Goal: Task Accomplishment & Management: Use online tool/utility

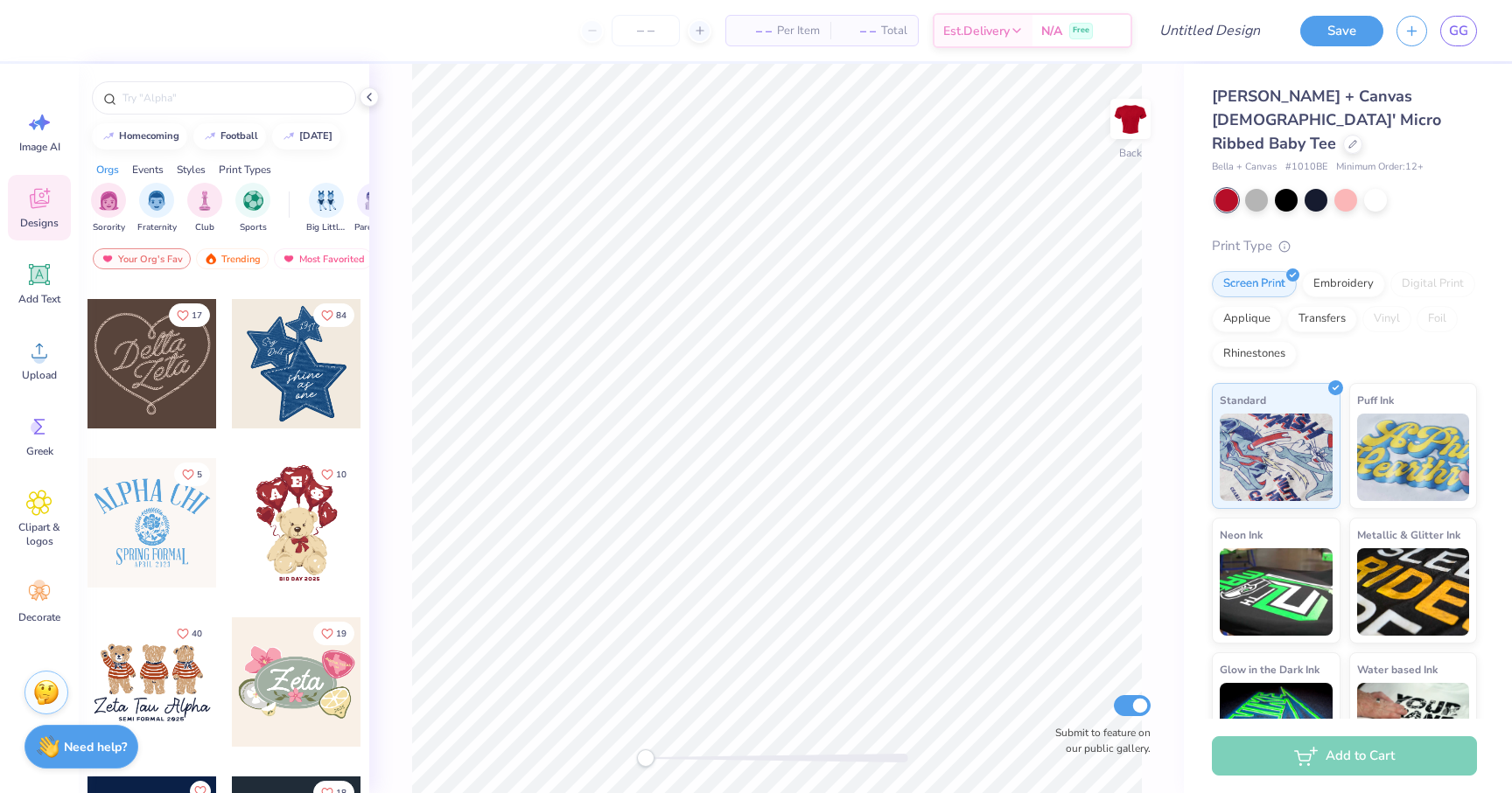
scroll to position [481, 0]
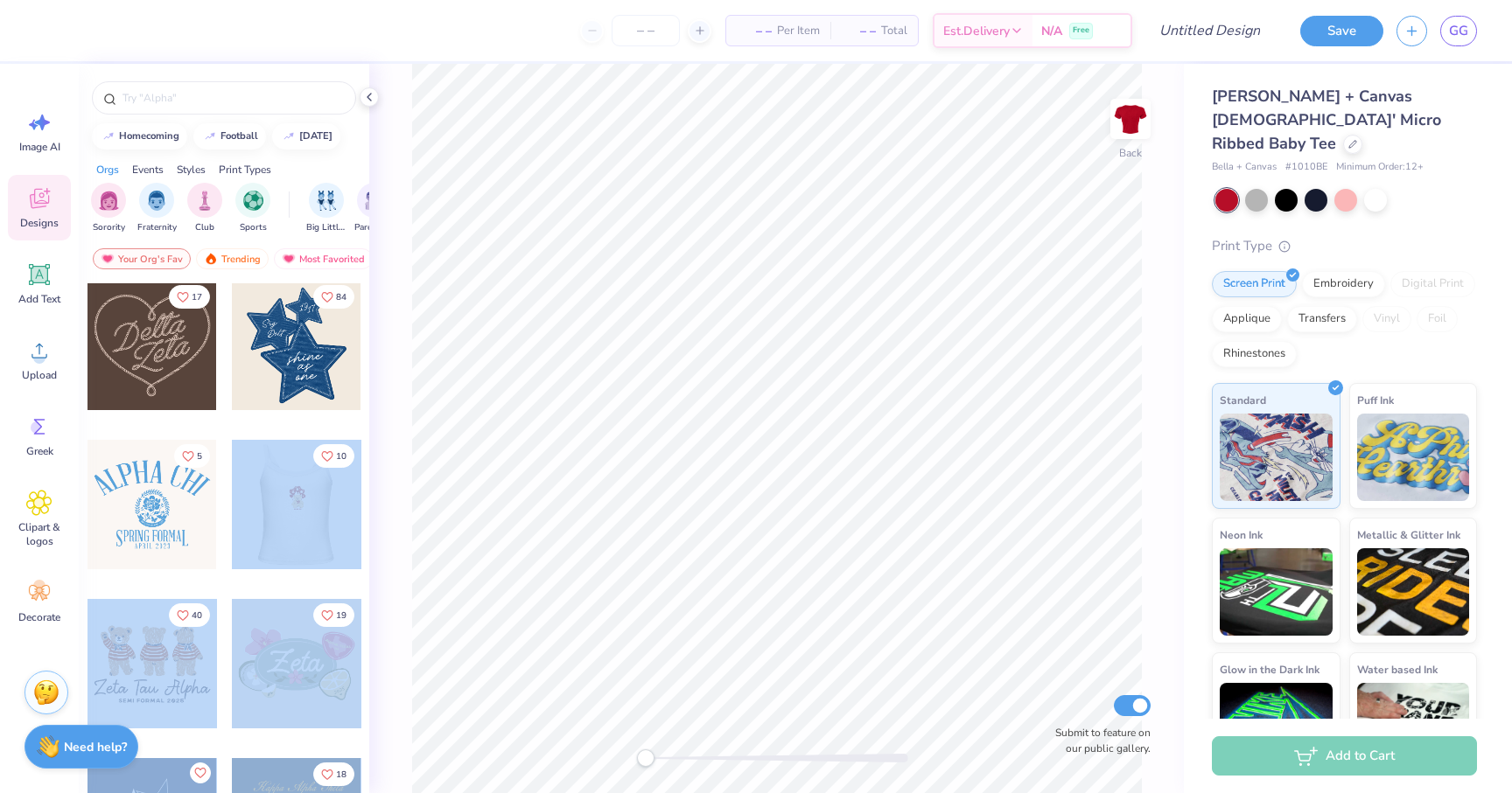
click at [501, 503] on div "– – Per Item – – Total Est. Delivery N/A Free Design Title Save GG Image AI Des…" at bounding box center [756, 396] width 1512 height 793
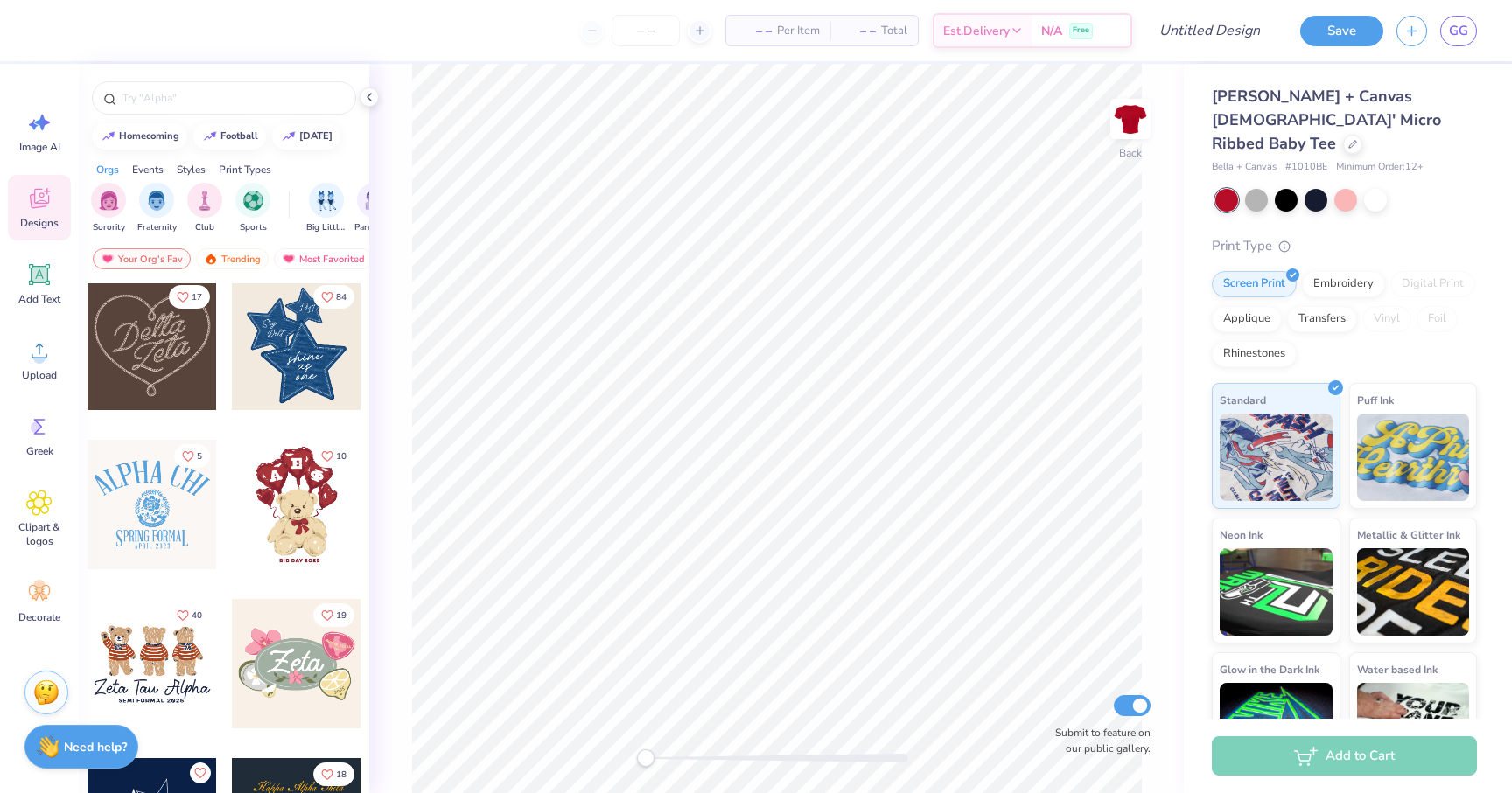
click at [303, 506] on div at bounding box center [296, 504] width 130 height 130
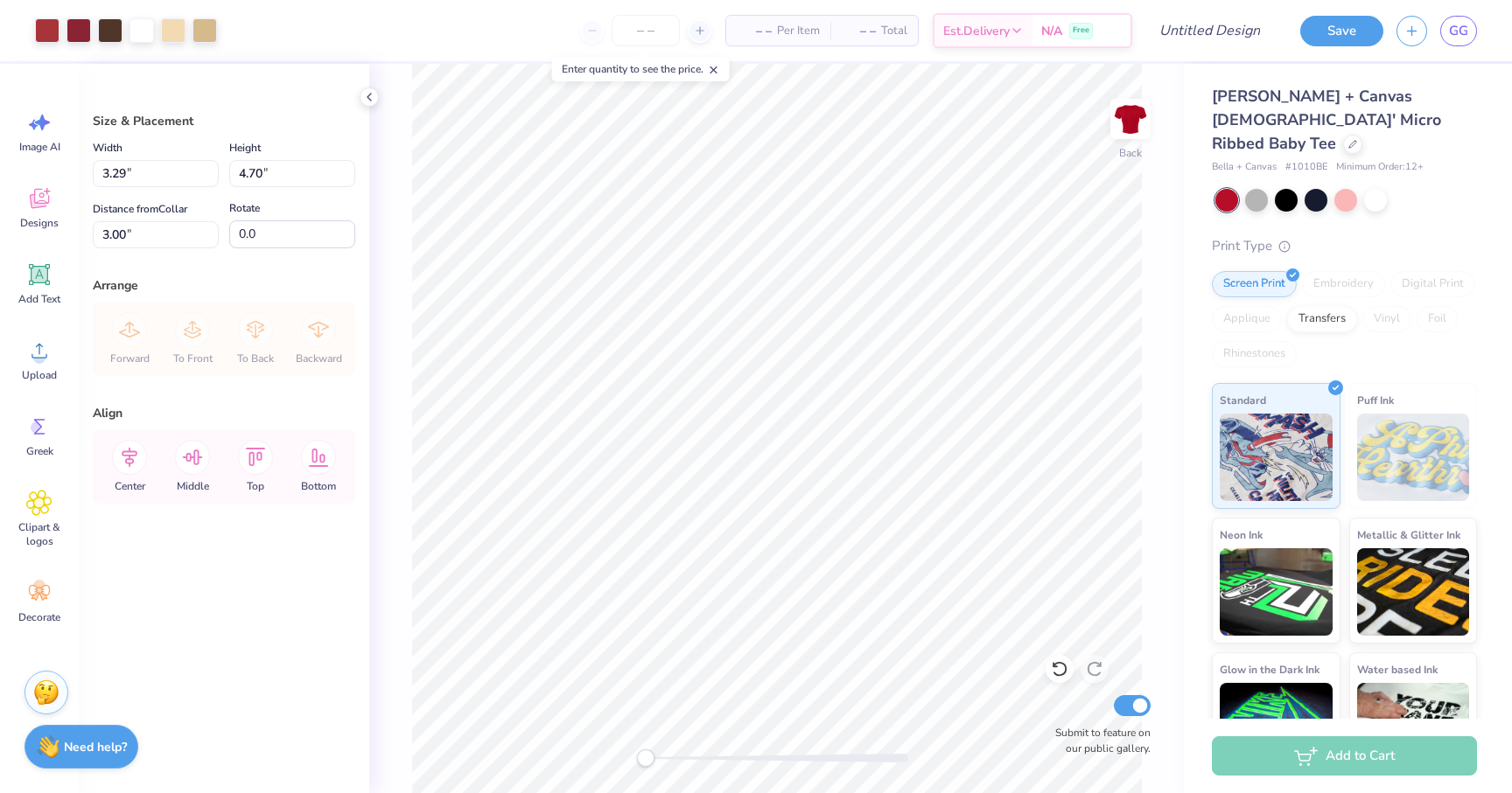
type input "3.93"
type input "5.62"
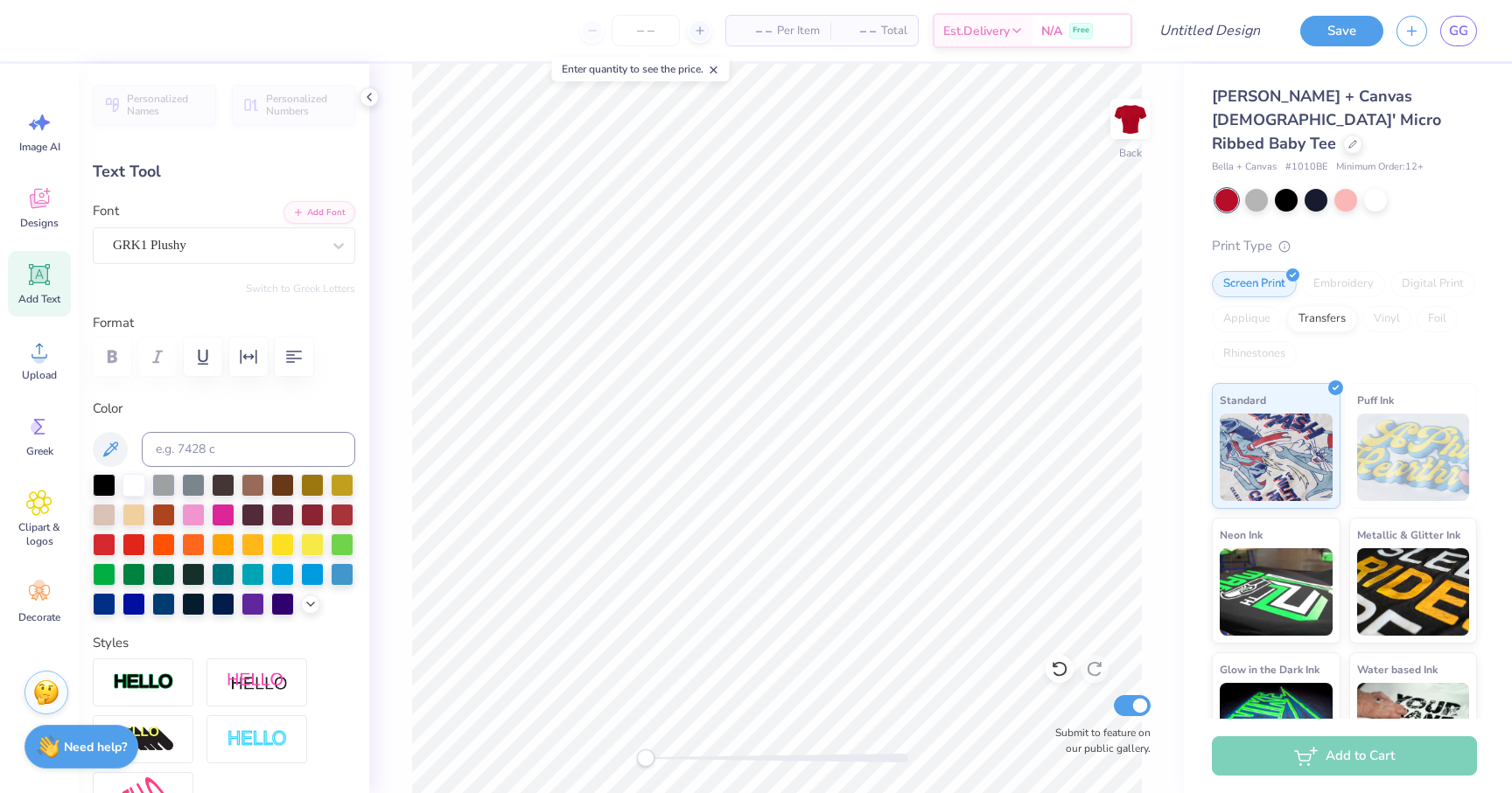
type textarea "T"
type input "0.60"
type input "0.59"
type input "4.13"
type input "-13.7"
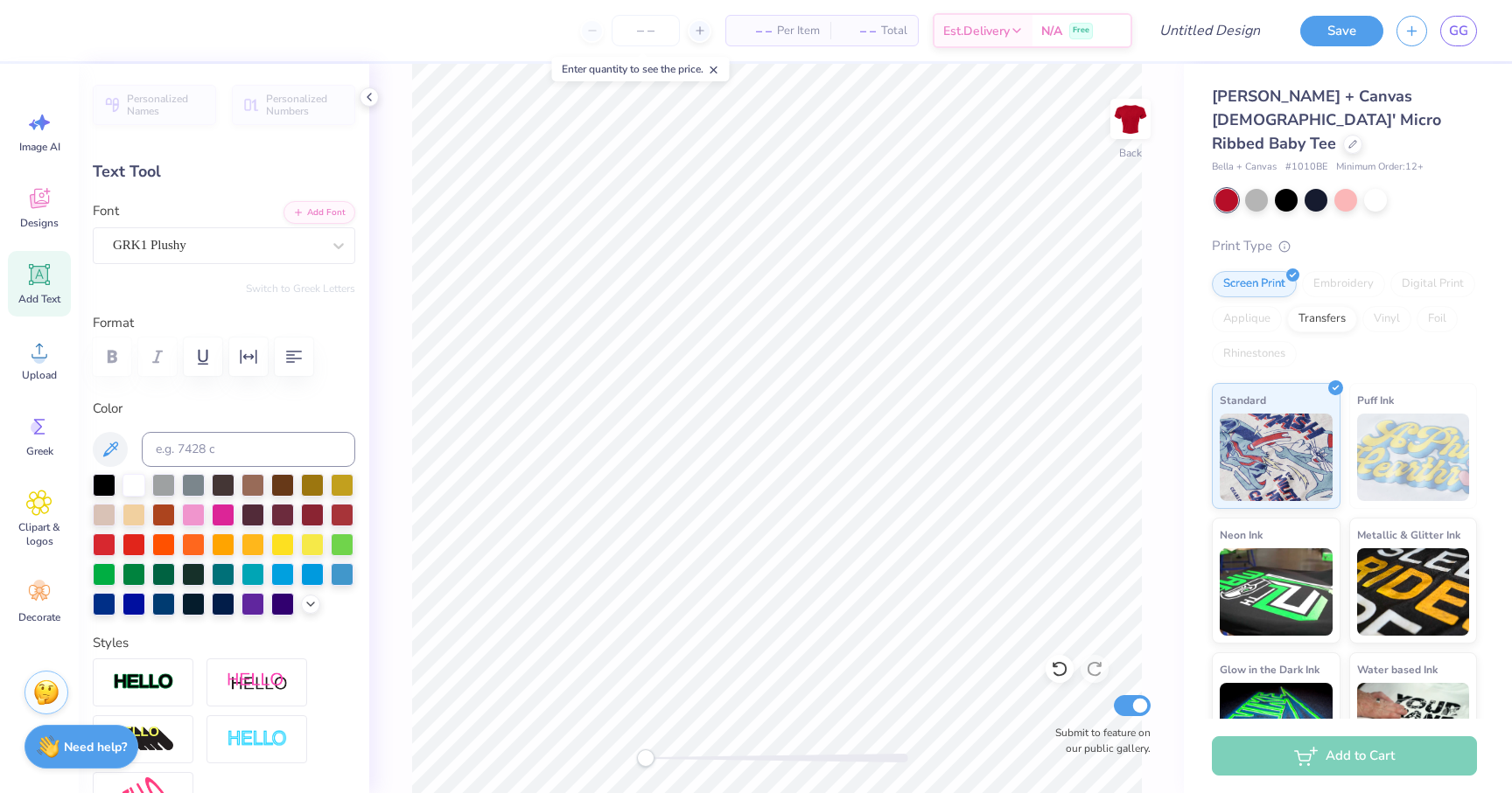
type textarea "Z"
type input "0.62"
type input "0.63"
type input "4.08"
type input "22.4"
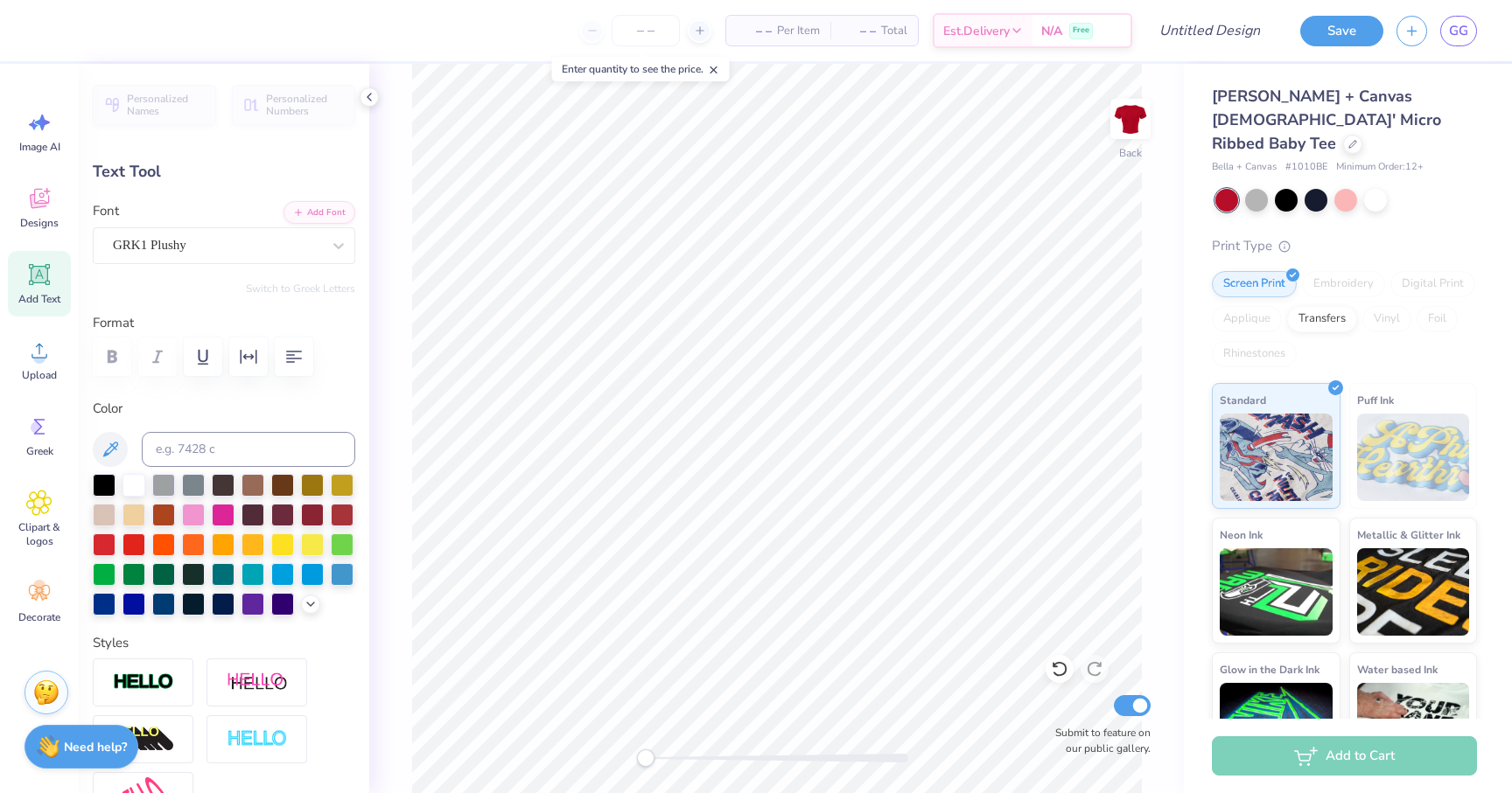
type textarea "A"
type input "0.0"
type input "1.92"
type input "0.19"
type input "8.43"
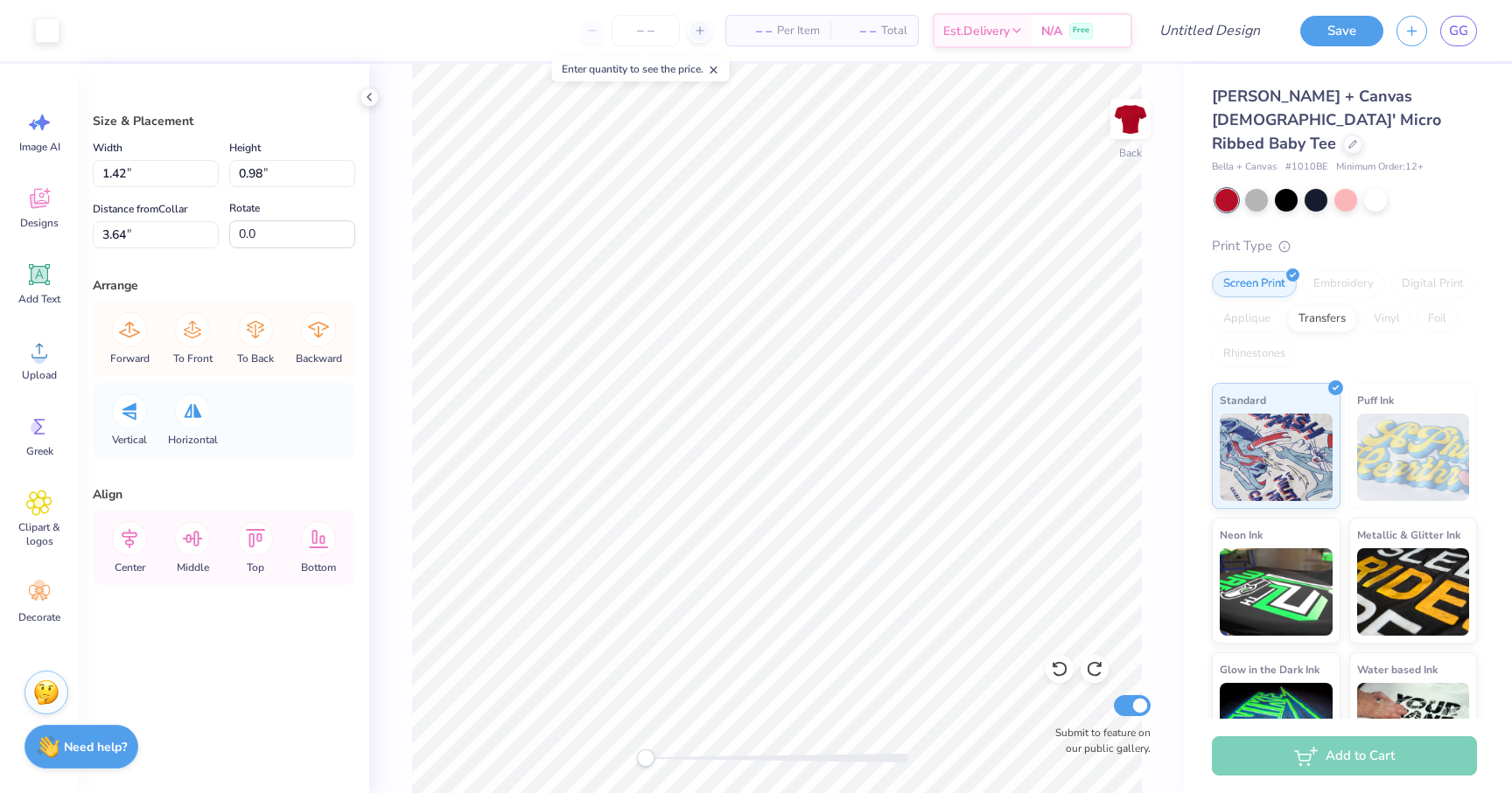
type input "0.87"
type input "0.94"
type input "4.99"
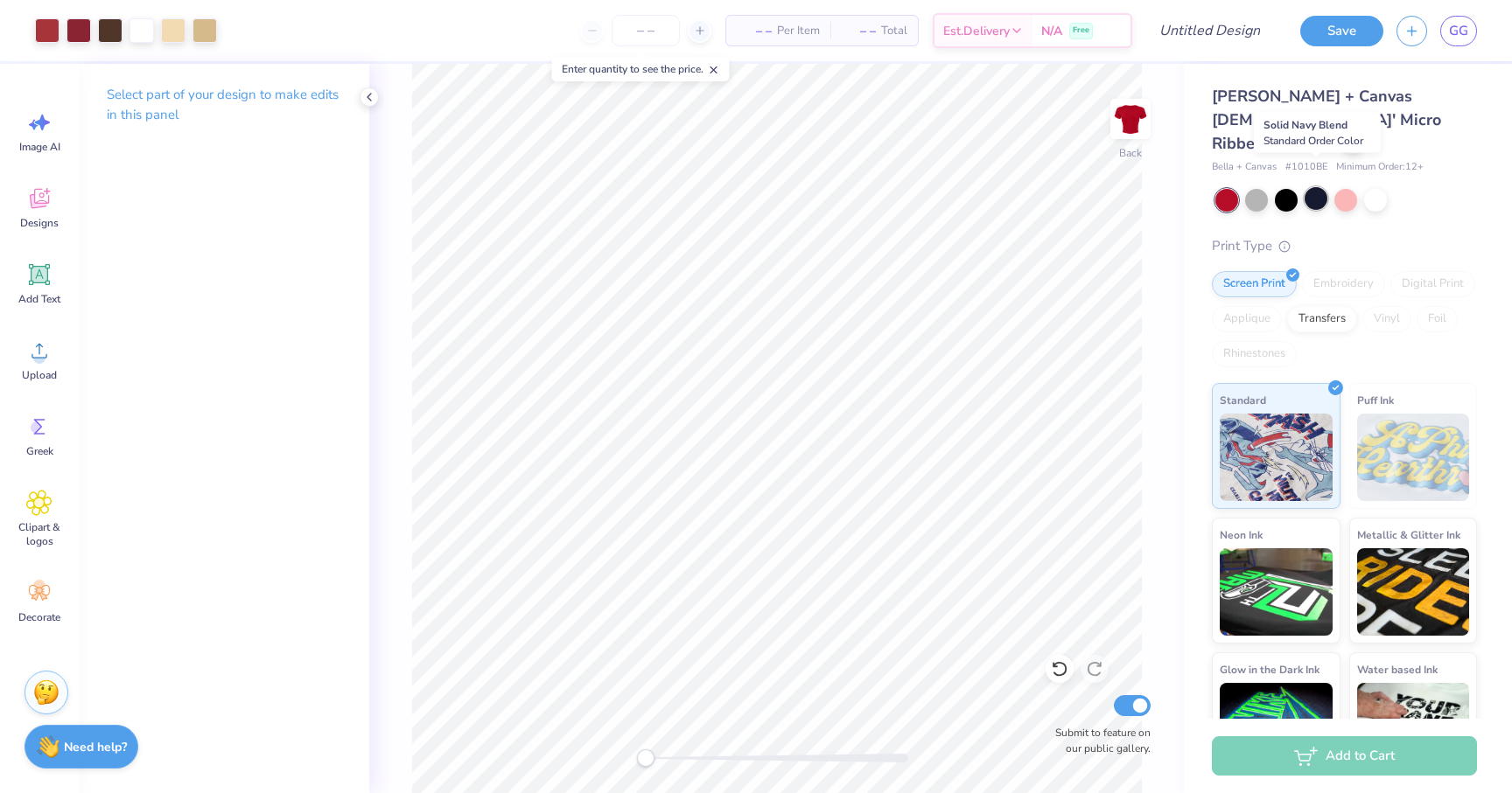
click at [1314, 187] on div at bounding box center [1316, 198] width 22 height 22
click at [1345, 187] on div at bounding box center [1346, 198] width 22 height 22
click at [1379, 187] on div at bounding box center [1376, 198] width 22 height 22
click at [1288, 187] on div at bounding box center [1286, 198] width 22 height 22
click at [1345, 187] on div at bounding box center [1346, 198] width 22 height 22
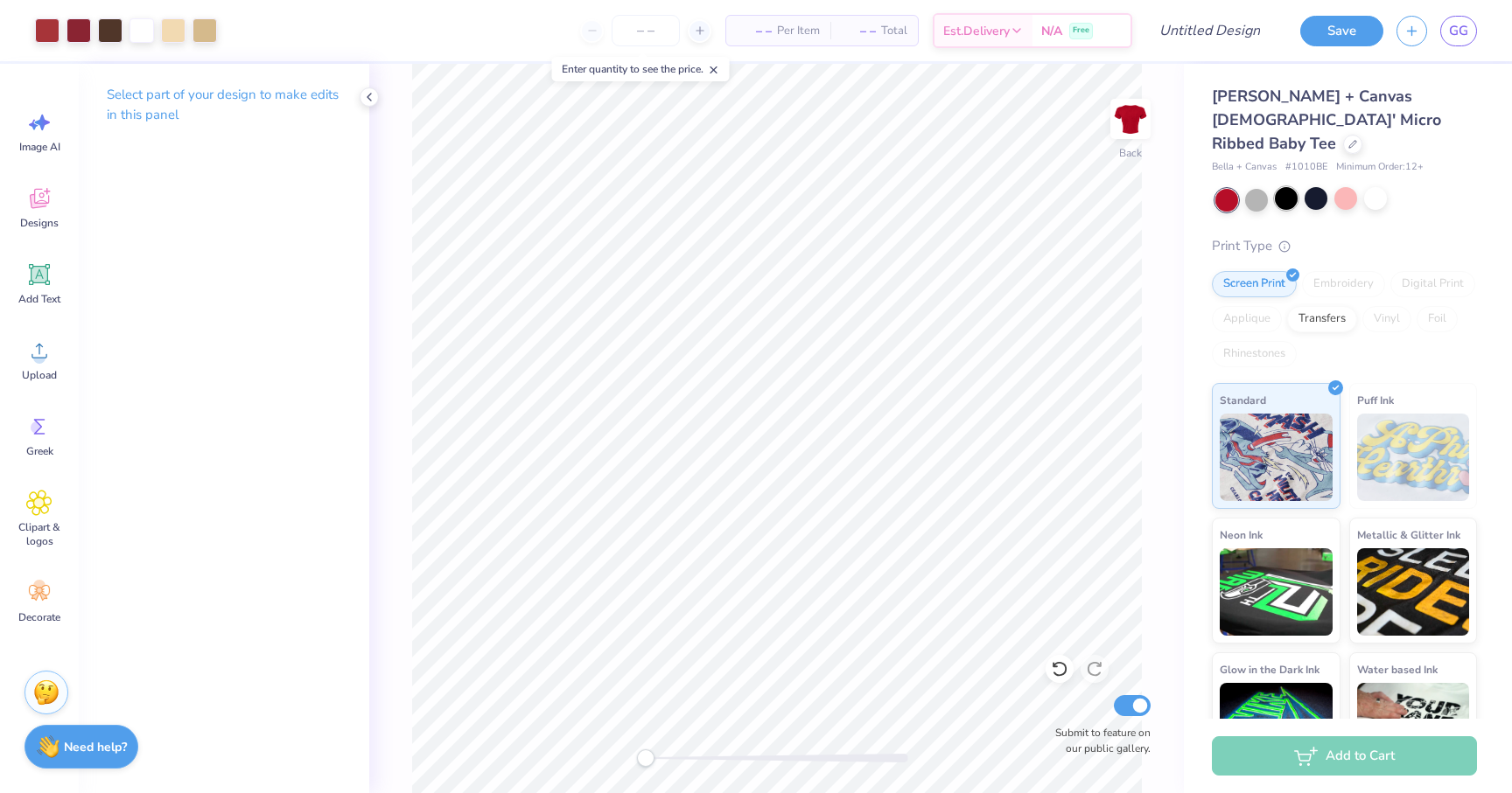
click at [1293, 187] on div at bounding box center [1286, 198] width 22 height 22
click at [1342, 187] on div at bounding box center [1346, 198] width 22 height 22
click at [1192, 21] on input "Design Title" at bounding box center [1189, 30] width 172 height 35
type input "Bear"
click at [1283, 187] on div at bounding box center [1286, 198] width 22 height 22
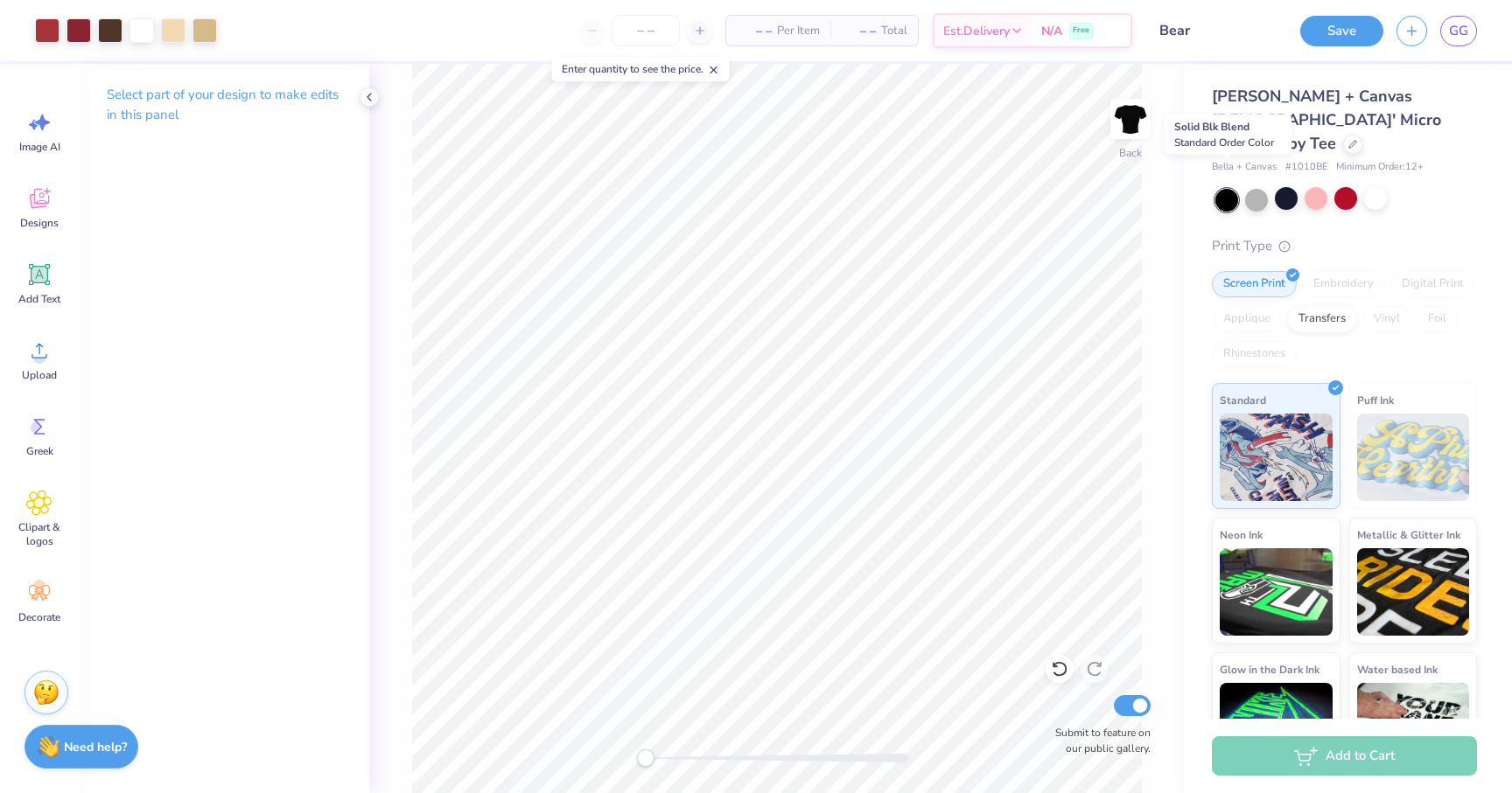
click at [1226, 189] on div at bounding box center [1227, 200] width 22 height 22
click at [1347, 187] on div at bounding box center [1346, 198] width 22 height 22
click at [1287, 187] on div at bounding box center [1286, 198] width 22 height 22
click at [1340, 187] on div at bounding box center [1346, 198] width 22 height 22
click at [1287, 187] on div at bounding box center [1286, 198] width 22 height 22
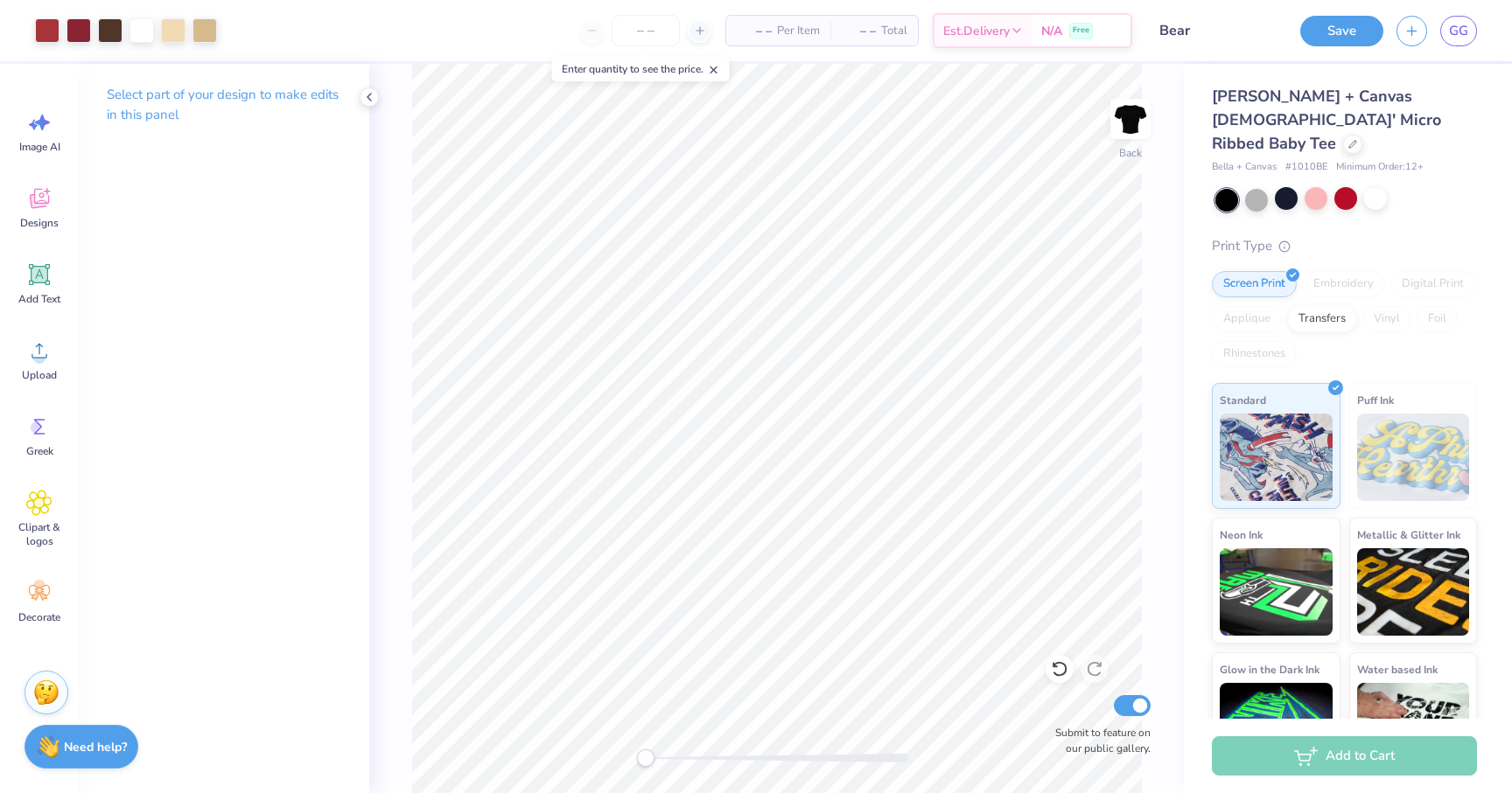
click at [1339, 35] on button "Save" at bounding box center [1342, 31] width 83 height 31
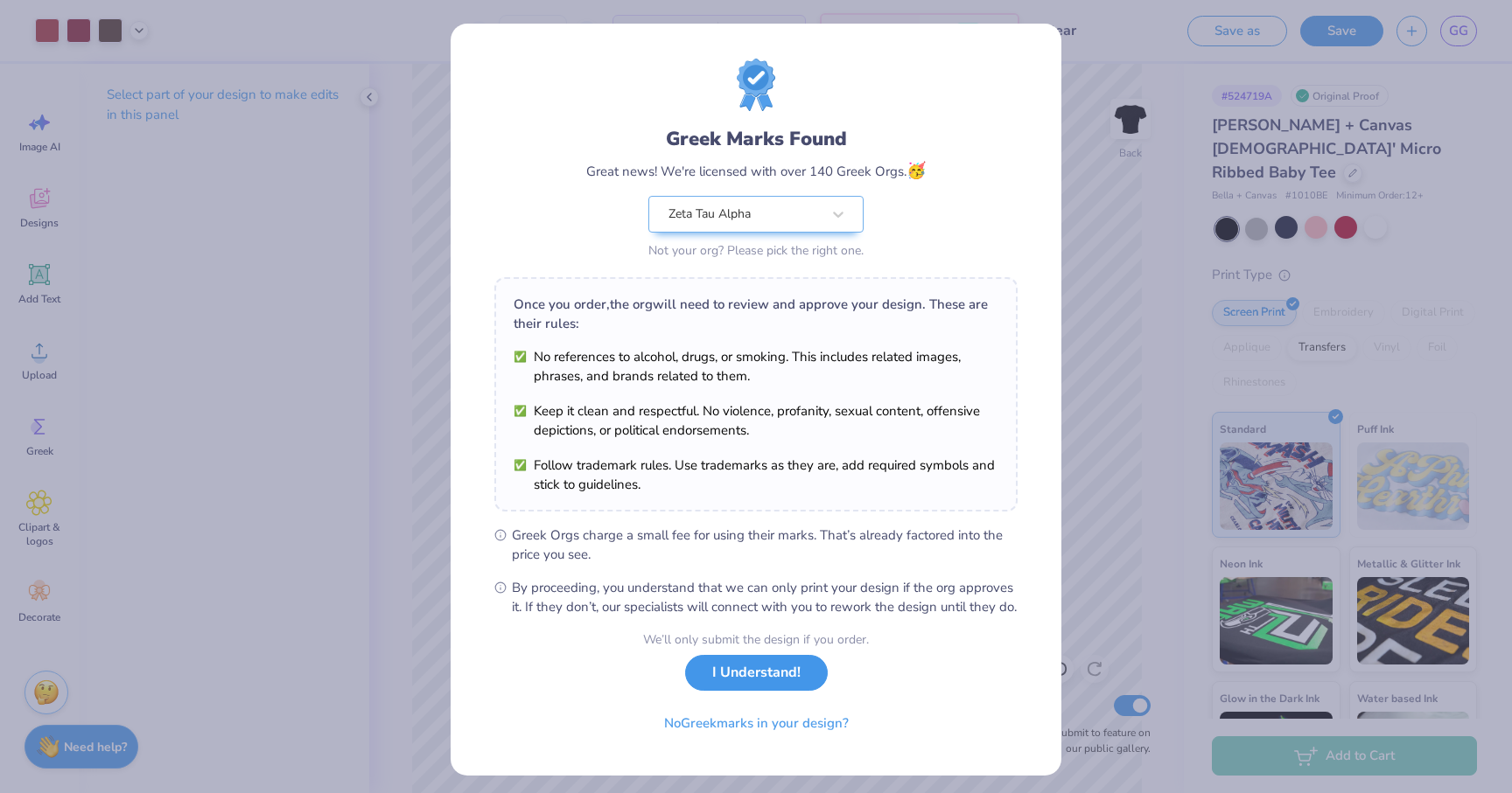
click at [785, 691] on button "I Understand!" at bounding box center [756, 673] width 143 height 35
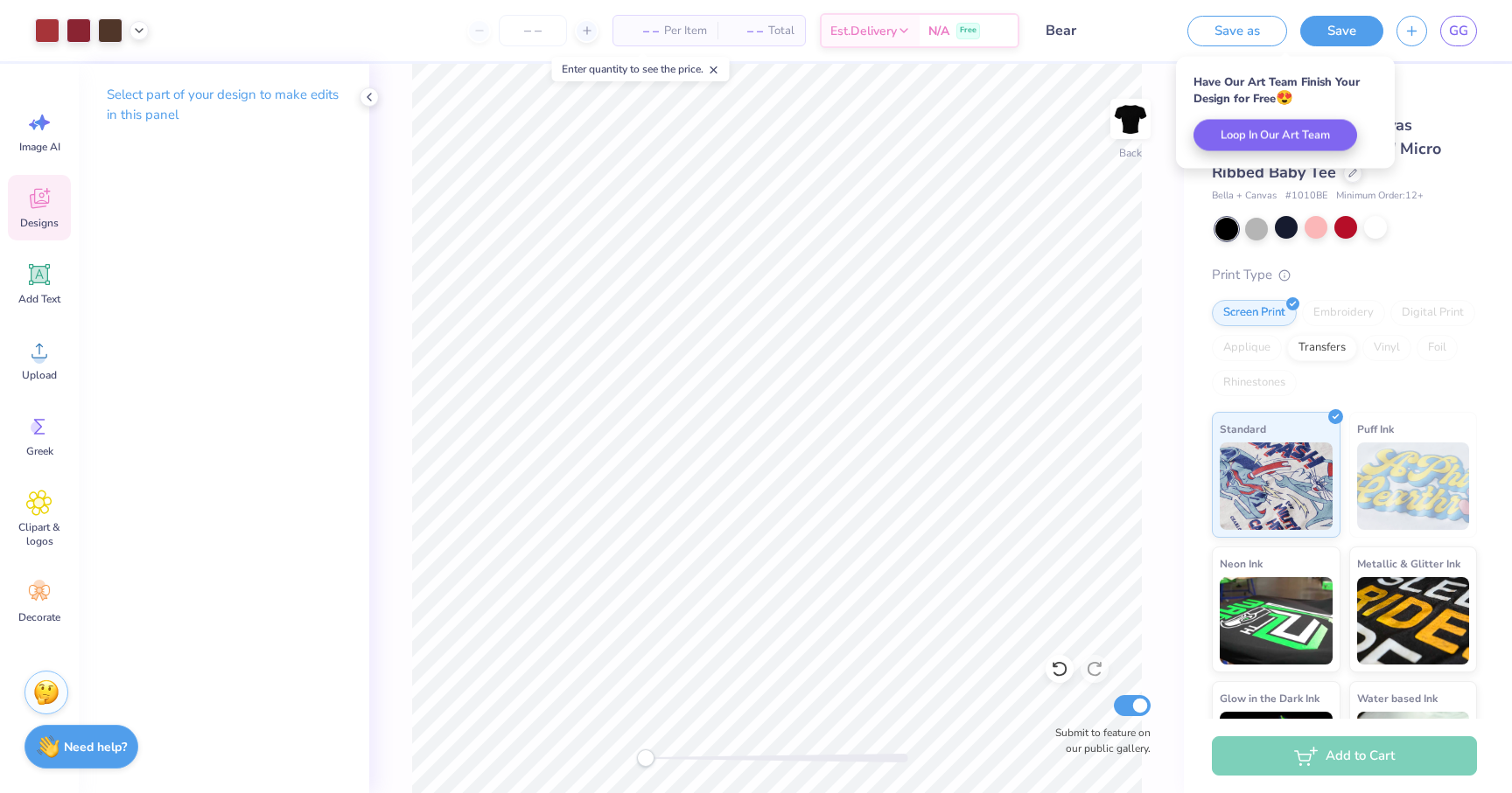
click at [41, 210] on icon at bounding box center [39, 199] width 26 height 26
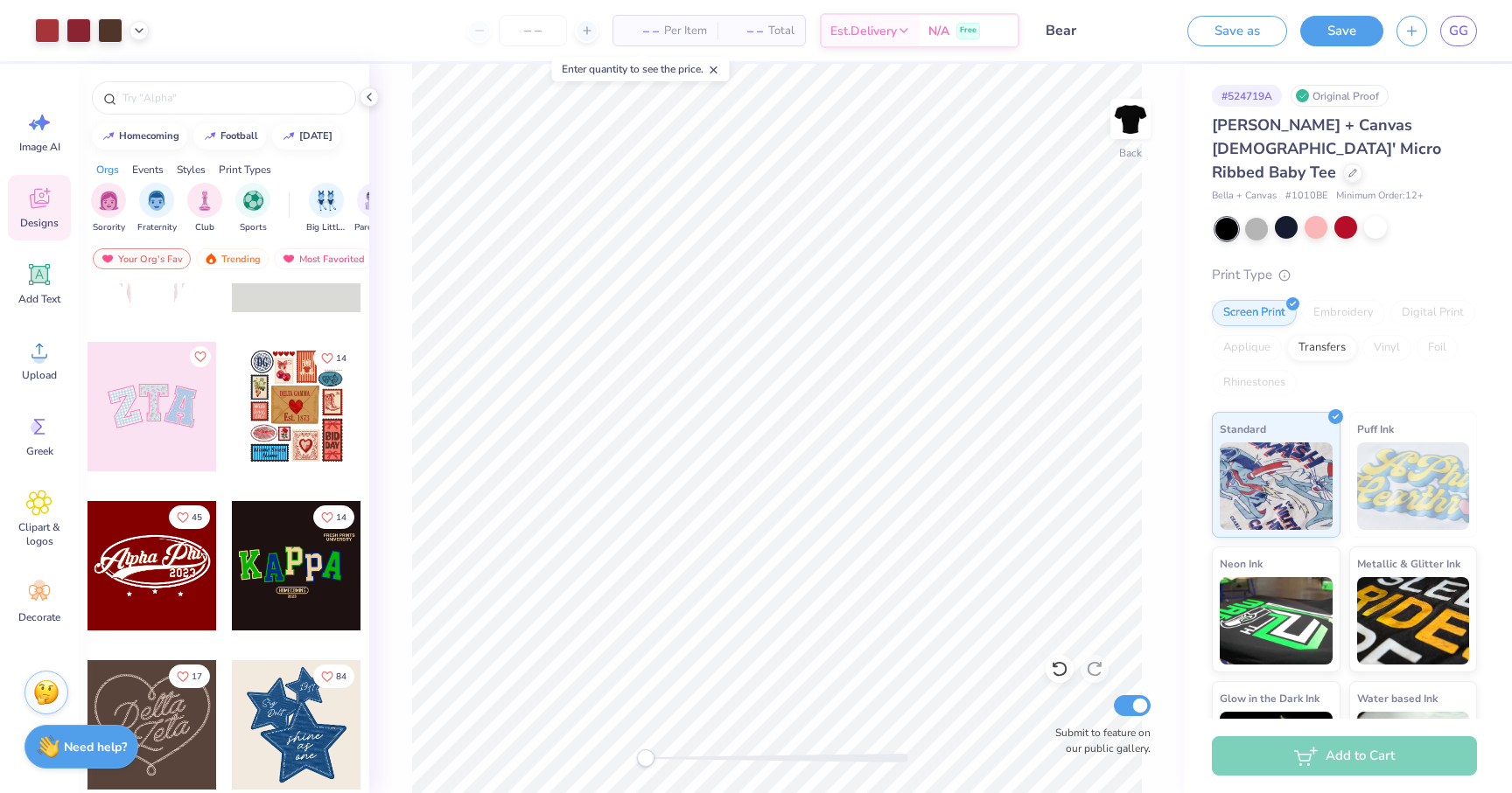
scroll to position [141, 0]
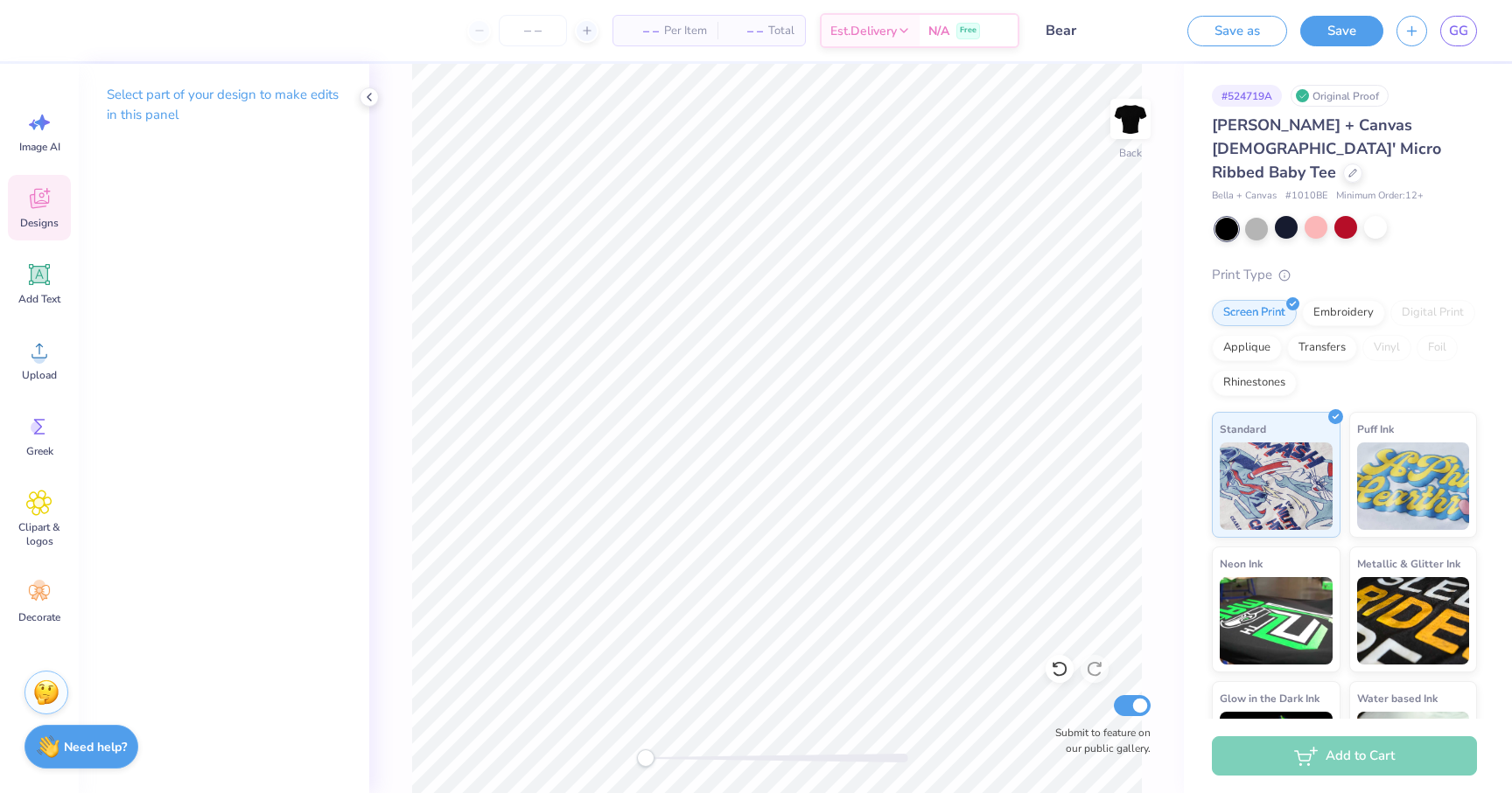
click at [35, 201] on icon at bounding box center [39, 199] width 20 height 21
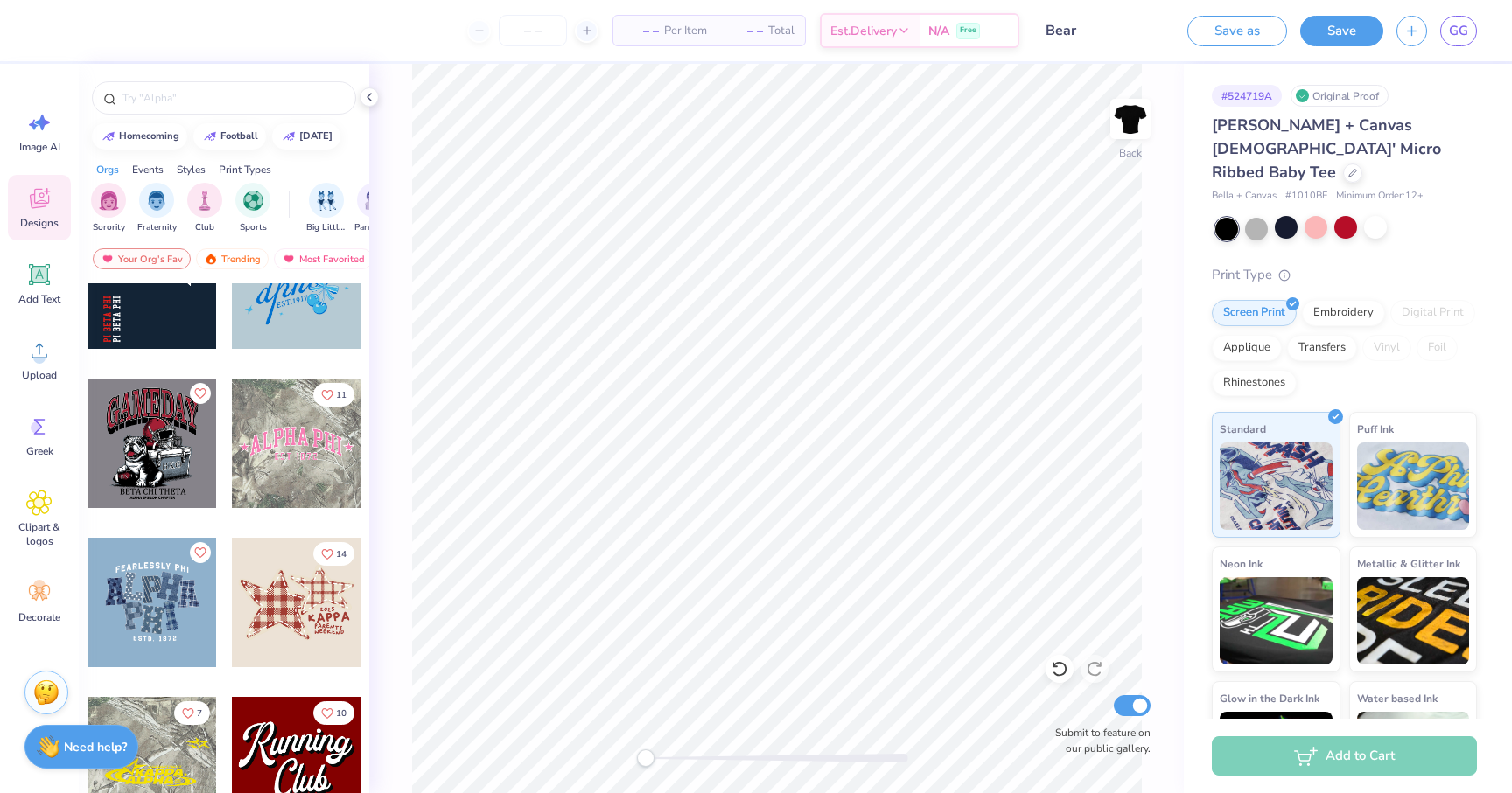
scroll to position [1504, 0]
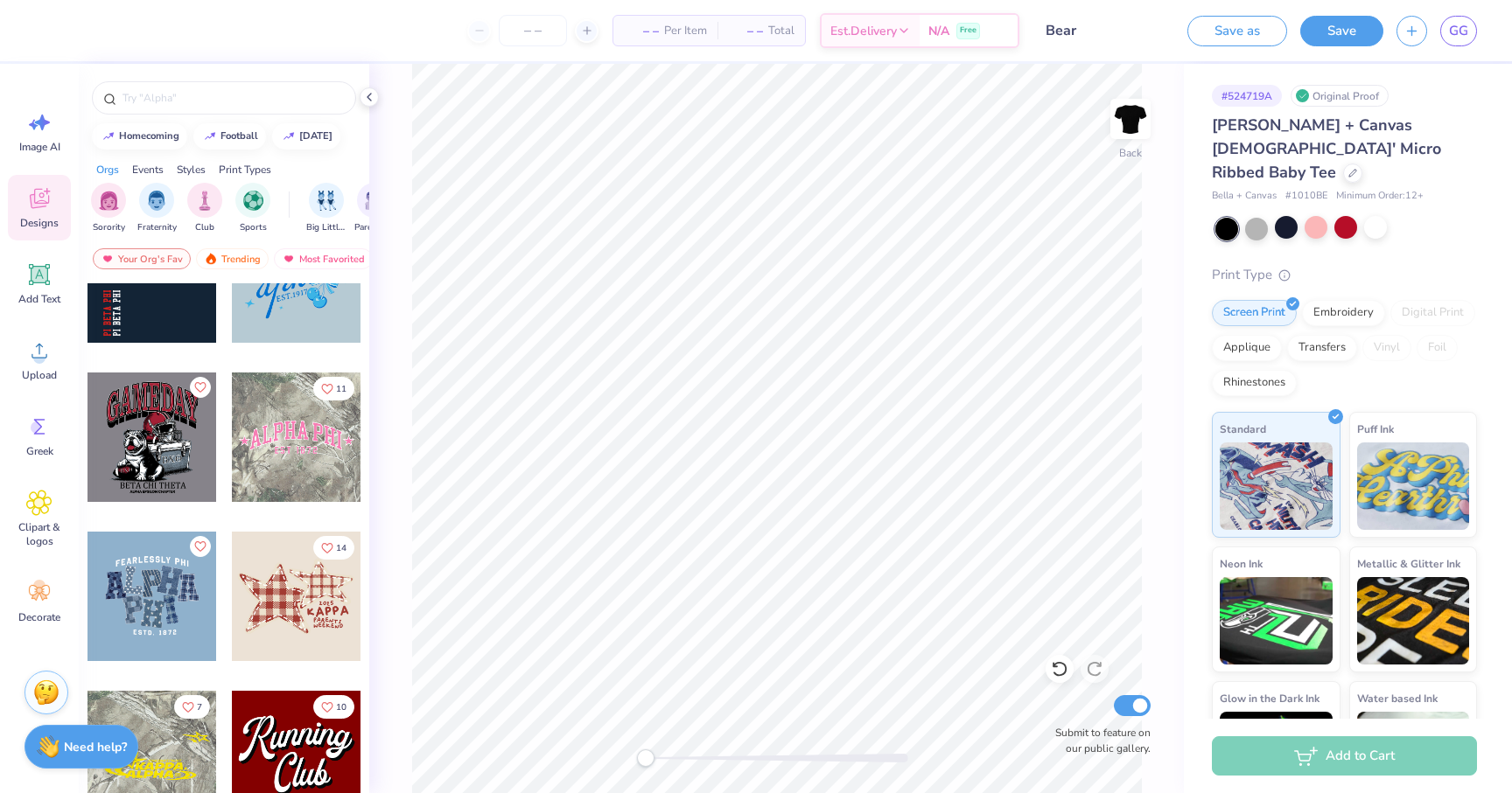
click at [231, 627] on div at bounding box center [166, 596] width 130 height 130
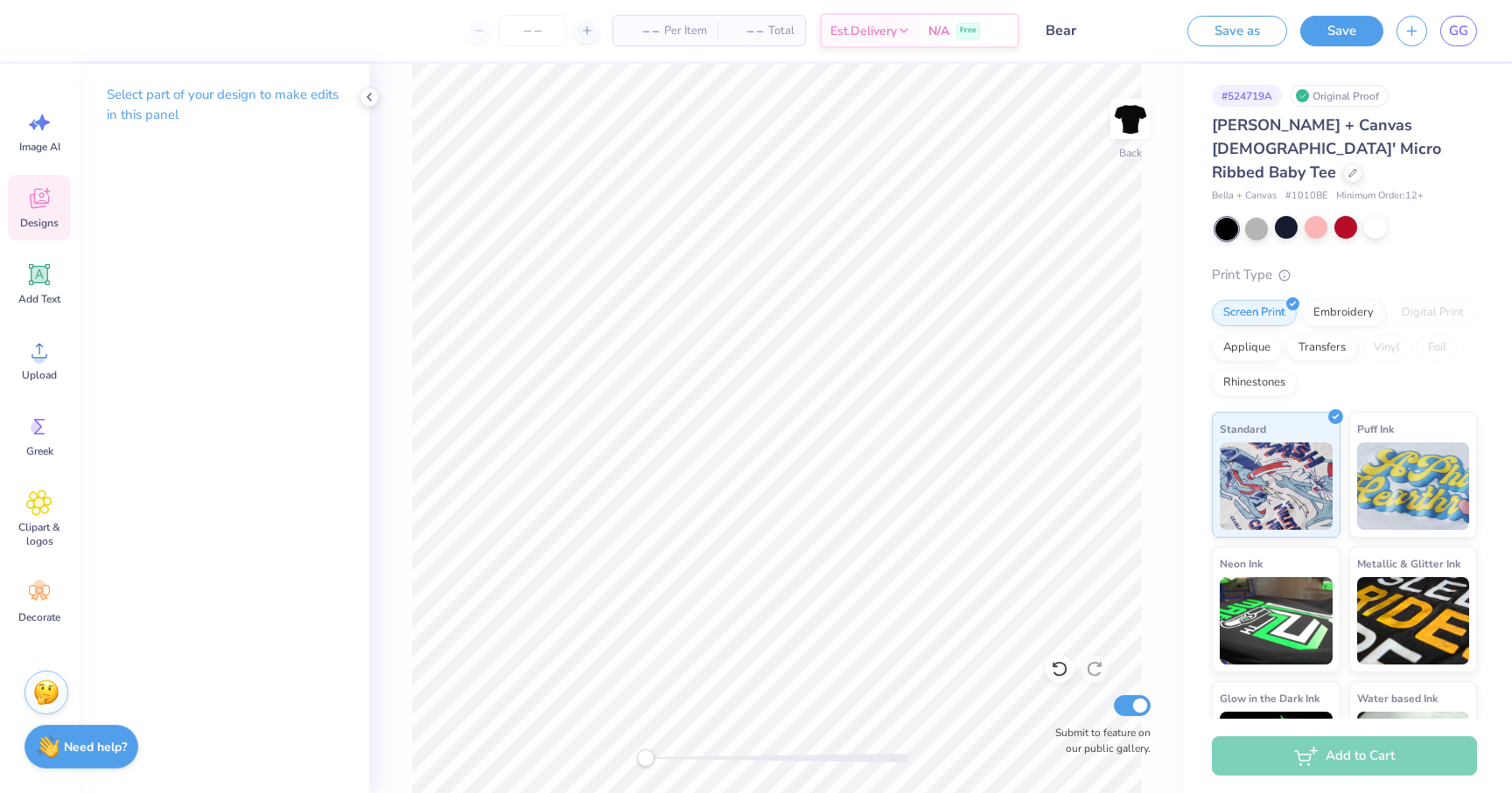
click at [29, 201] on icon at bounding box center [39, 199] width 26 height 26
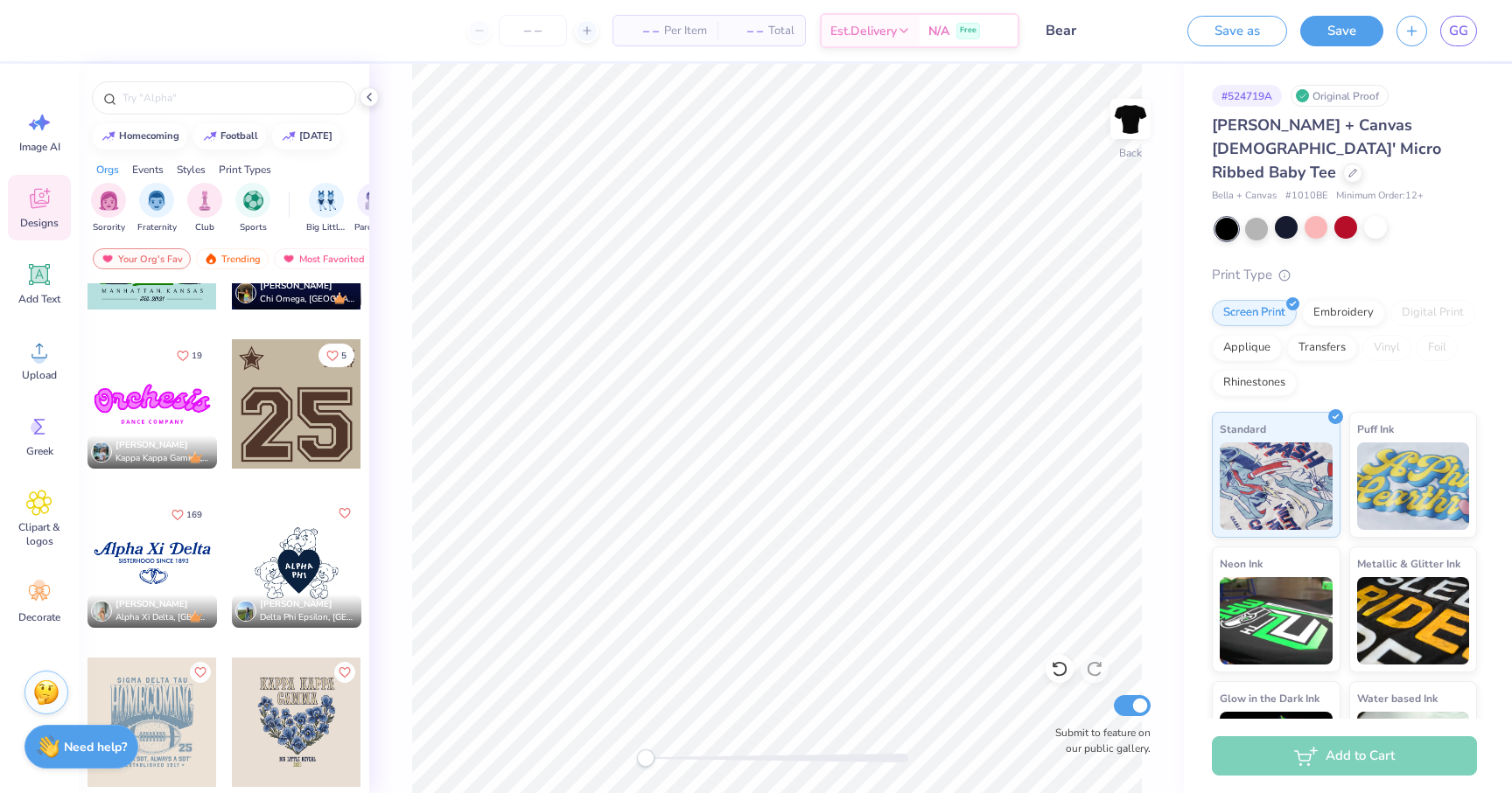
scroll to position [2641, 0]
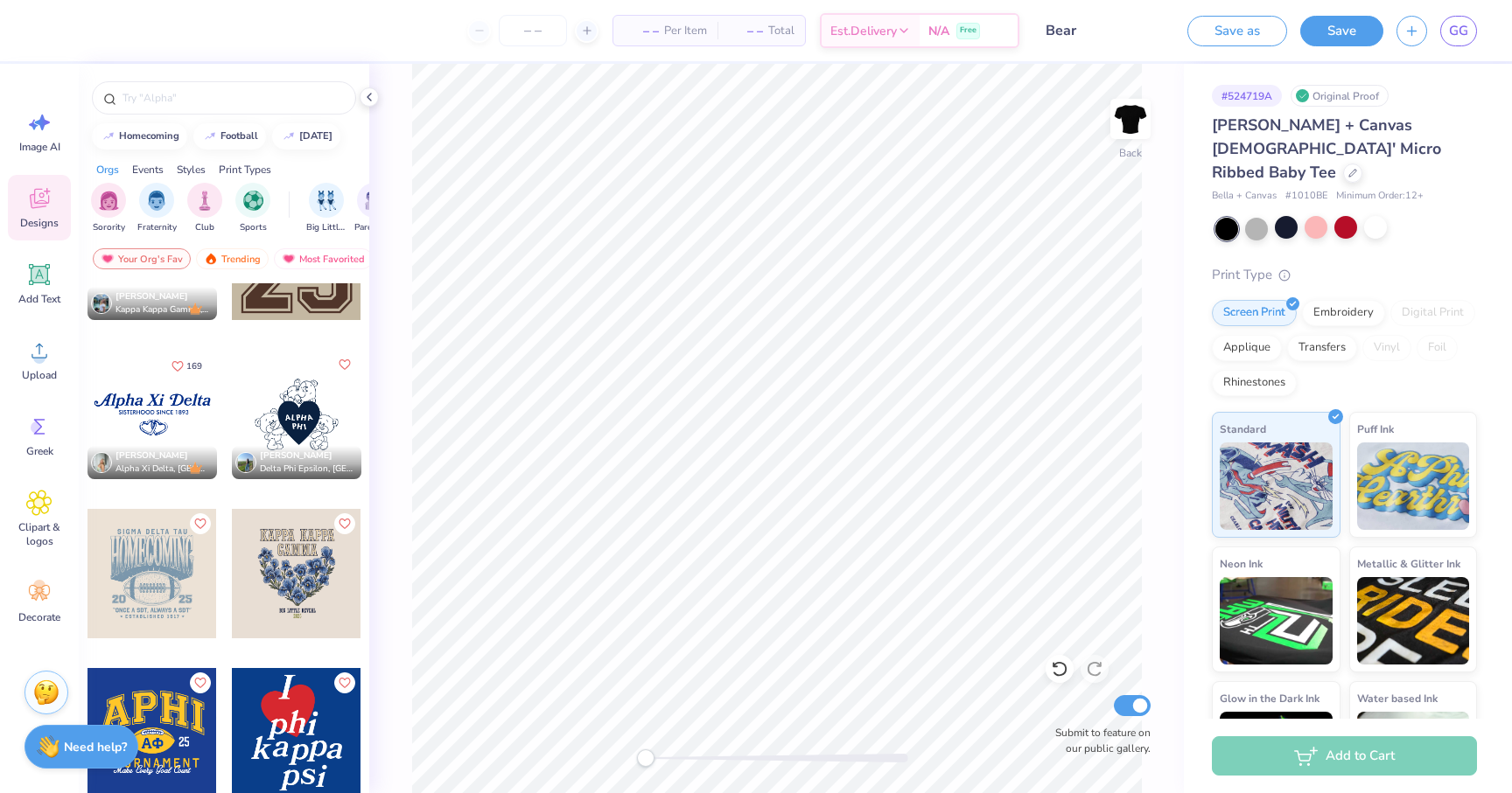
click at [324, 394] on div at bounding box center [296, 415] width 130 height 130
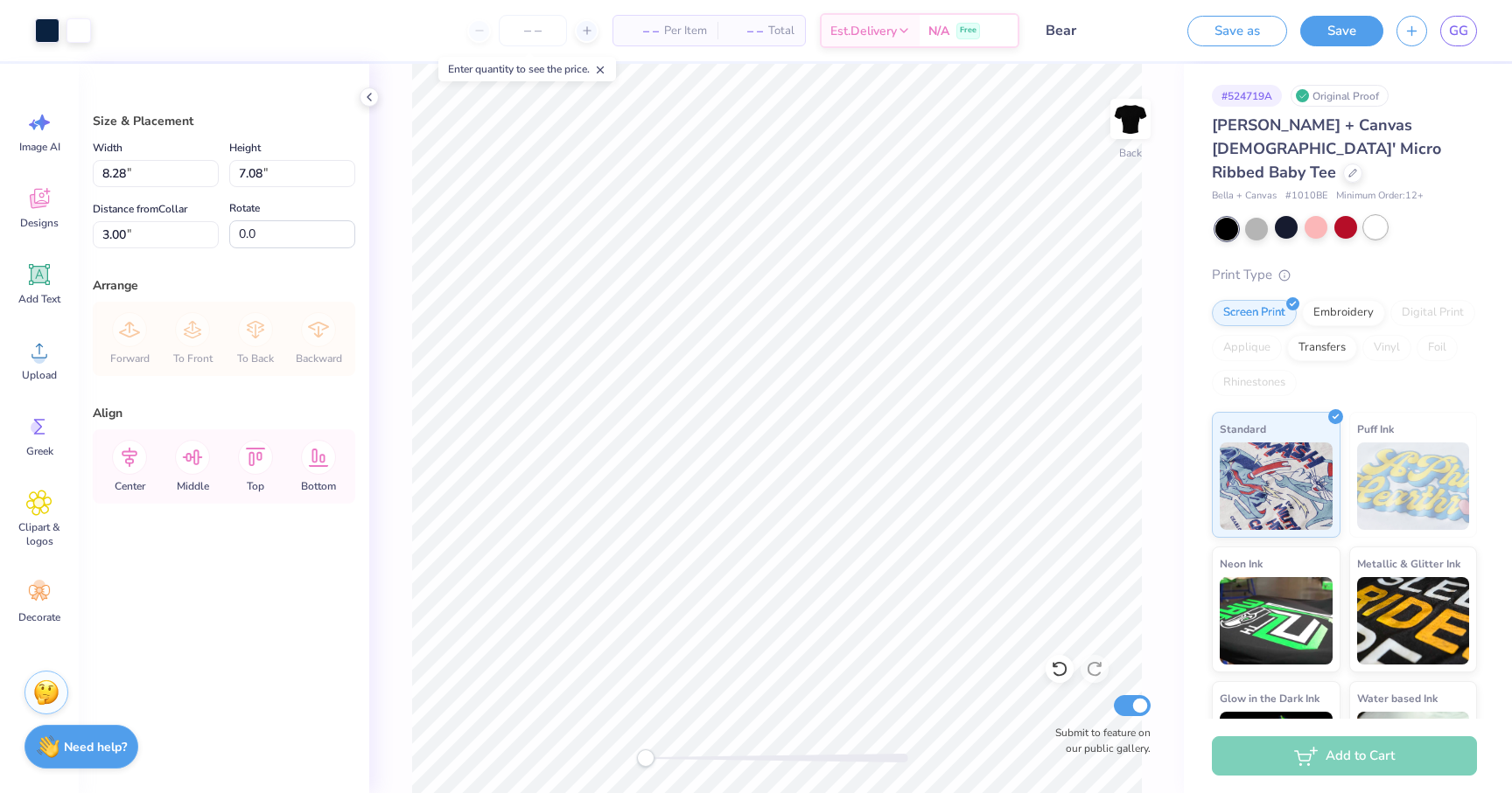
click at [1373, 216] on div at bounding box center [1376, 227] width 22 height 22
drag, startPoint x: 1320, startPoint y: 211, endPoint x: 1301, endPoint y: 234, distance: 29.8
click at [1320, 218] on div at bounding box center [1316, 229] width 22 height 22
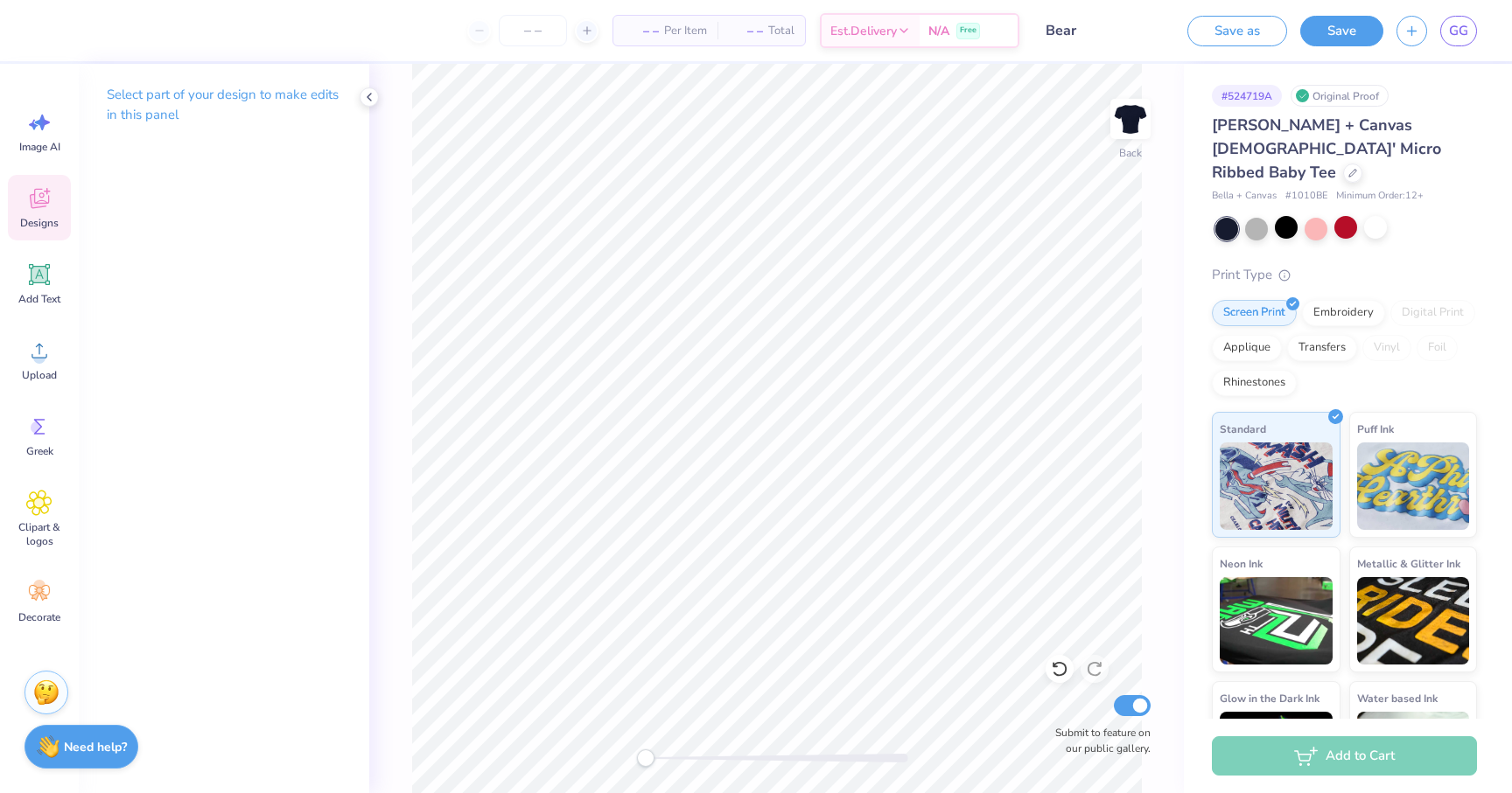
click at [39, 212] on div "Designs" at bounding box center [38, 207] width 63 height 65
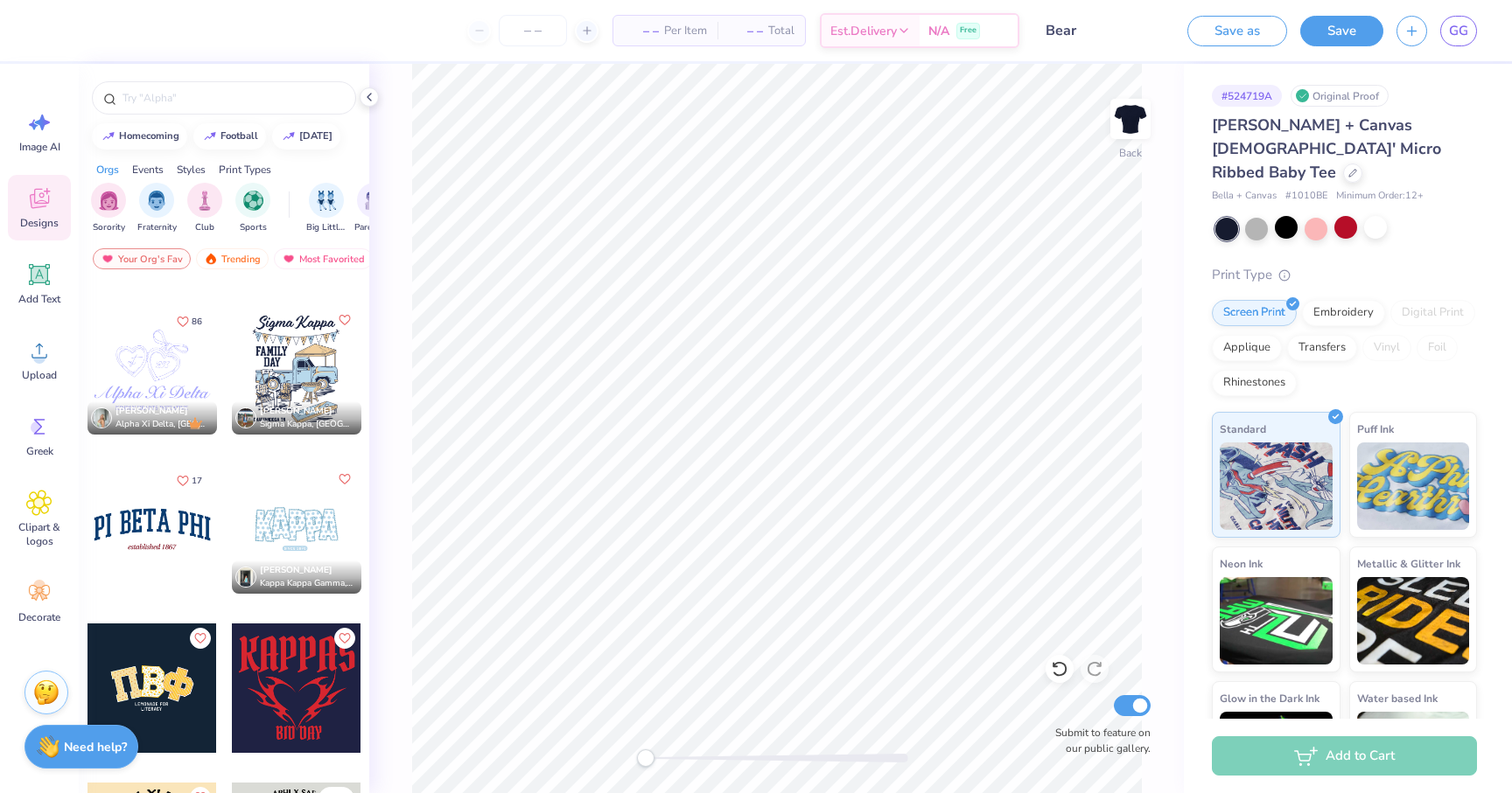
scroll to position [3476, 0]
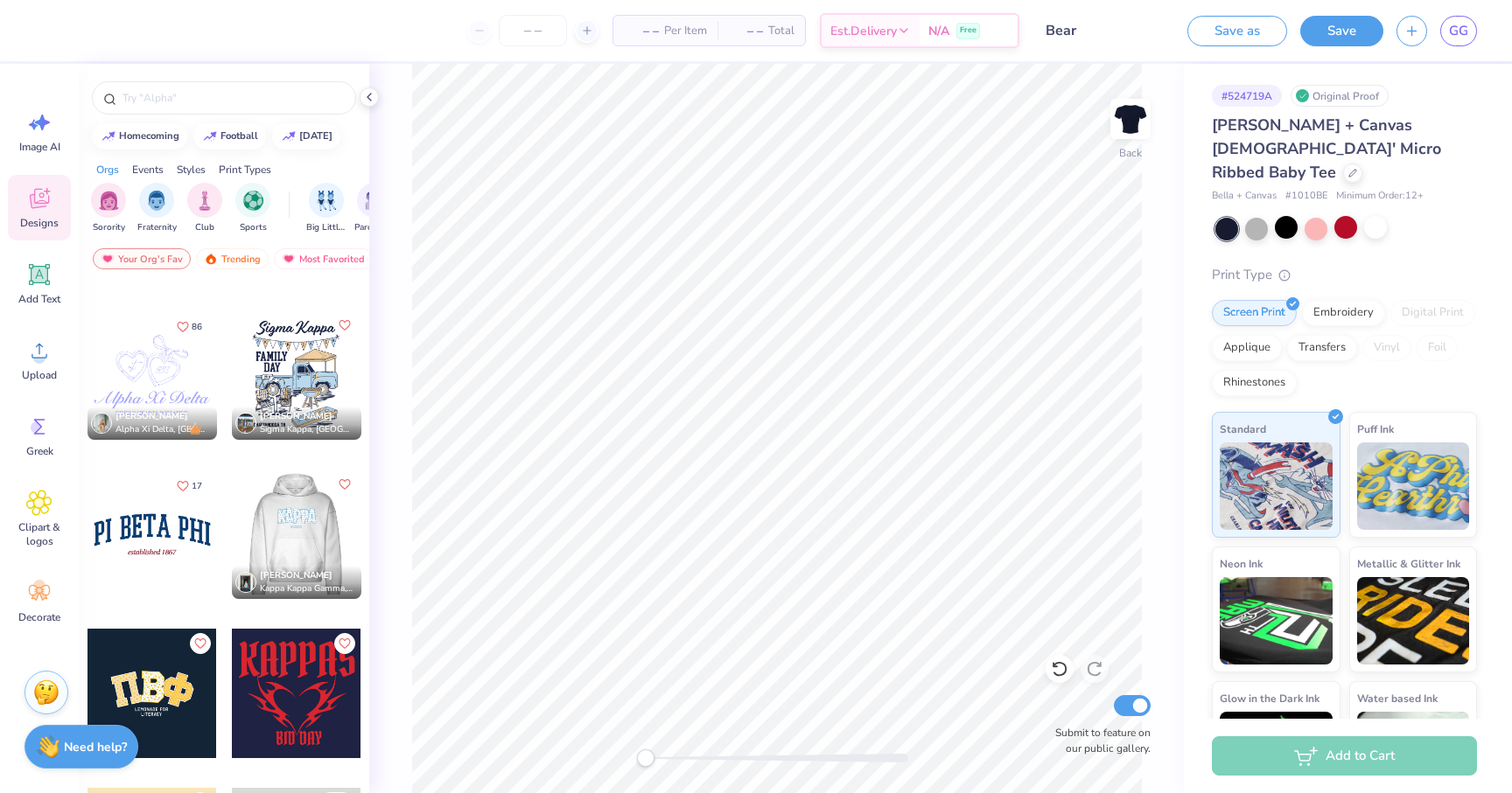
click at [232, 518] on div at bounding box center [167, 534] width 130 height 130
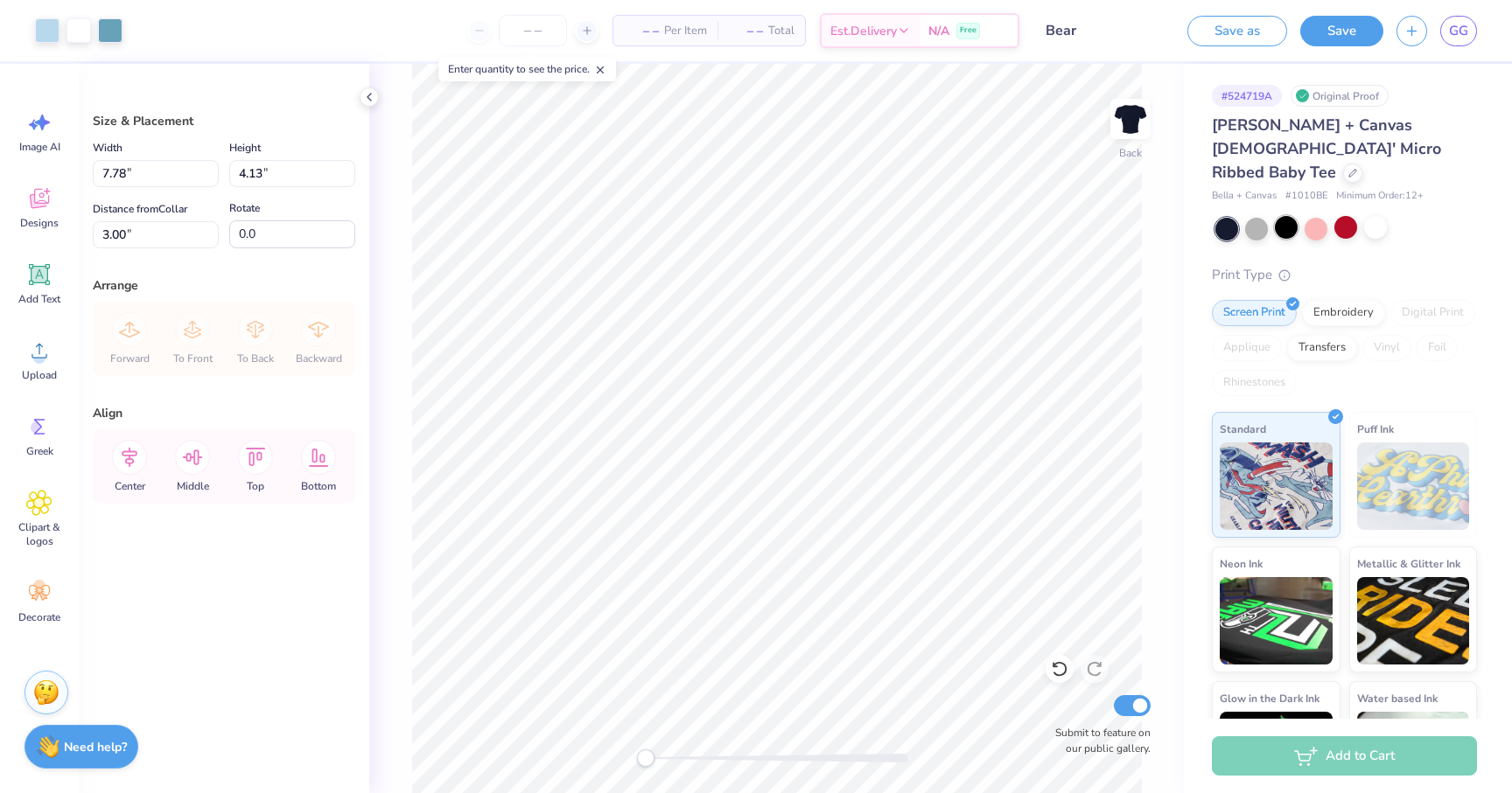
click at [1287, 216] on div at bounding box center [1286, 227] width 22 height 22
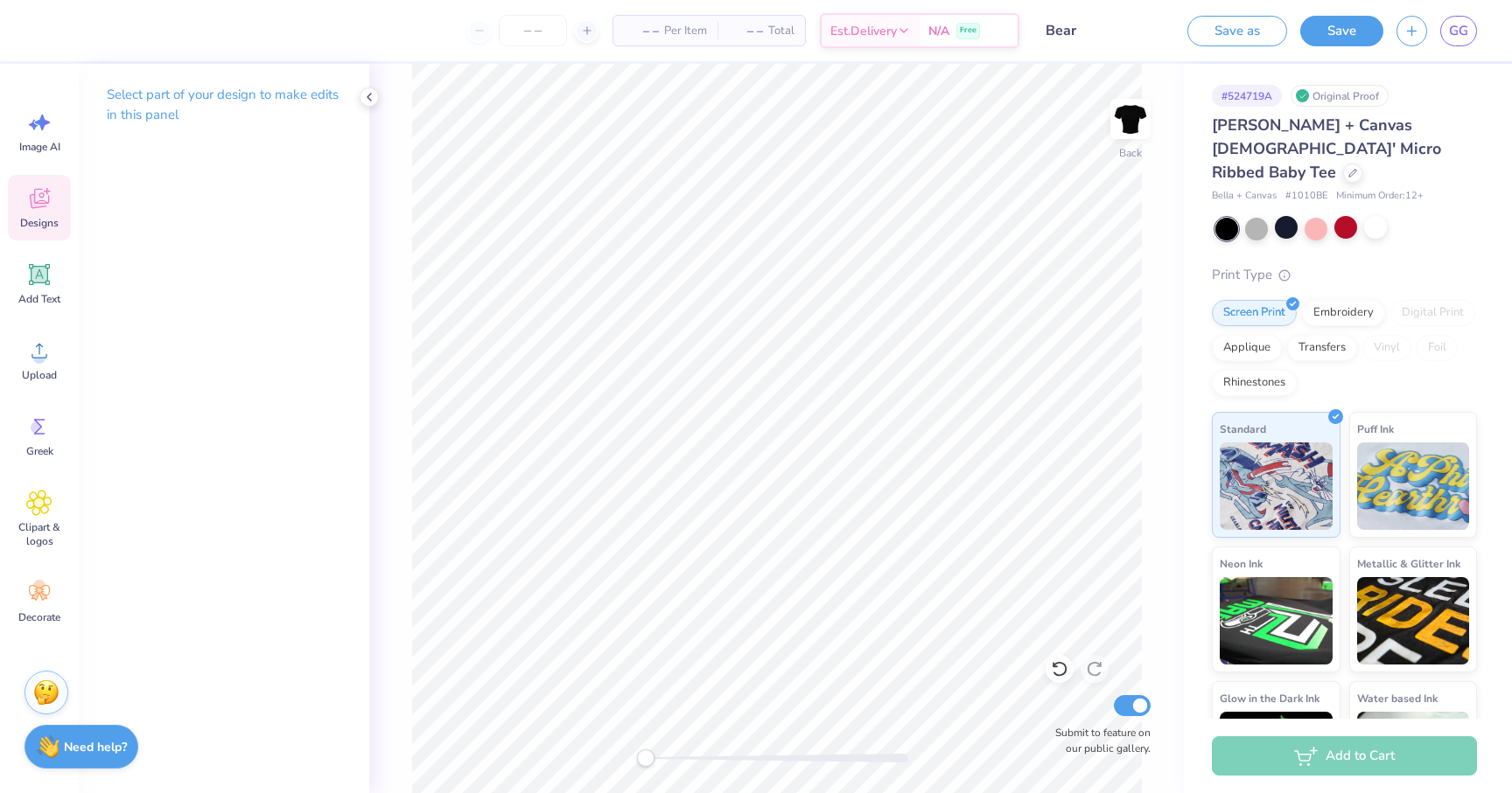
click at [47, 210] on icon at bounding box center [39, 199] width 26 height 26
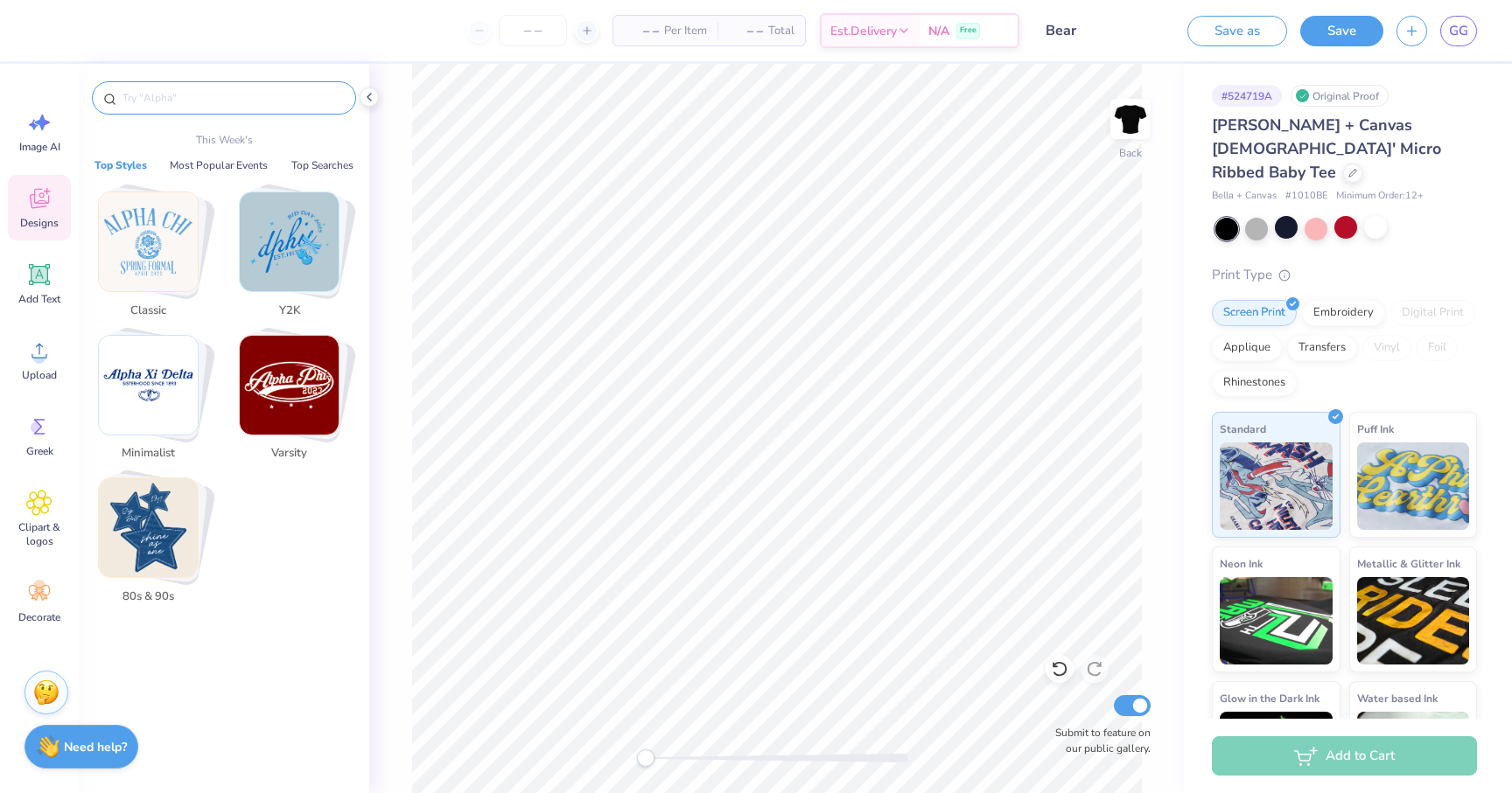
click at [186, 103] on input "text" at bounding box center [233, 98] width 224 height 18
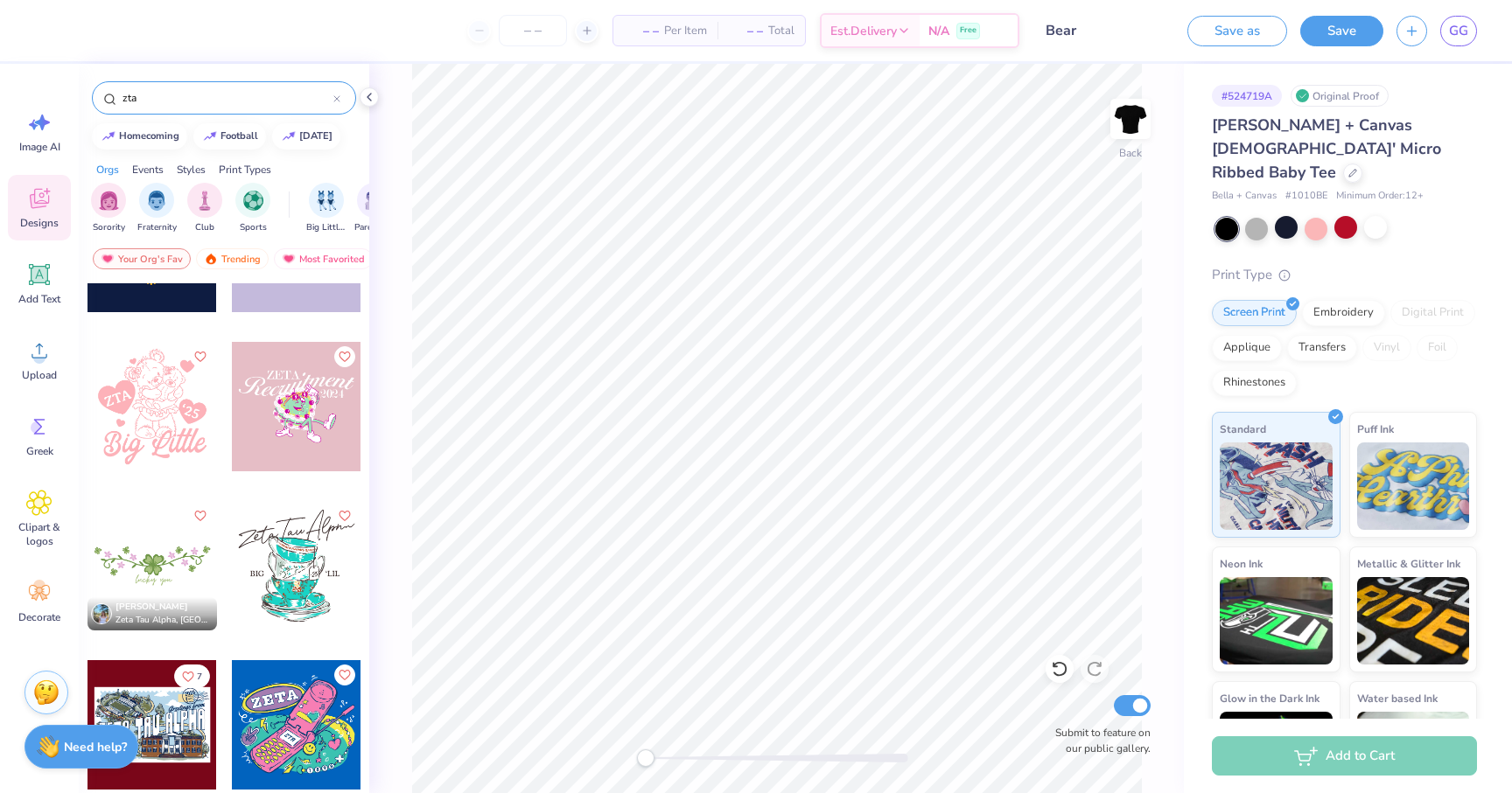
scroll to position [3329, 0]
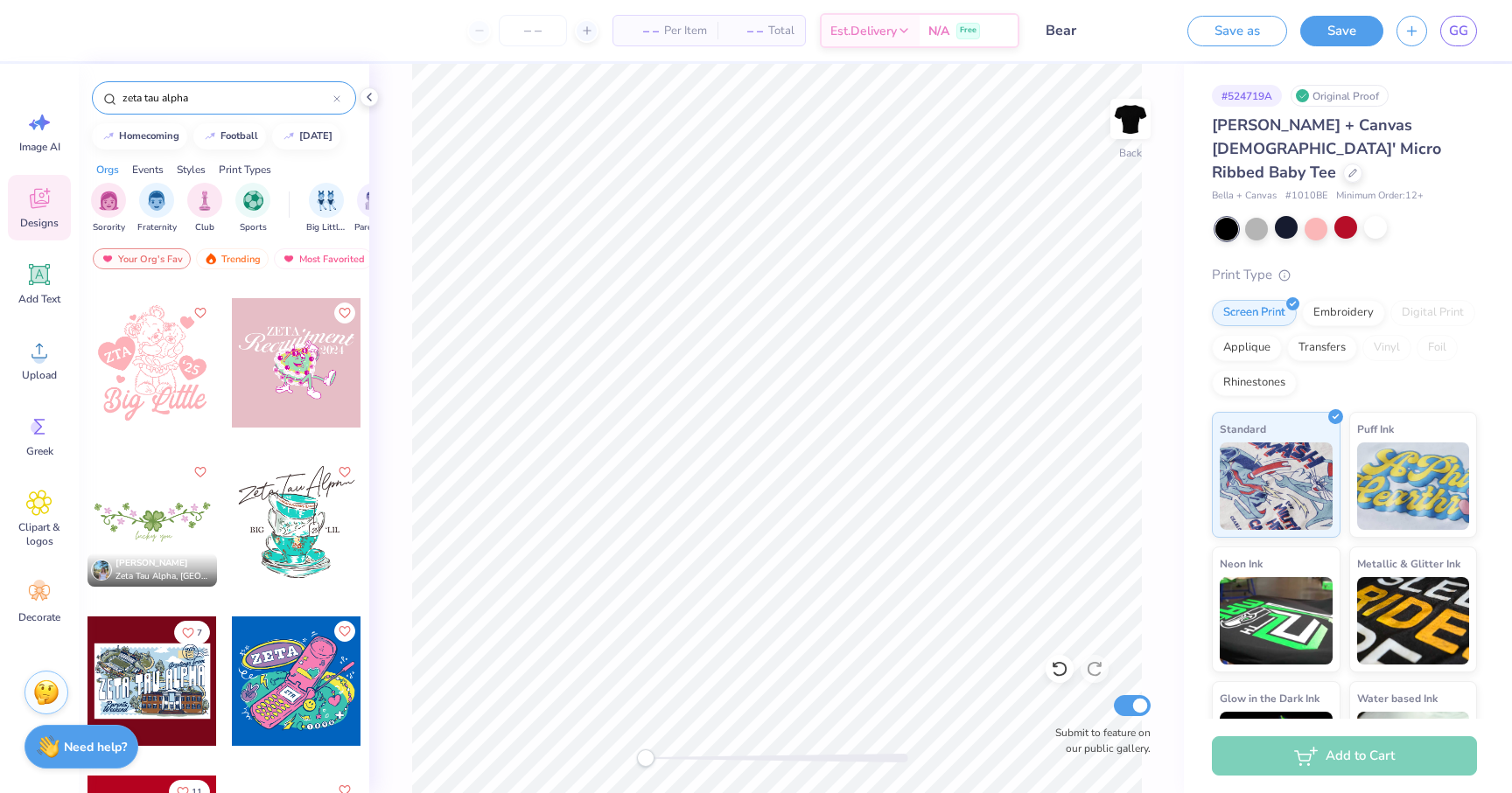
type input "zeta tau alpha"
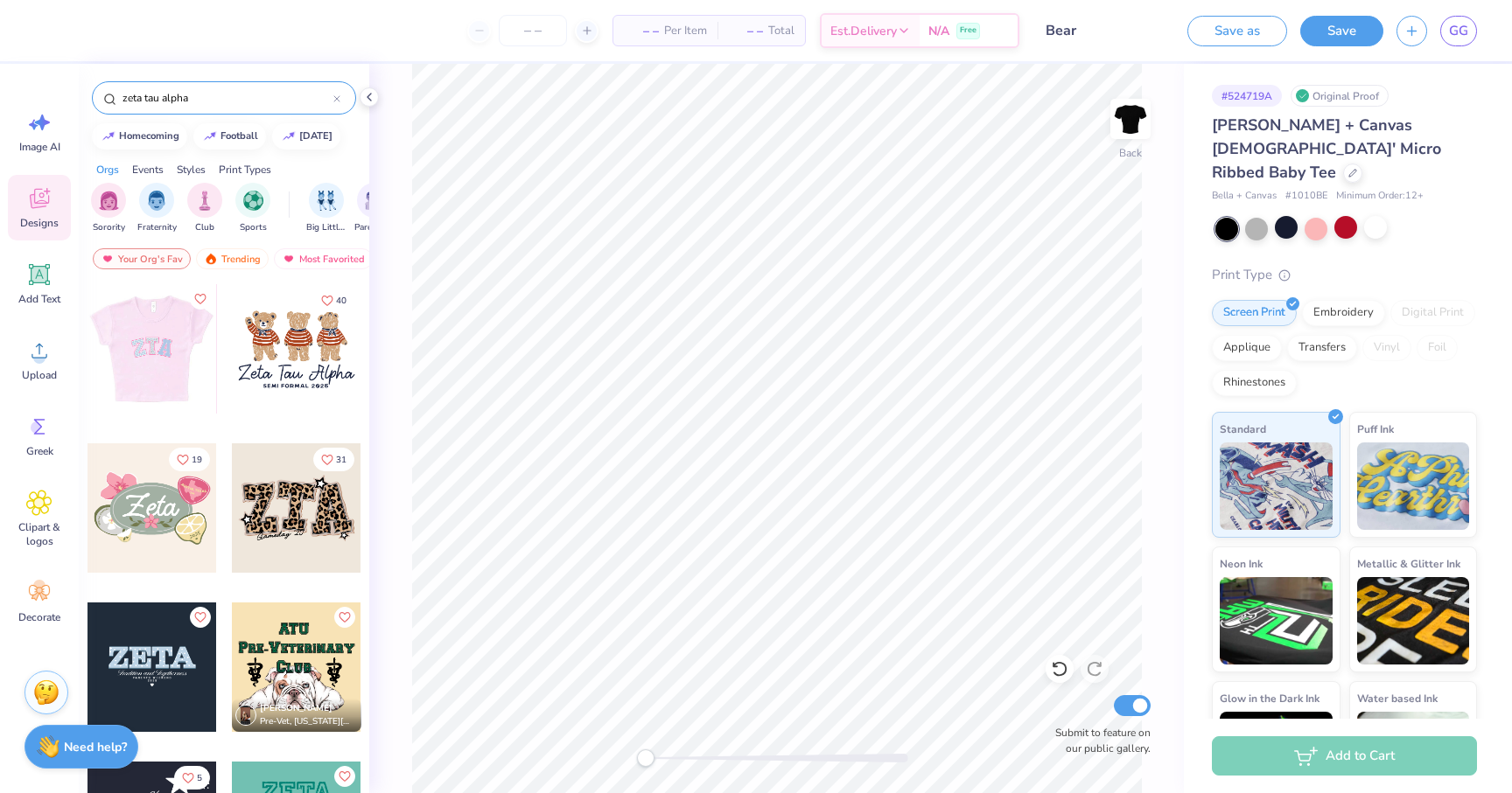
click at [173, 377] on div at bounding box center [151, 348] width 130 height 130
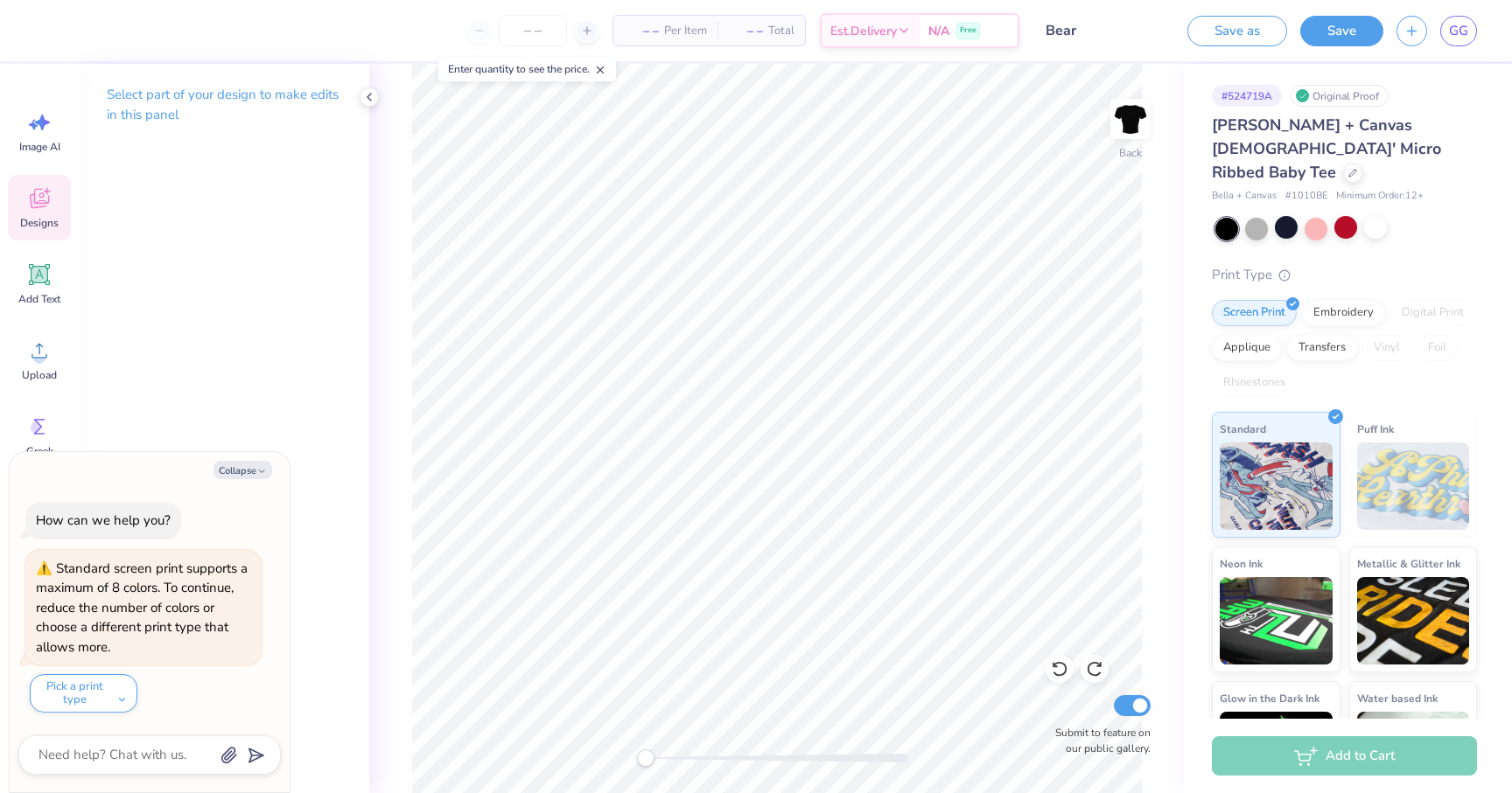
click at [30, 204] on icon at bounding box center [39, 199] width 26 height 26
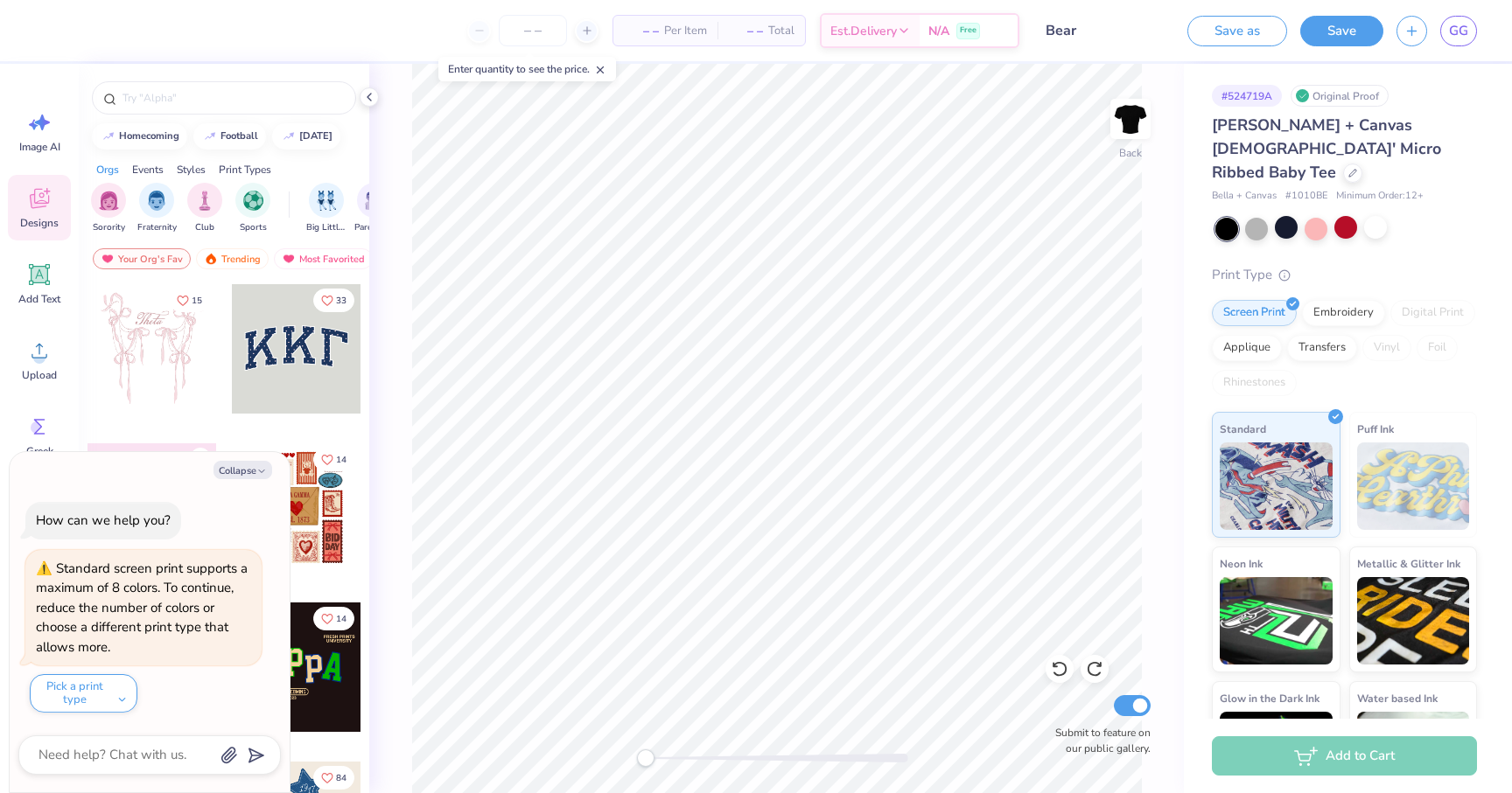
click at [248, 468] on button "Collapse" at bounding box center [242, 471] width 59 height 19
type textarea "x"
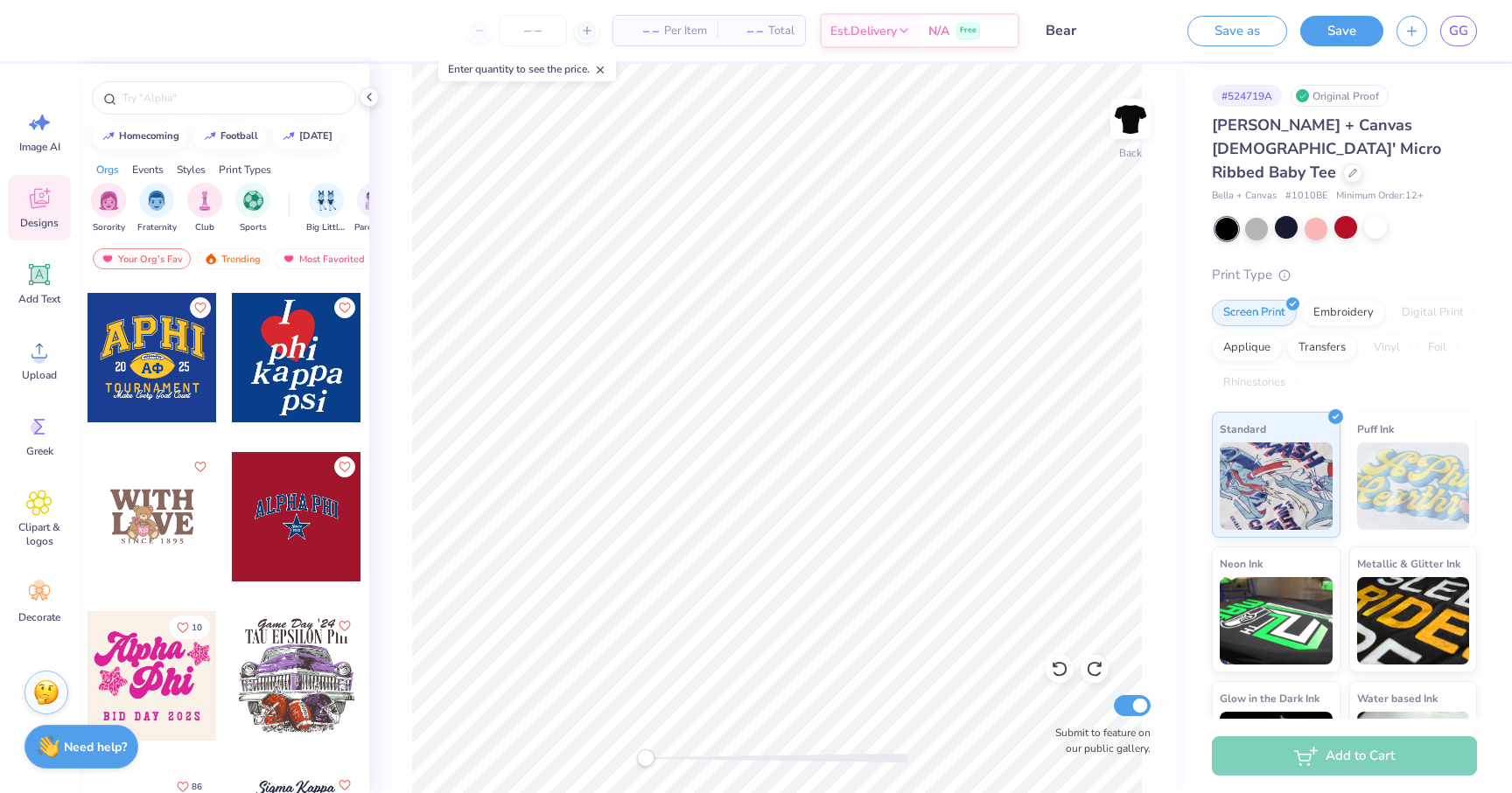
scroll to position [3018, 0]
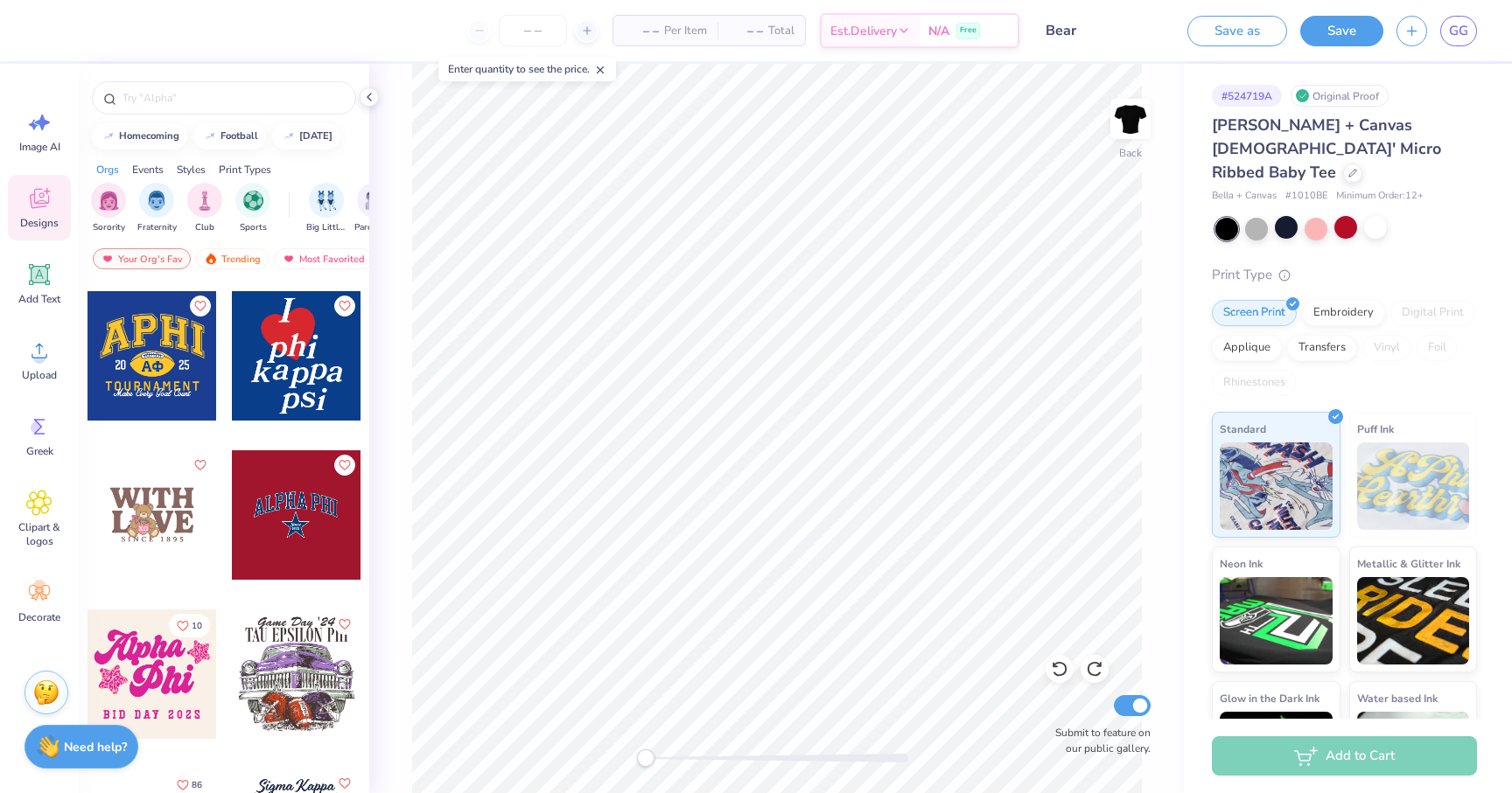
click at [231, 533] on div at bounding box center [166, 515] width 130 height 130
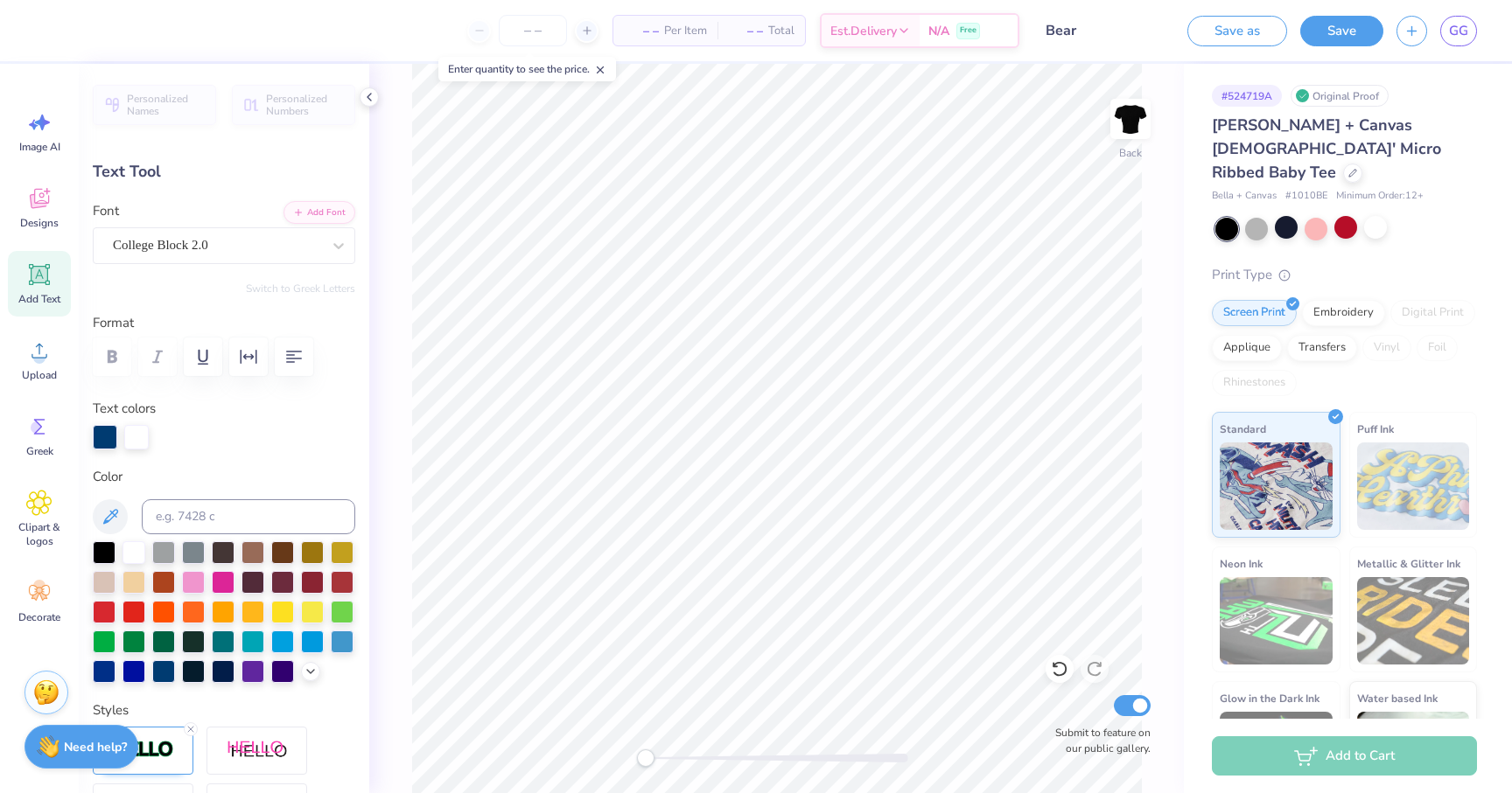
scroll to position [0, 0]
type textarea "Zeta tau alpha"
click at [1287, 216] on div at bounding box center [1286, 227] width 22 height 22
type input "9.76"
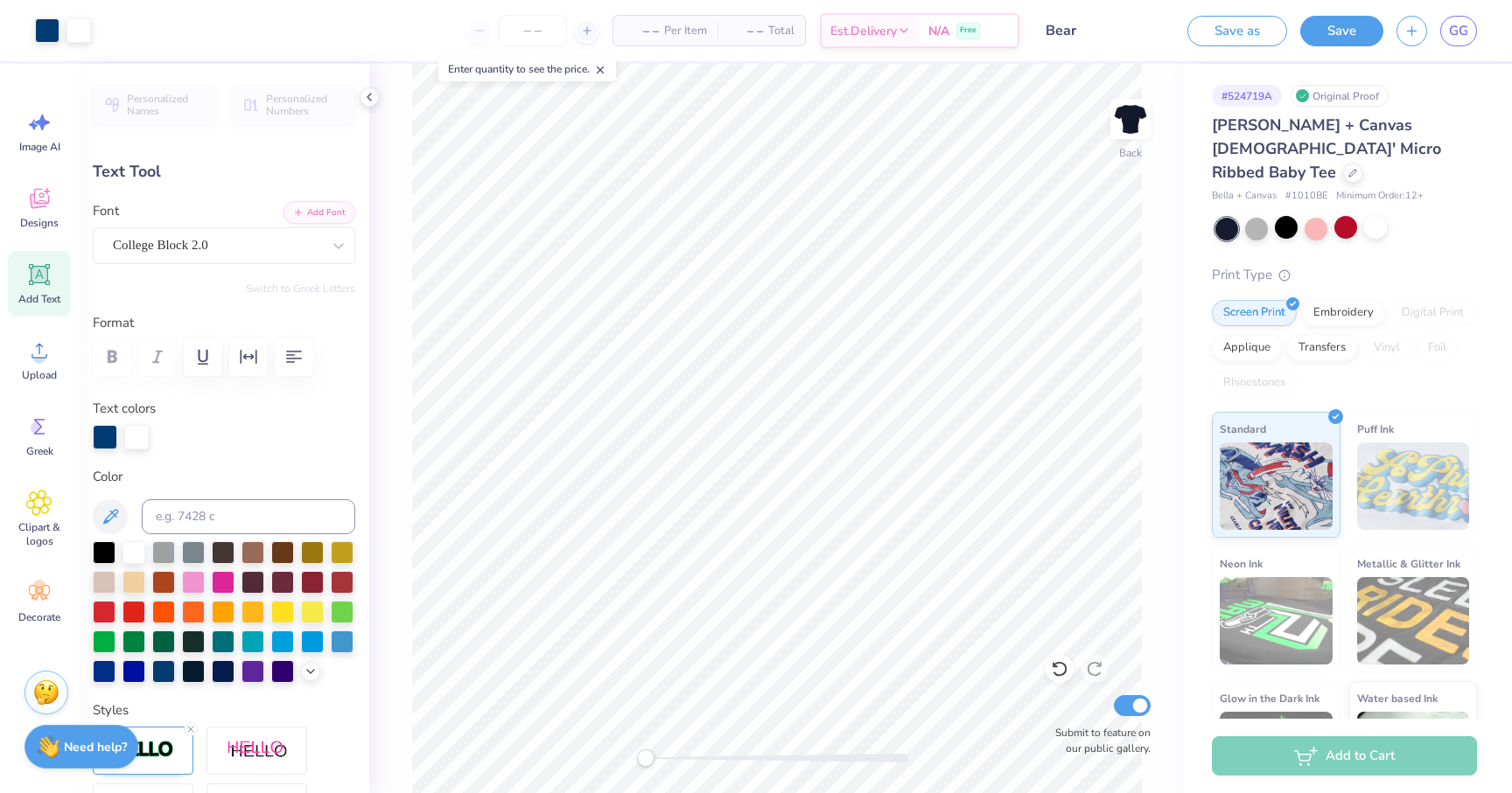
type input "2.30"
type input "2.82"
click at [1282, 216] on div at bounding box center [1286, 227] width 22 height 22
click at [251, 579] on div at bounding box center [252, 581] width 22 height 22
click at [218, 584] on div at bounding box center [223, 581] width 22 height 22
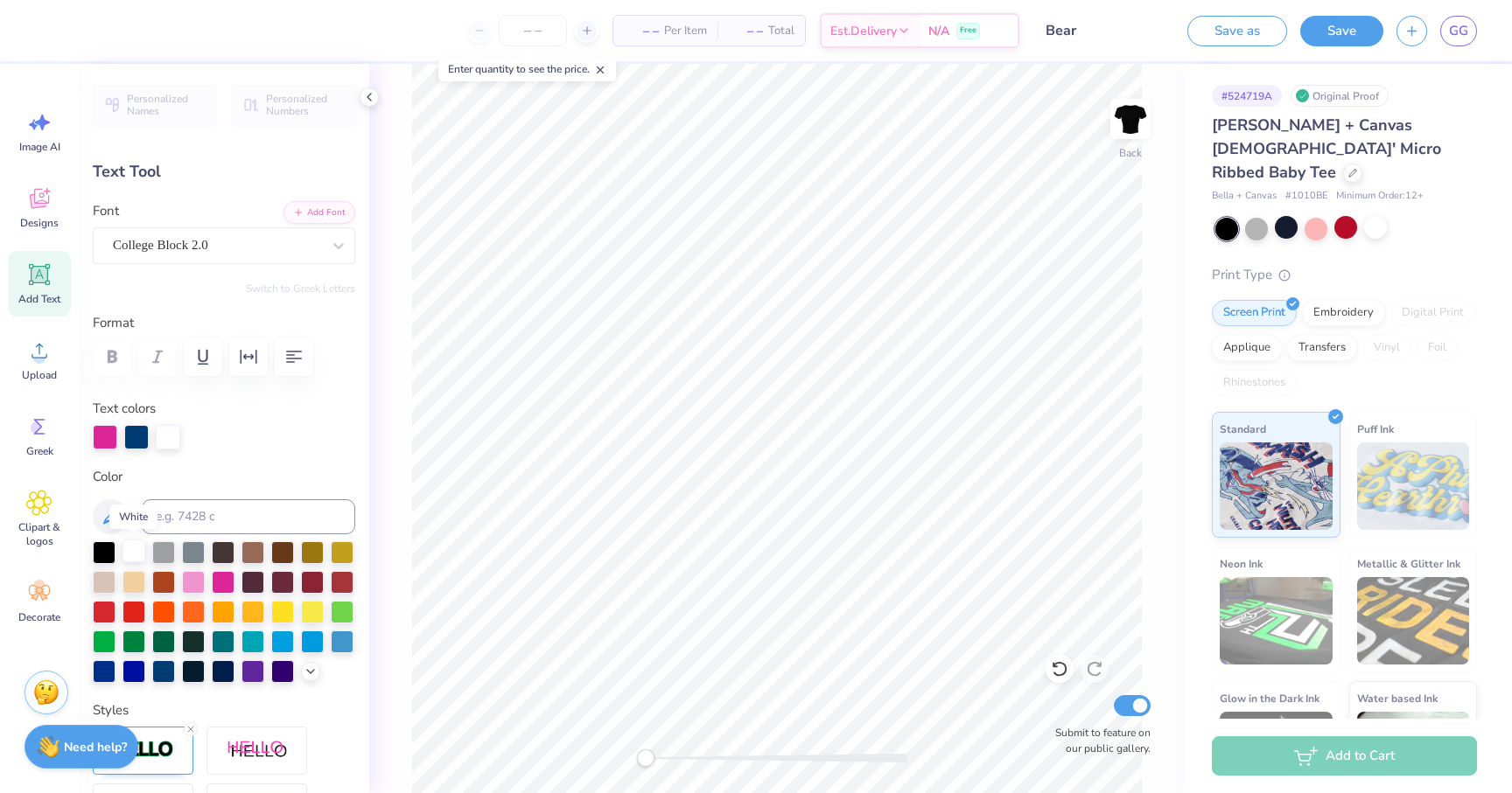
click at [133, 546] on div at bounding box center [134, 551] width 22 height 22
click at [142, 434] on div at bounding box center [136, 435] width 24 height 24
click at [349, 588] on div at bounding box center [342, 581] width 22 height 22
click at [319, 575] on div at bounding box center [312, 581] width 22 height 22
click at [341, 578] on div at bounding box center [342, 581] width 22 height 22
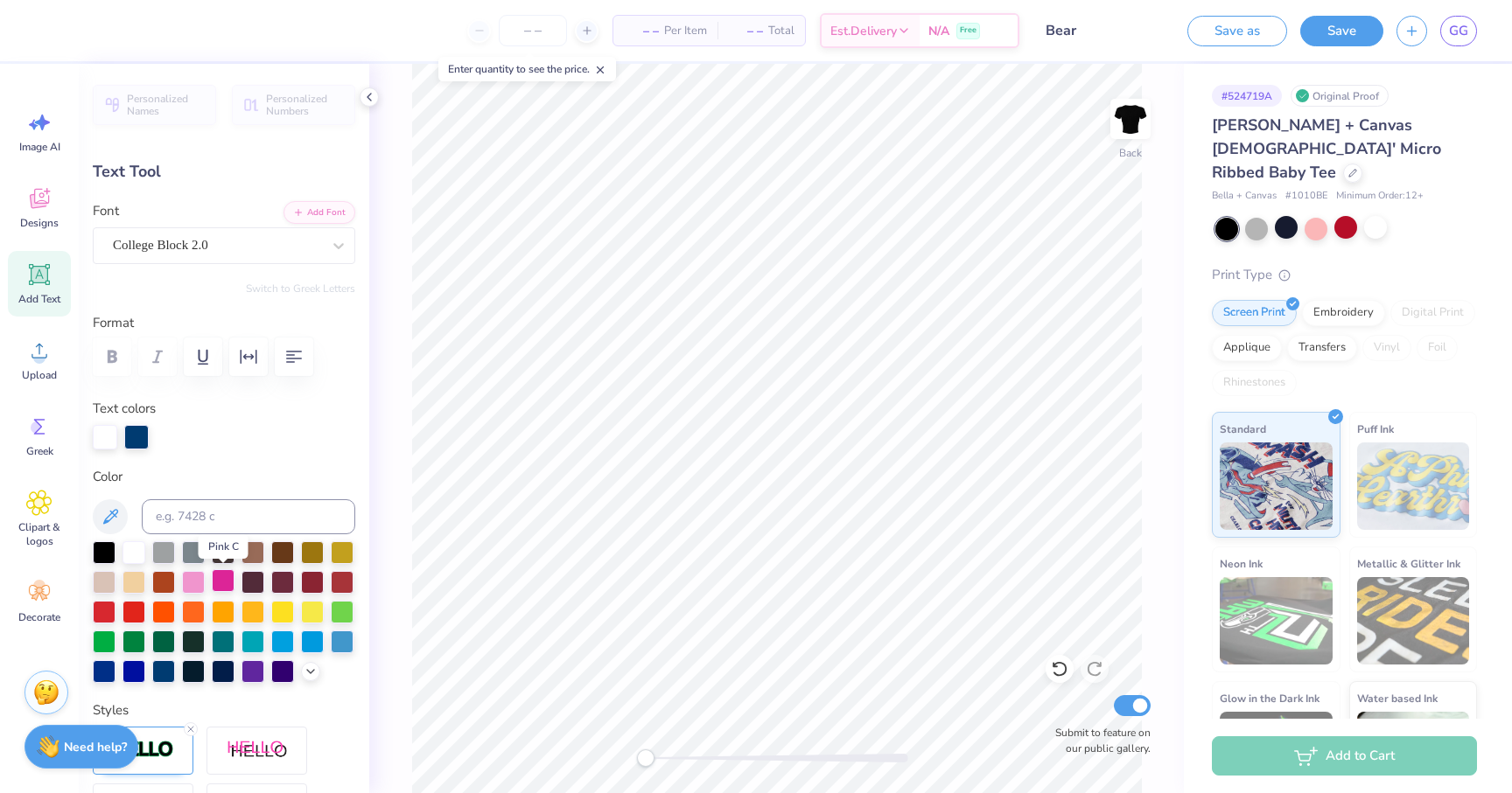
click at [217, 588] on div at bounding box center [223, 581] width 22 height 22
click at [104, 425] on div at bounding box center [105, 435] width 24 height 24
click at [191, 603] on div at bounding box center [193, 610] width 22 height 22
click at [253, 607] on div at bounding box center [252, 610] width 22 height 22
type input "0.56"
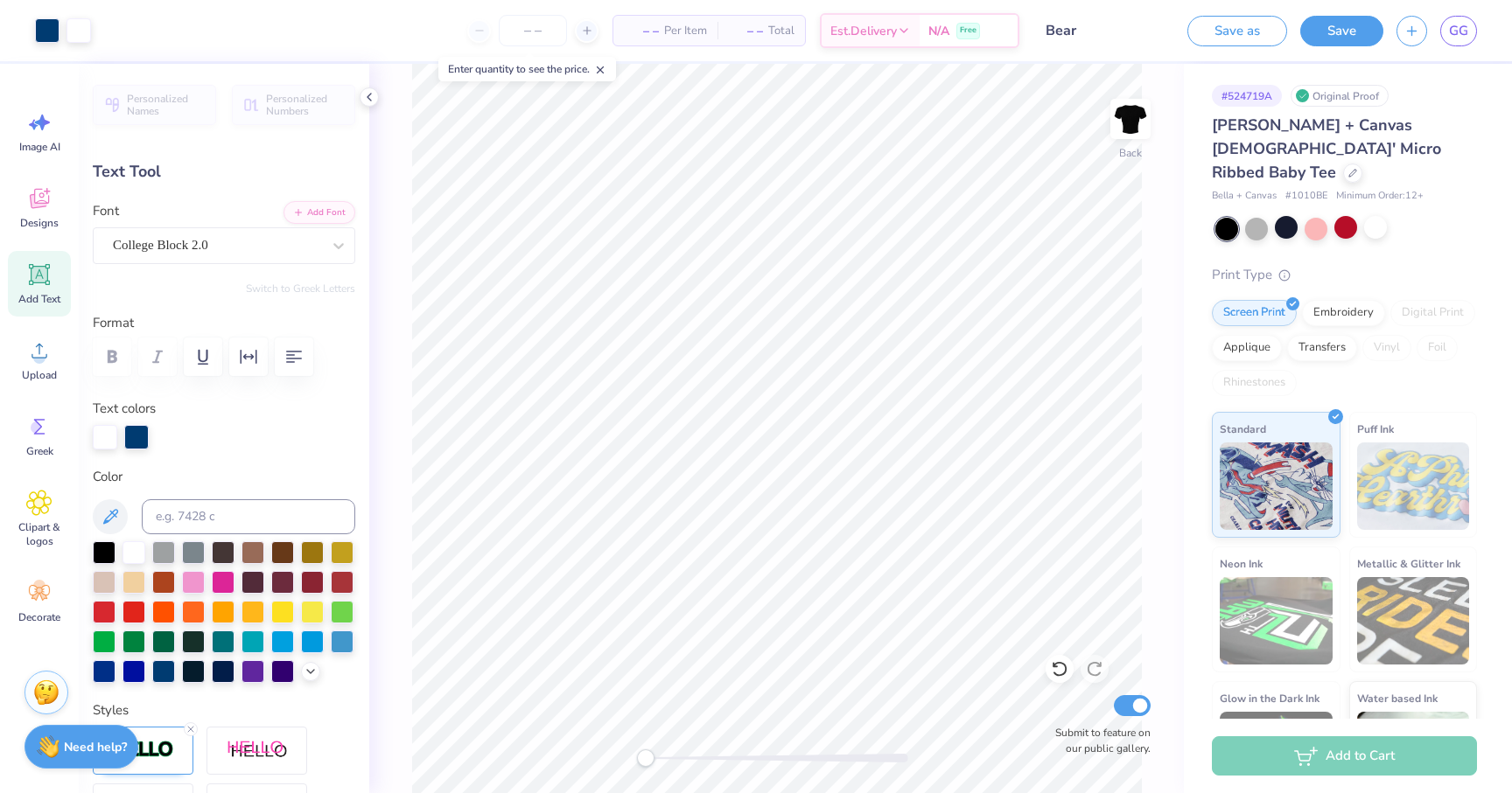
type input "0.21"
type input "5.68"
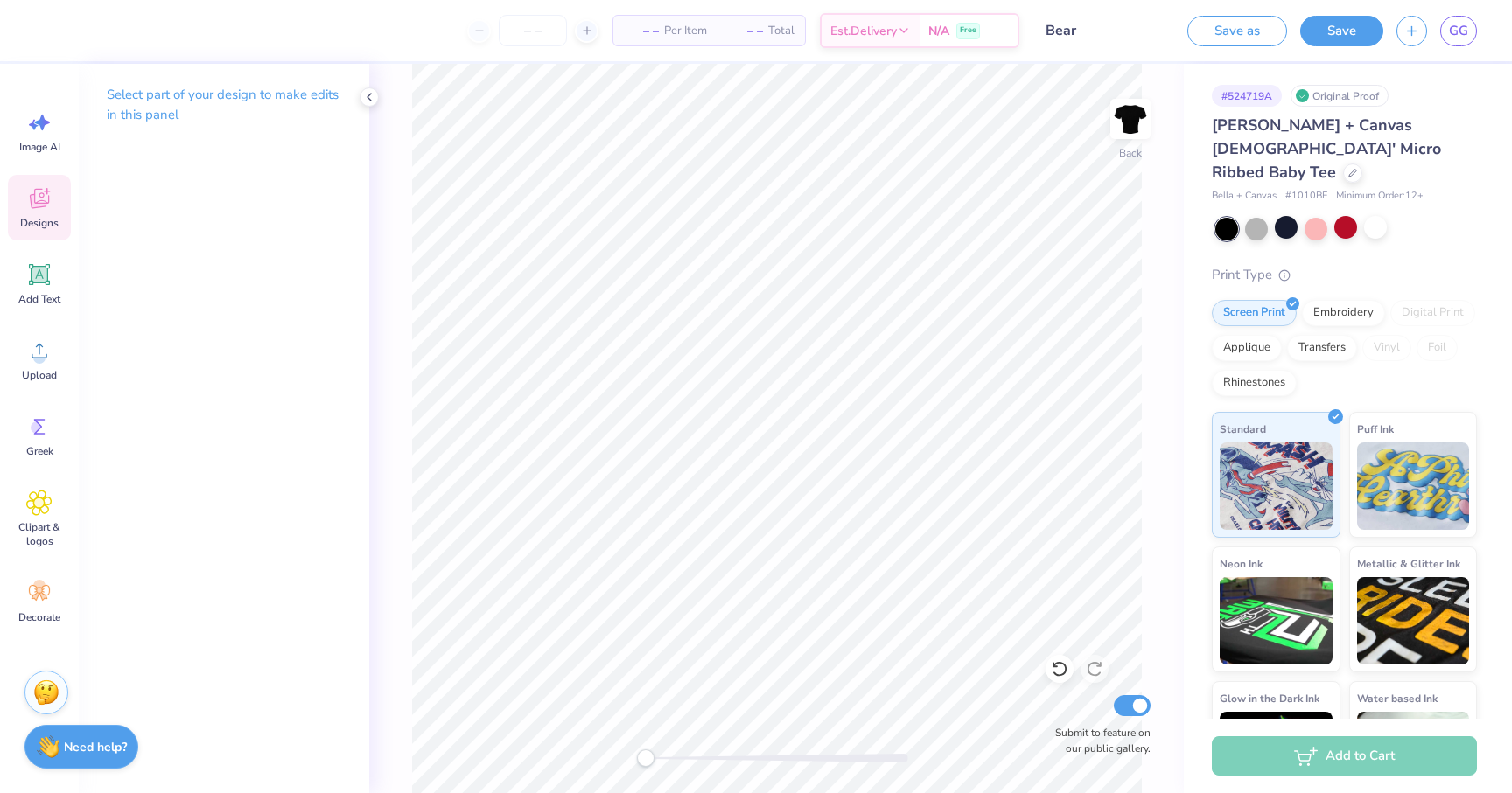
click at [36, 213] on div "Designs" at bounding box center [38, 207] width 63 height 65
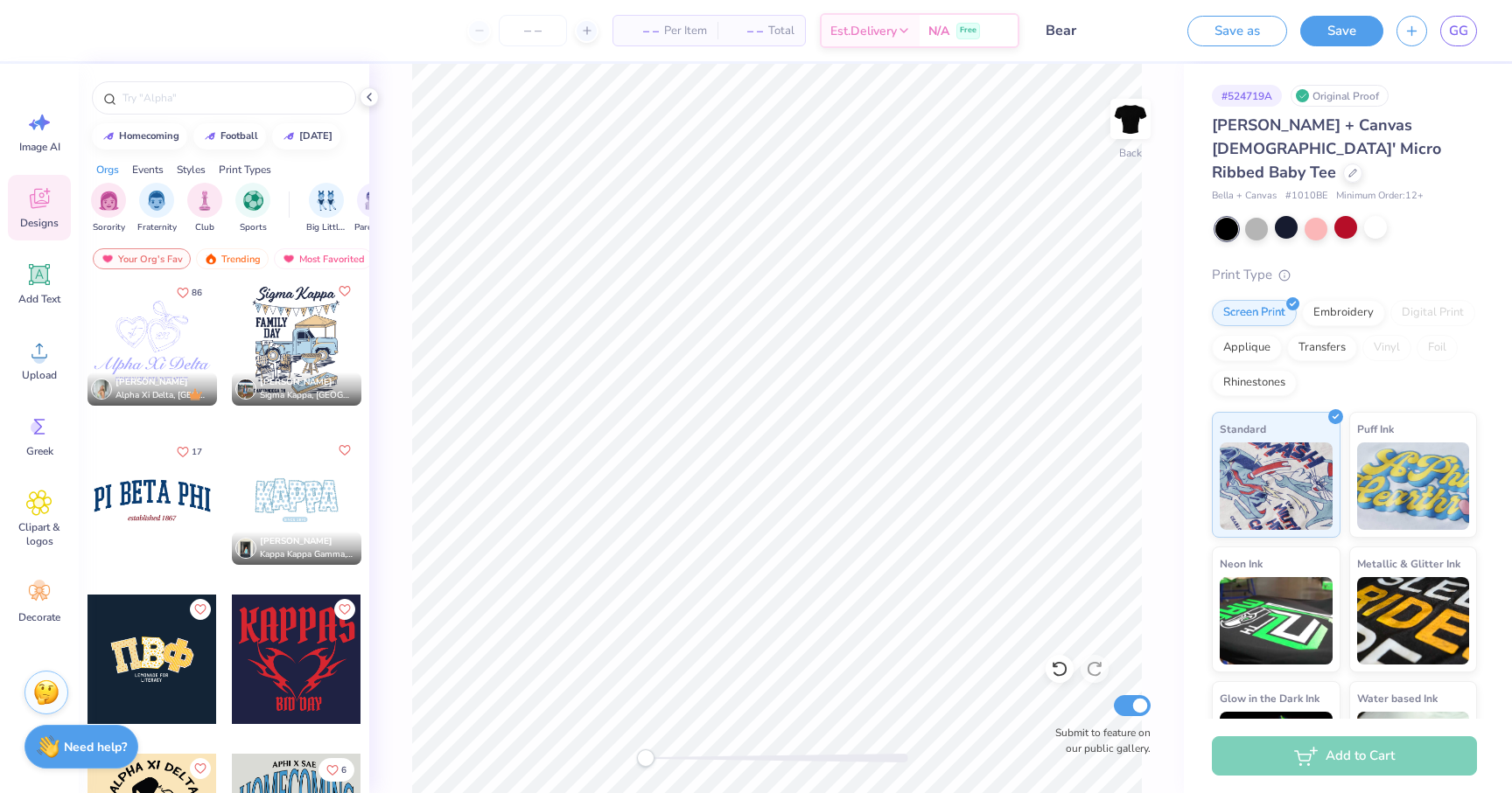
scroll to position [3532, 0]
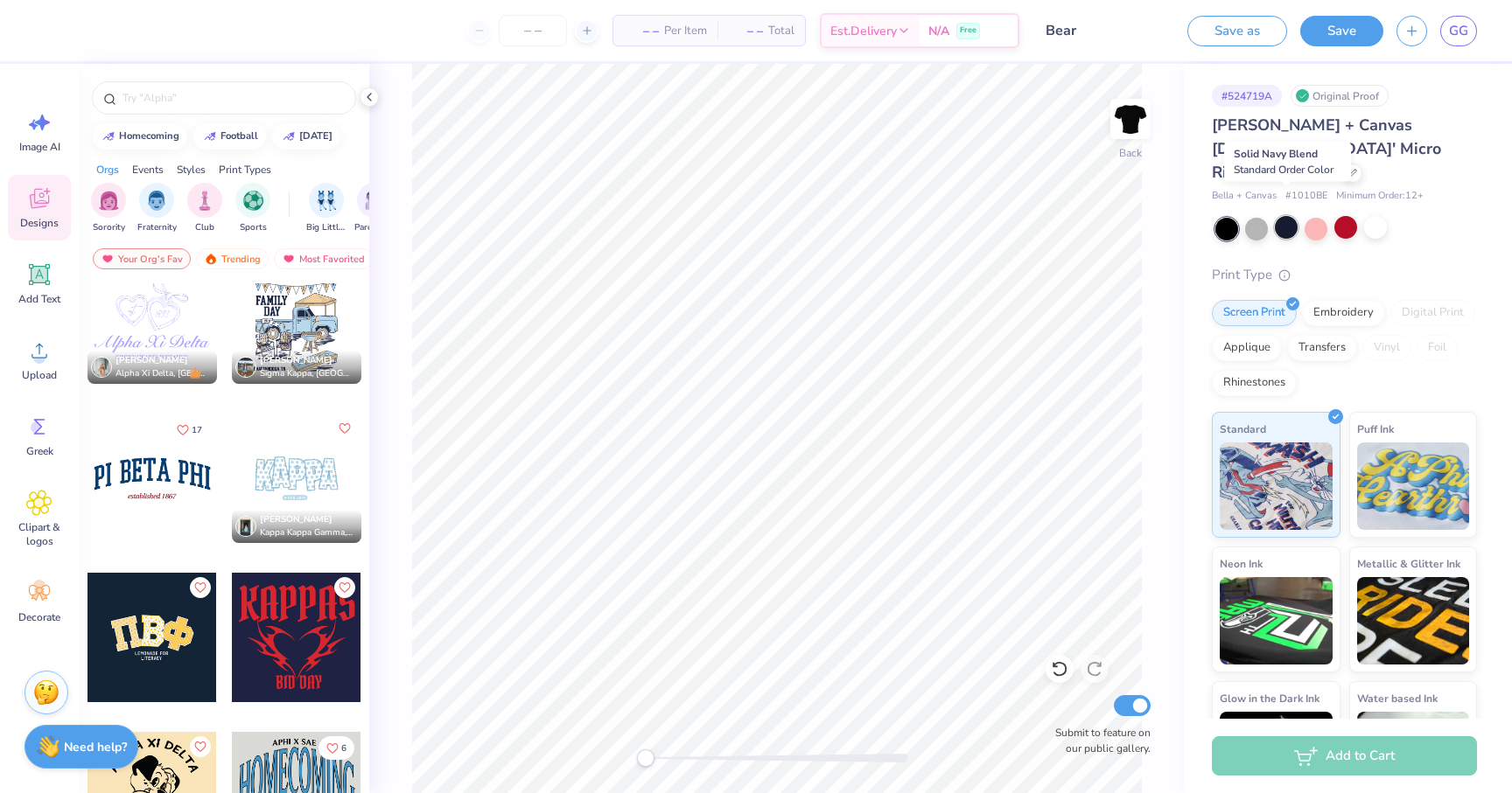
click at [1287, 216] on div at bounding box center [1286, 227] width 22 height 22
click at [35, 367] on div "Upload" at bounding box center [38, 360] width 63 height 65
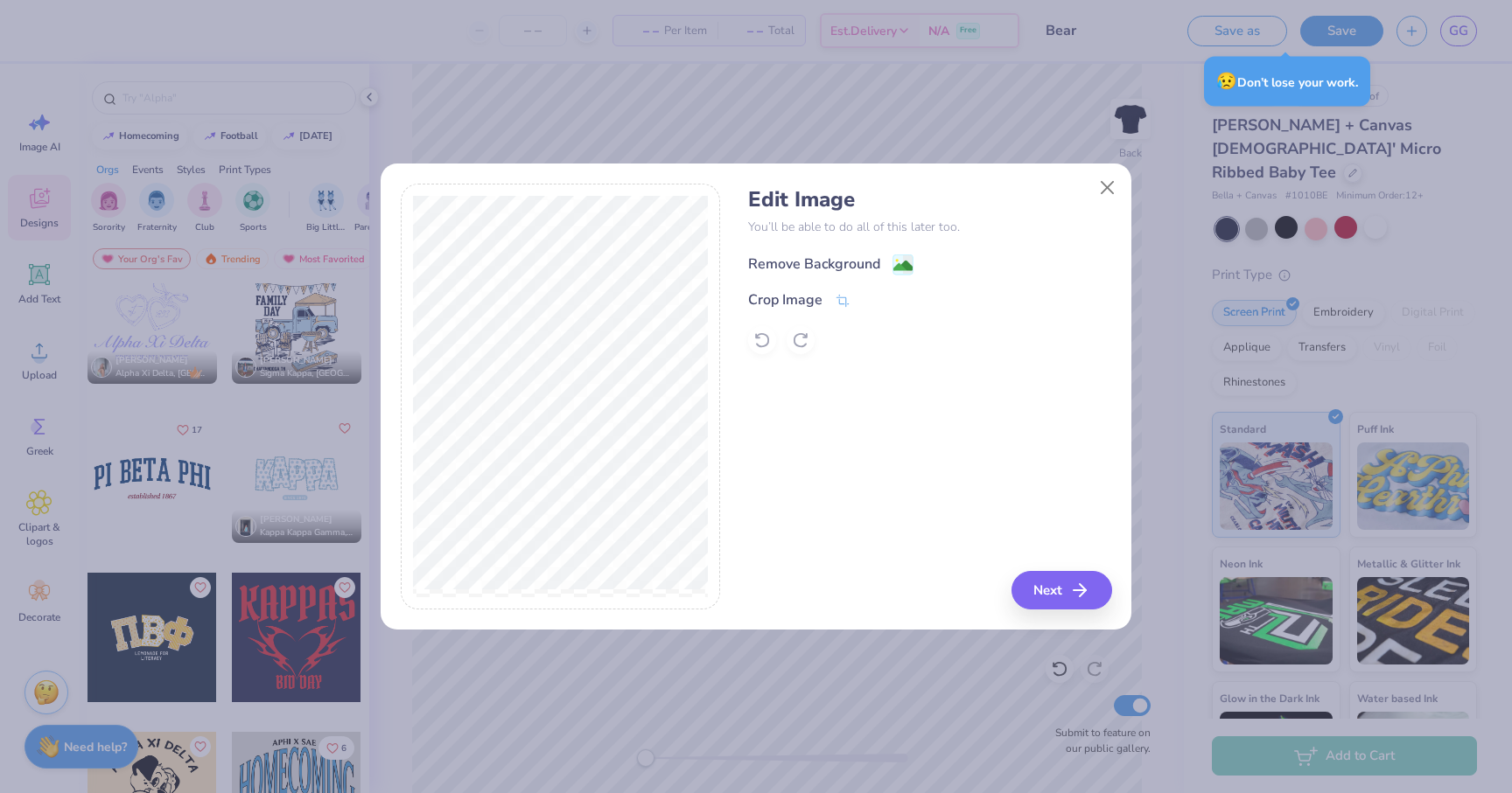
click at [841, 262] on div "Remove Background" at bounding box center [814, 264] width 132 height 21
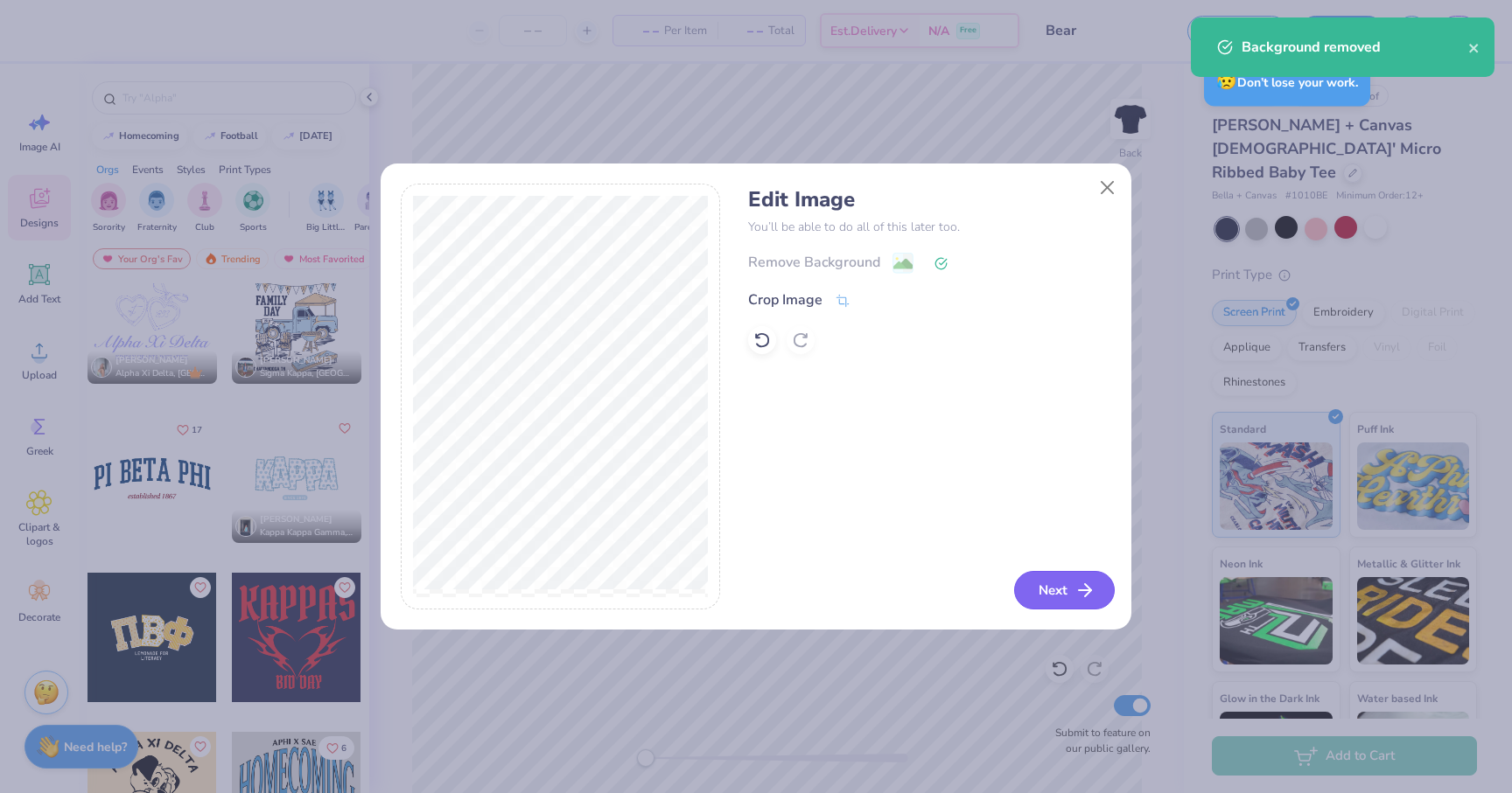
click at [1081, 586] on icon "button" at bounding box center [1085, 590] width 21 height 21
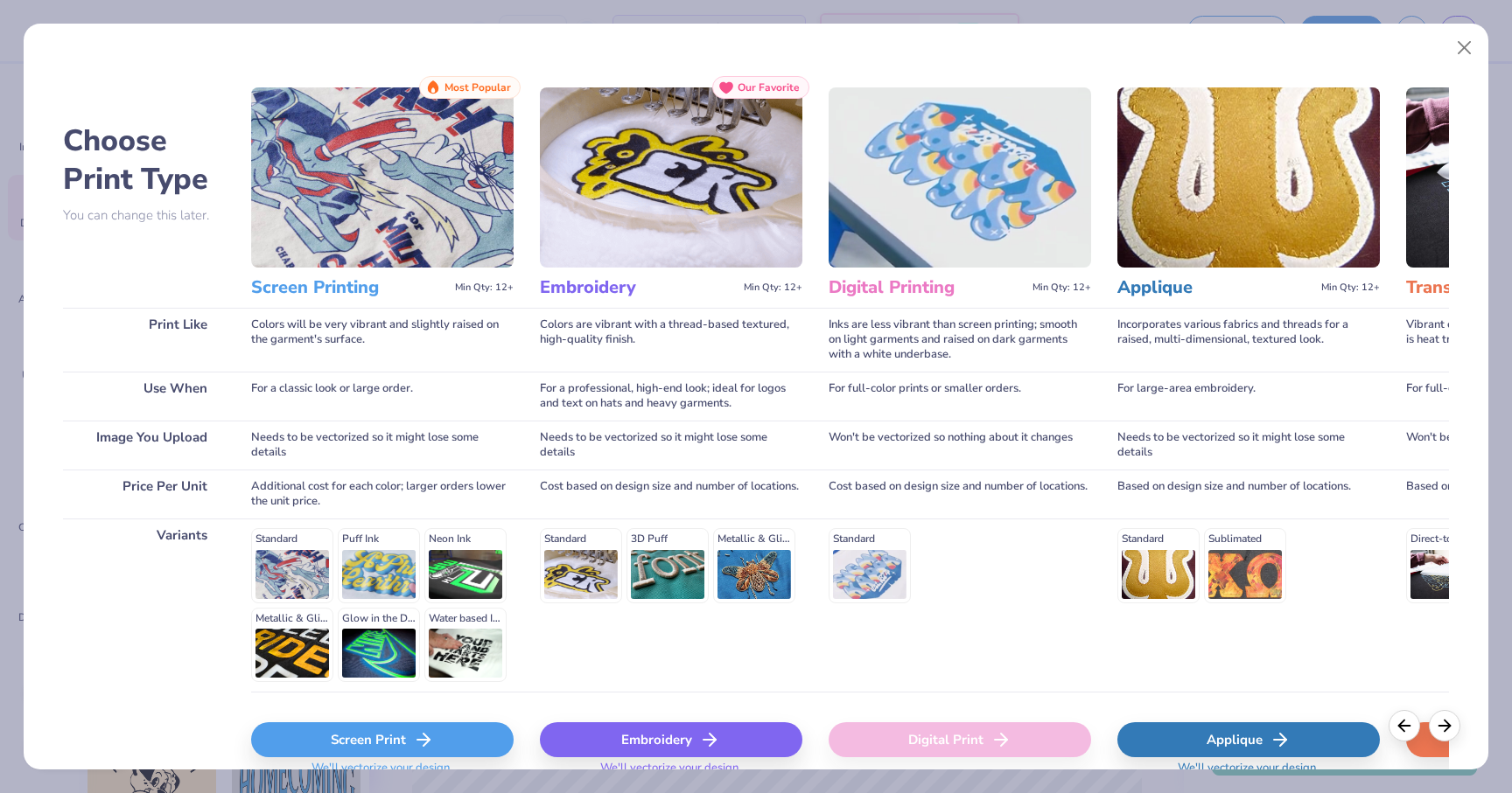
click at [662, 743] on div "Embroidery" at bounding box center [671, 739] width 263 height 35
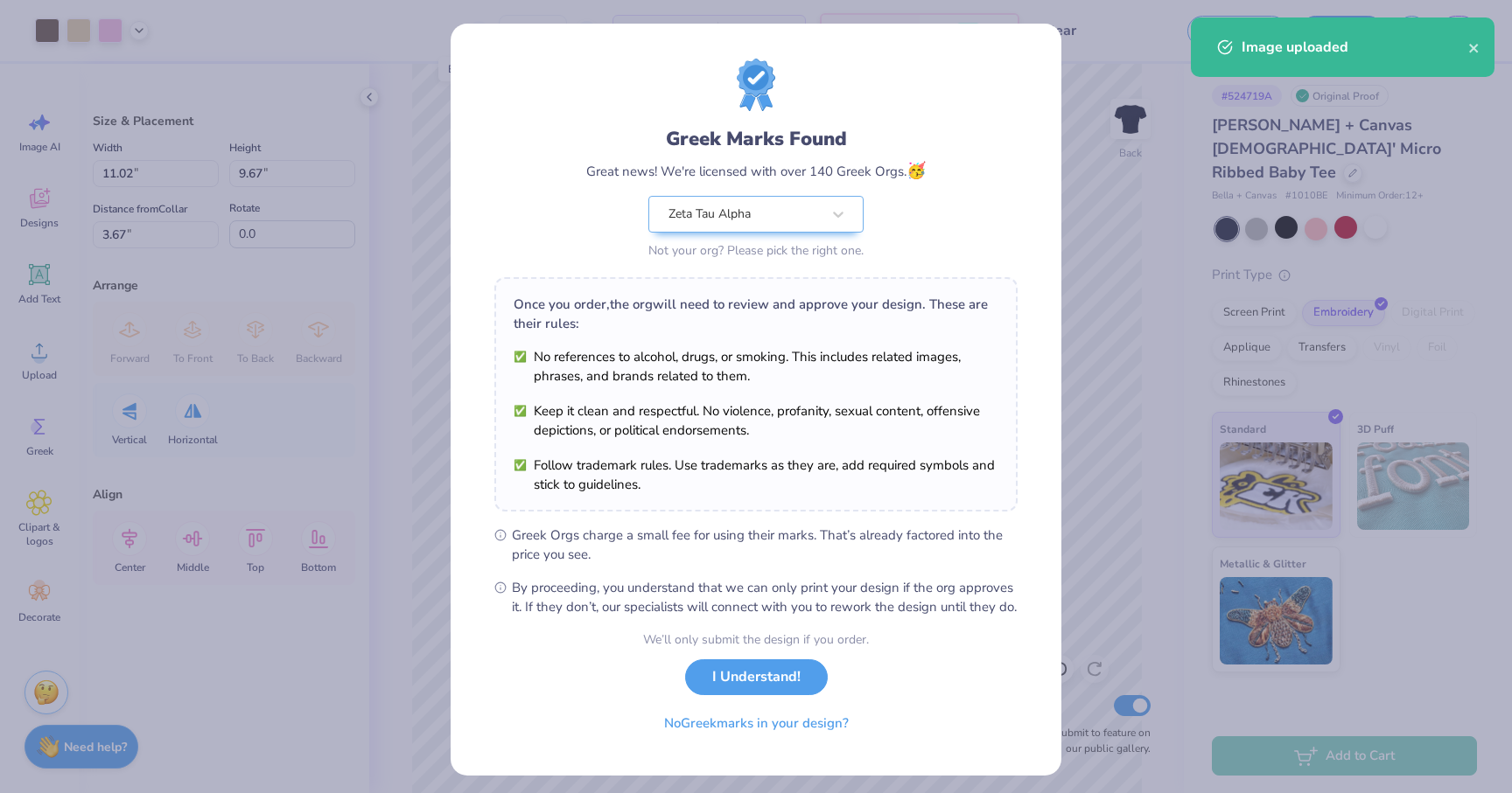
click at [813, 411] on body "Art colors – – Per Item – – Total Est. Delivery N/A Free Design Title Bear Save…" at bounding box center [756, 396] width 1512 height 793
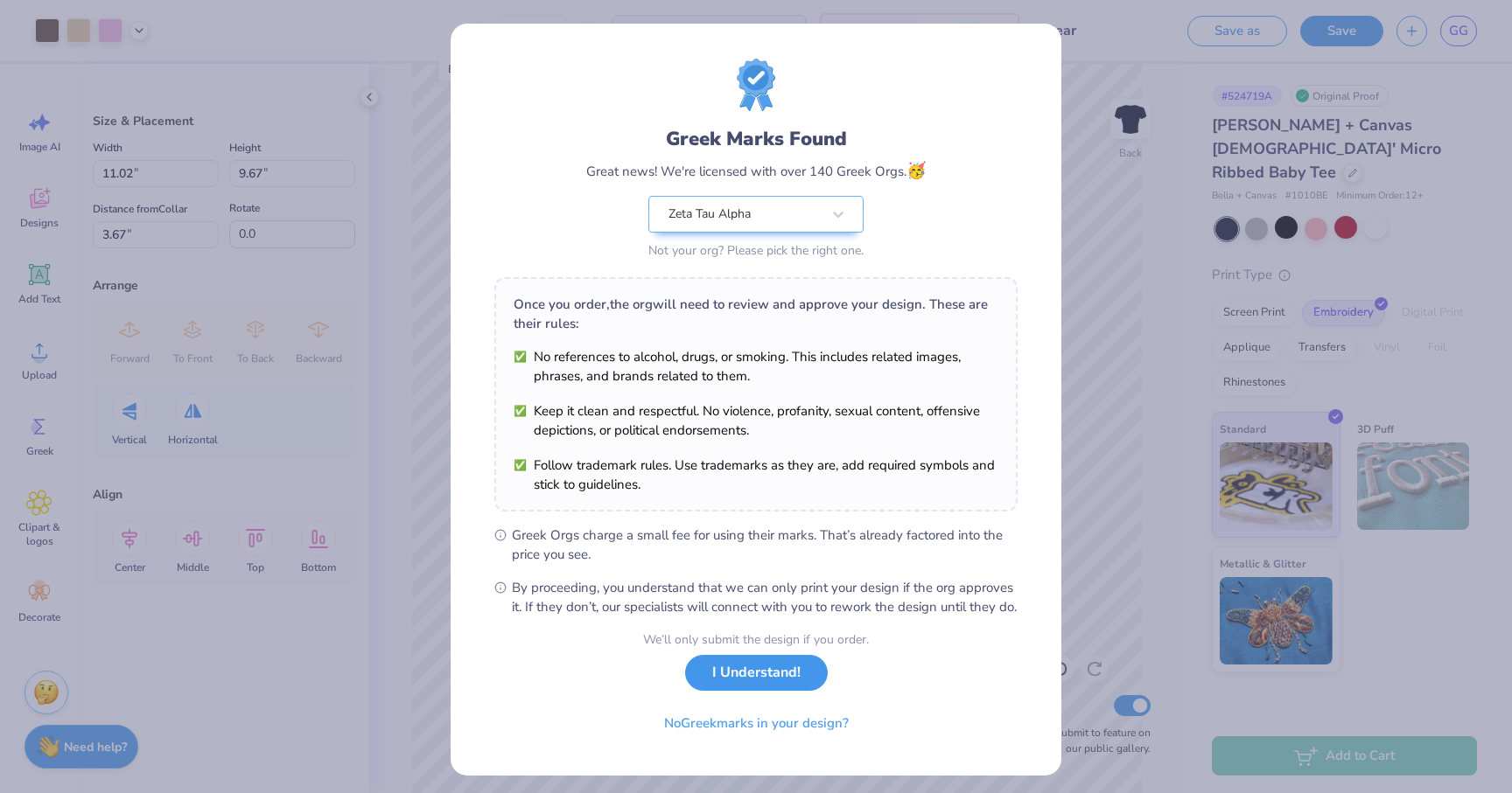
click at [790, 691] on button "I Understand!" at bounding box center [756, 673] width 143 height 35
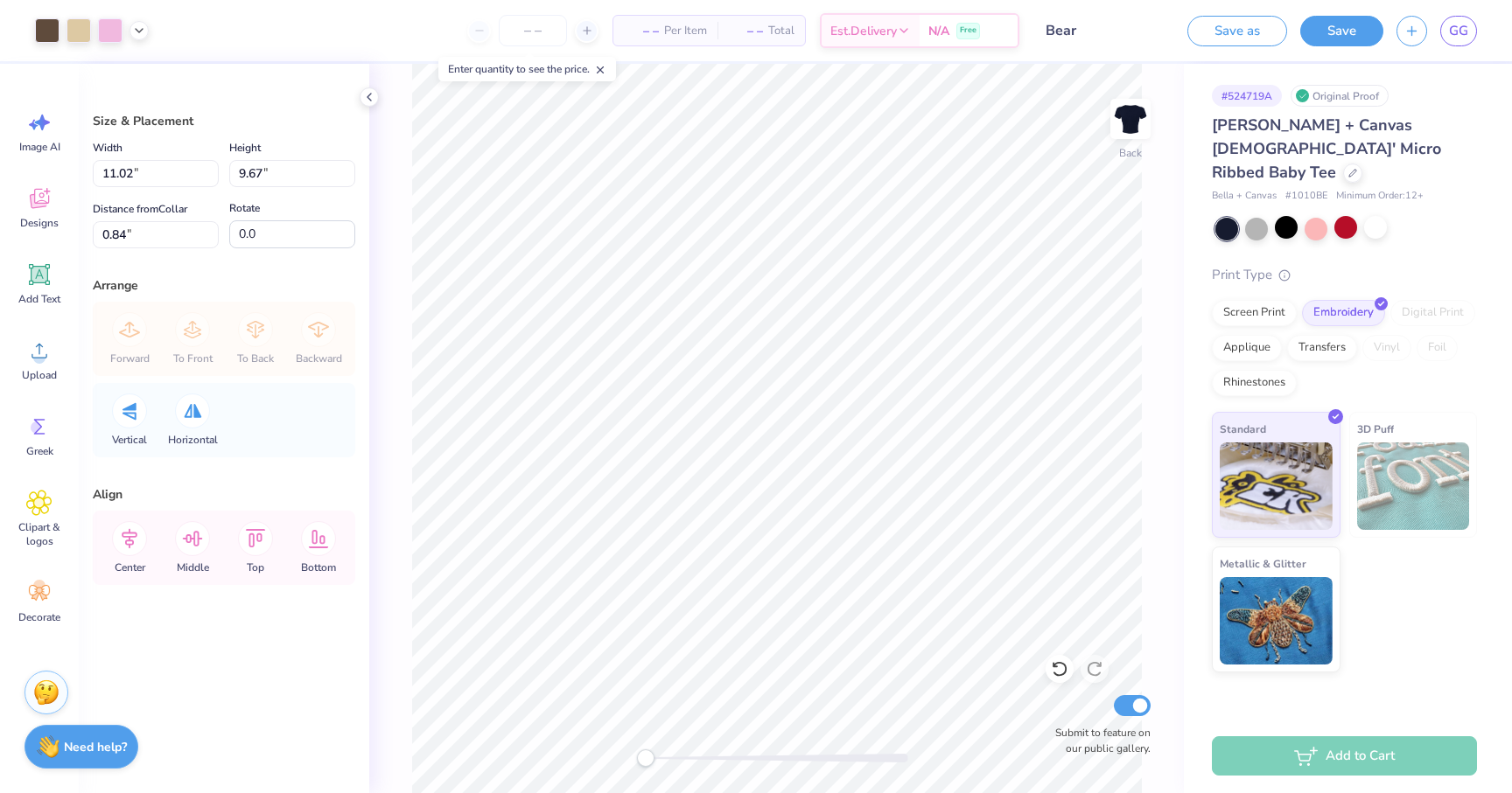
type input "8.76"
type input "7.69"
type input "3.00"
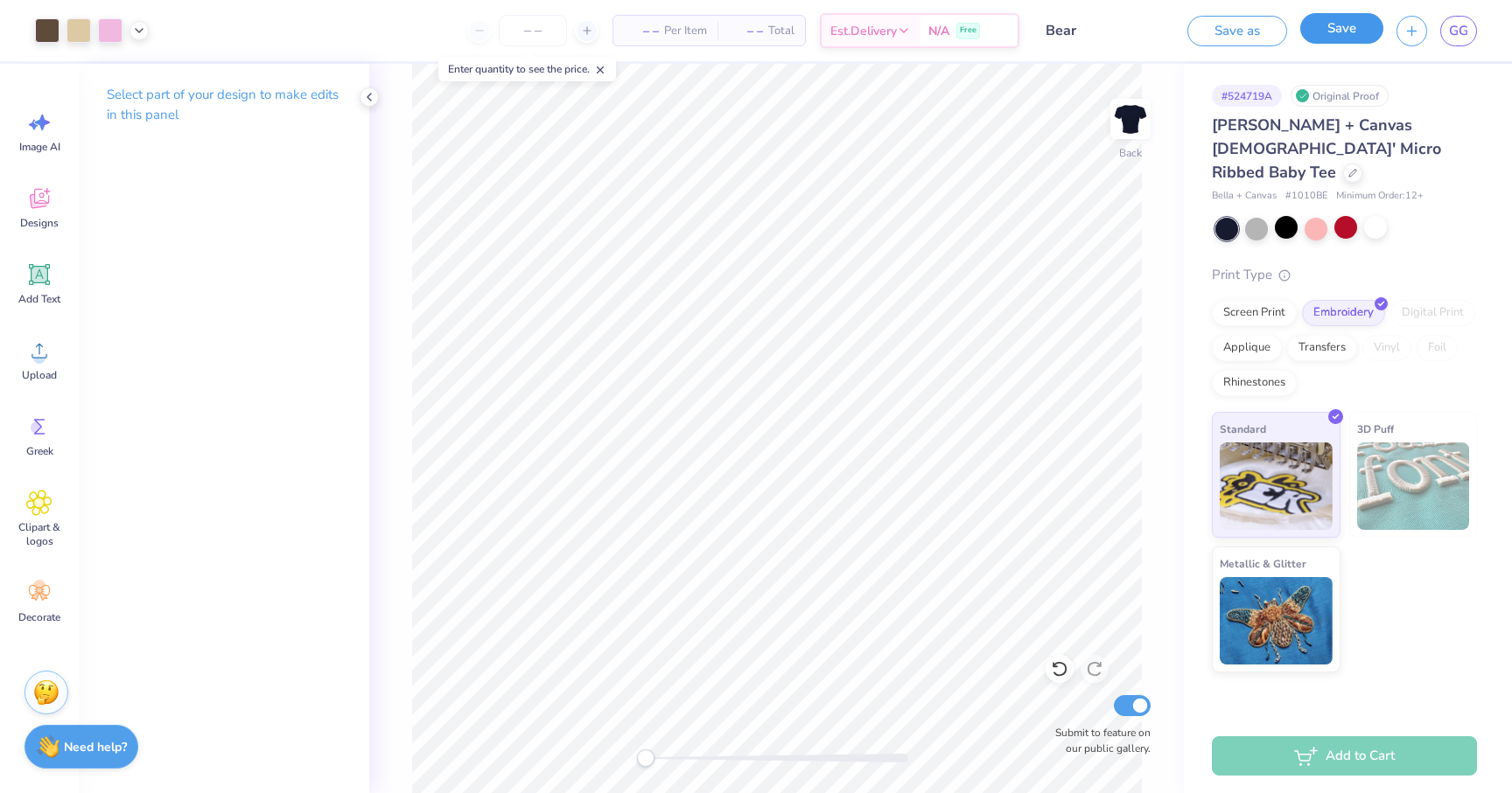
click at [1340, 35] on button "Save" at bounding box center [1342, 28] width 83 height 31
click at [1288, 216] on div at bounding box center [1286, 227] width 22 height 22
click at [1280, 216] on div at bounding box center [1286, 227] width 22 height 22
click at [1284, 216] on div at bounding box center [1286, 227] width 22 height 22
click at [1345, 36] on button "Save" at bounding box center [1342, 28] width 83 height 31
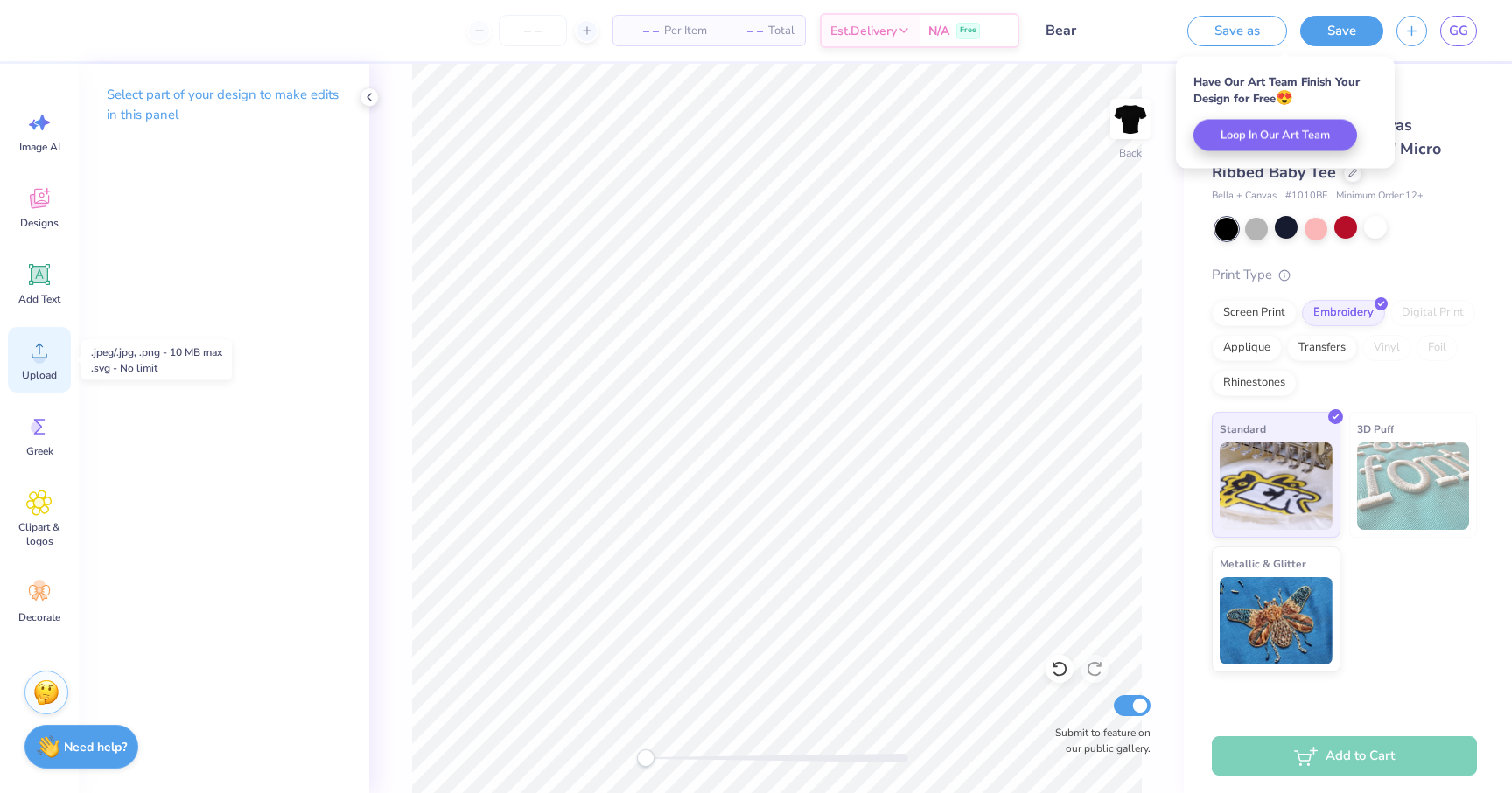
click at [42, 357] on circle at bounding box center [39, 357] width 12 height 12
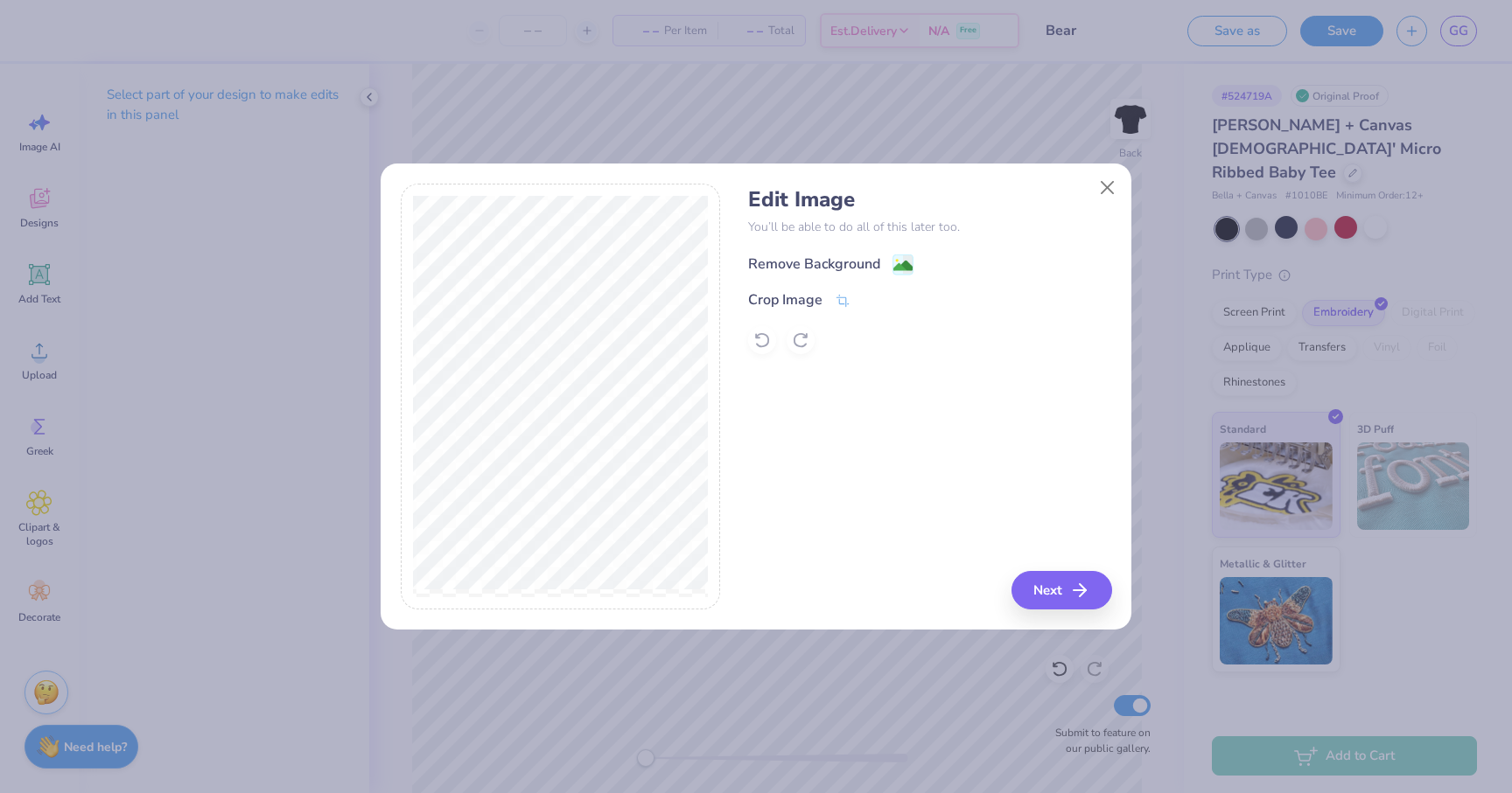
click at [814, 257] on div "Remove Background" at bounding box center [814, 264] width 132 height 21
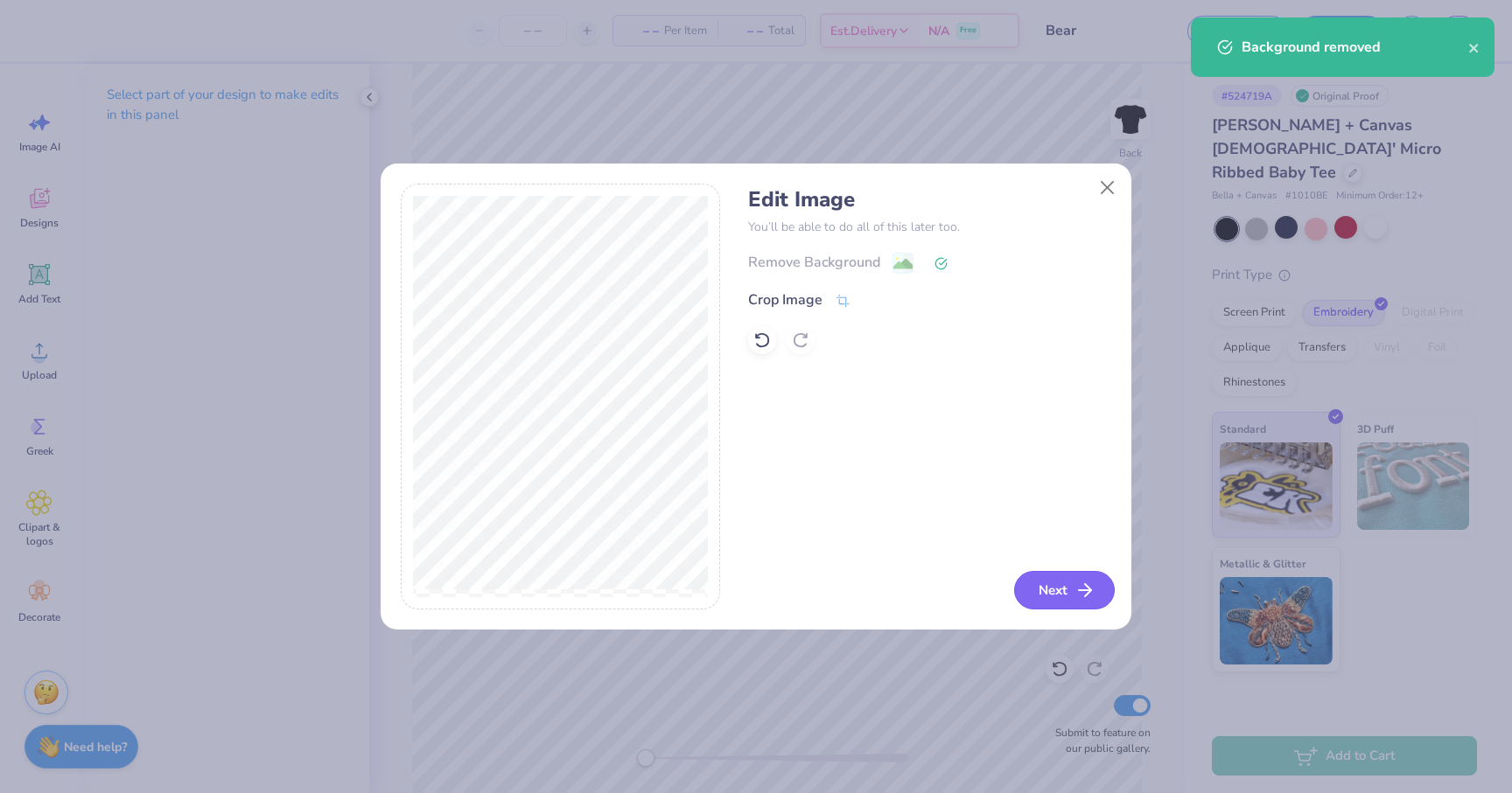
click at [1076, 580] on icon "button" at bounding box center [1085, 590] width 21 height 21
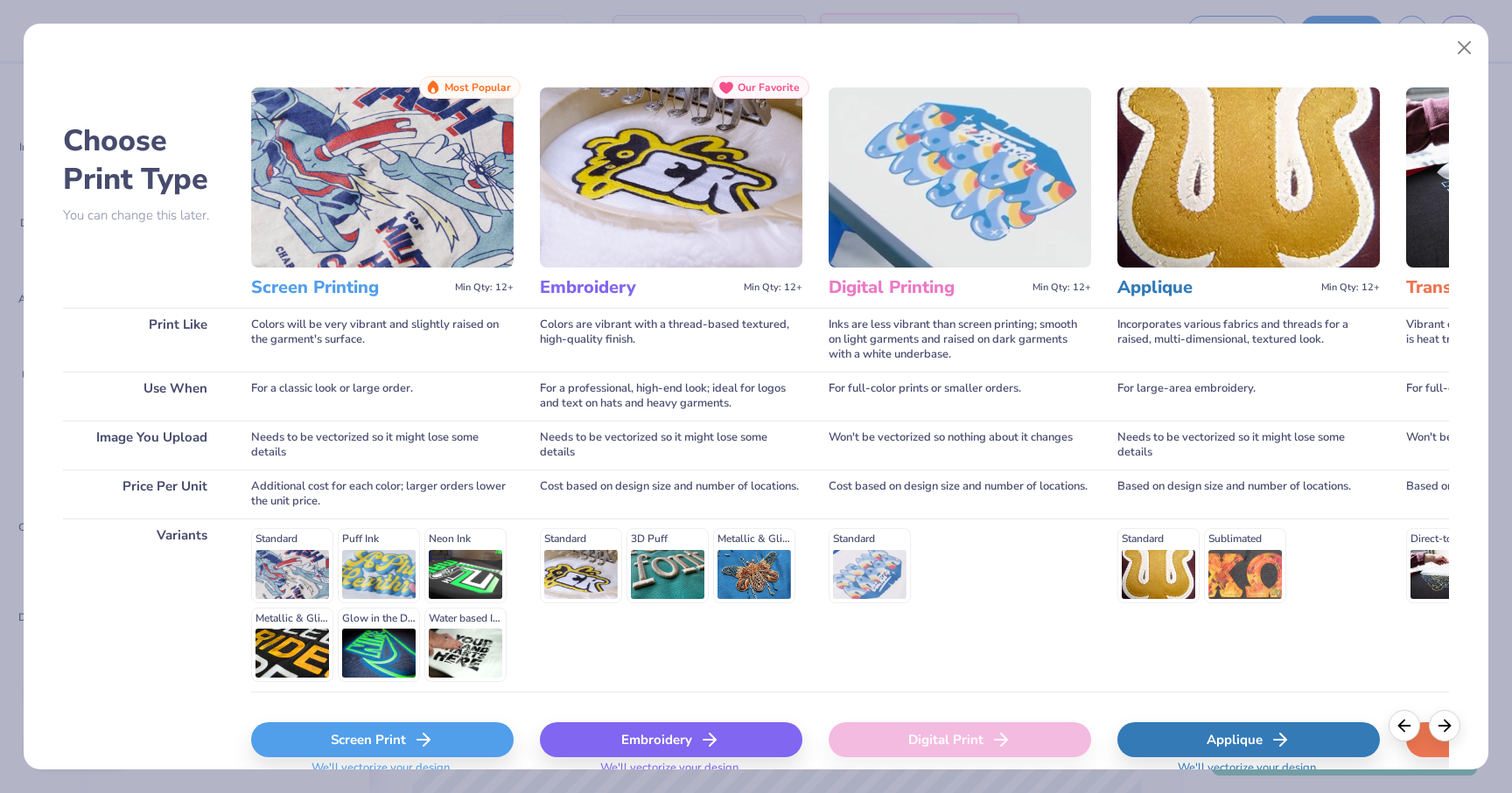
click at [587, 735] on div "Embroidery" at bounding box center [671, 739] width 263 height 35
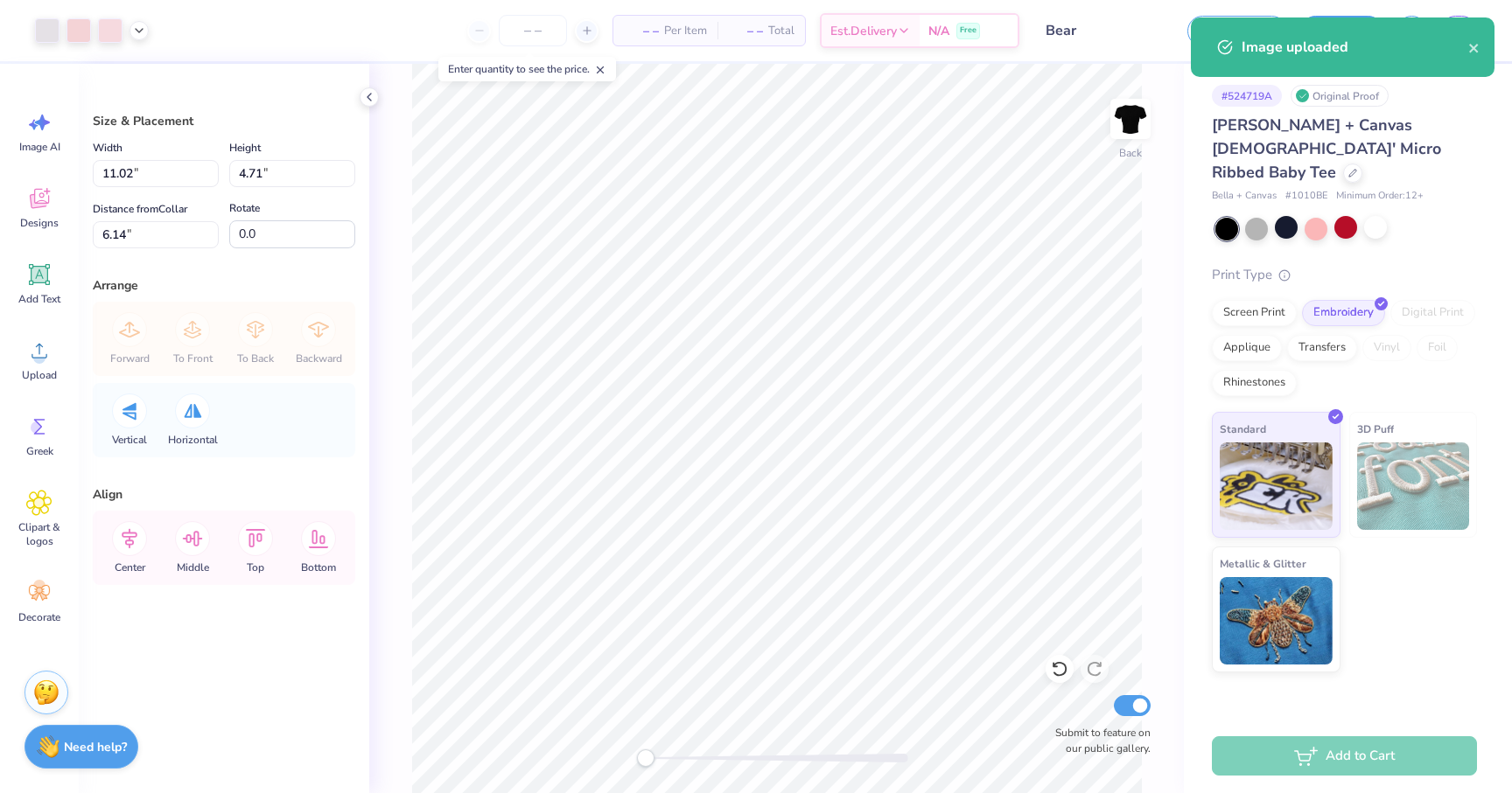
click at [755, 500] on body "Art colors – – Per Item – – Total Est. Delivery N/A Free Design Title Bear Save…" at bounding box center [756, 396] width 1512 height 793
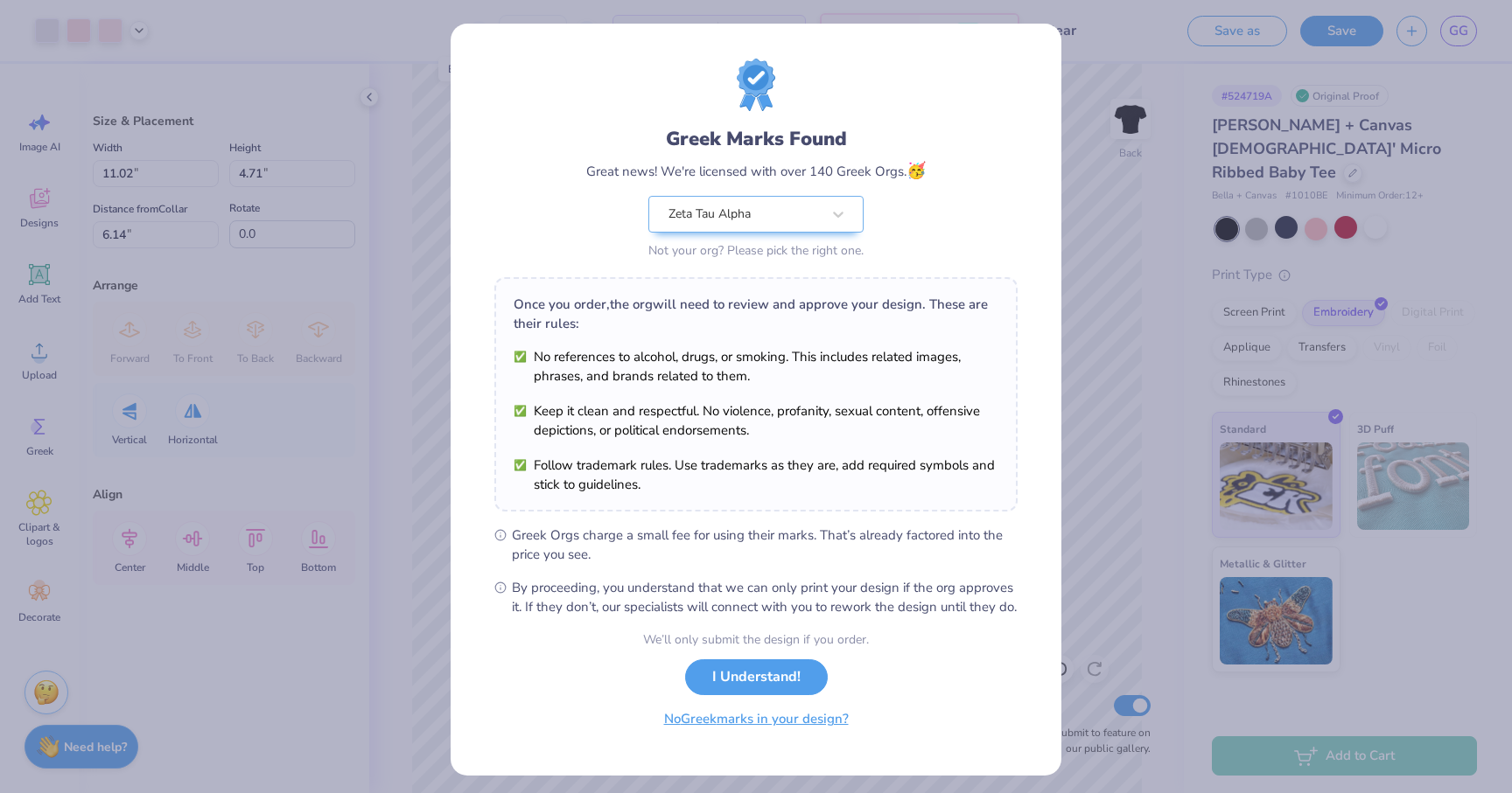
click at [776, 737] on button "No Greek marks in your design?" at bounding box center [756, 719] width 214 height 35
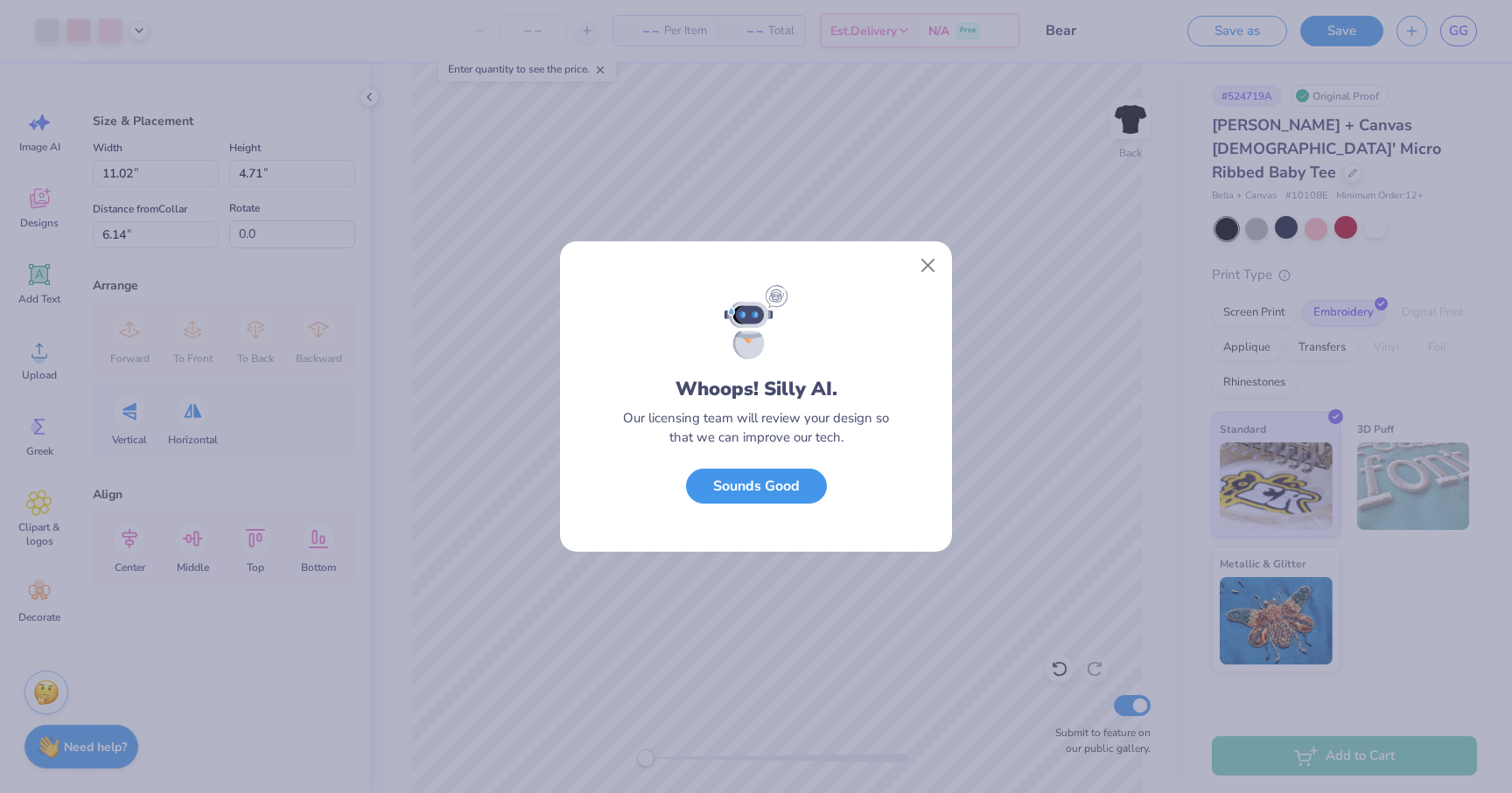
click at [792, 479] on button "Sounds Good" at bounding box center [756, 487] width 141 height 35
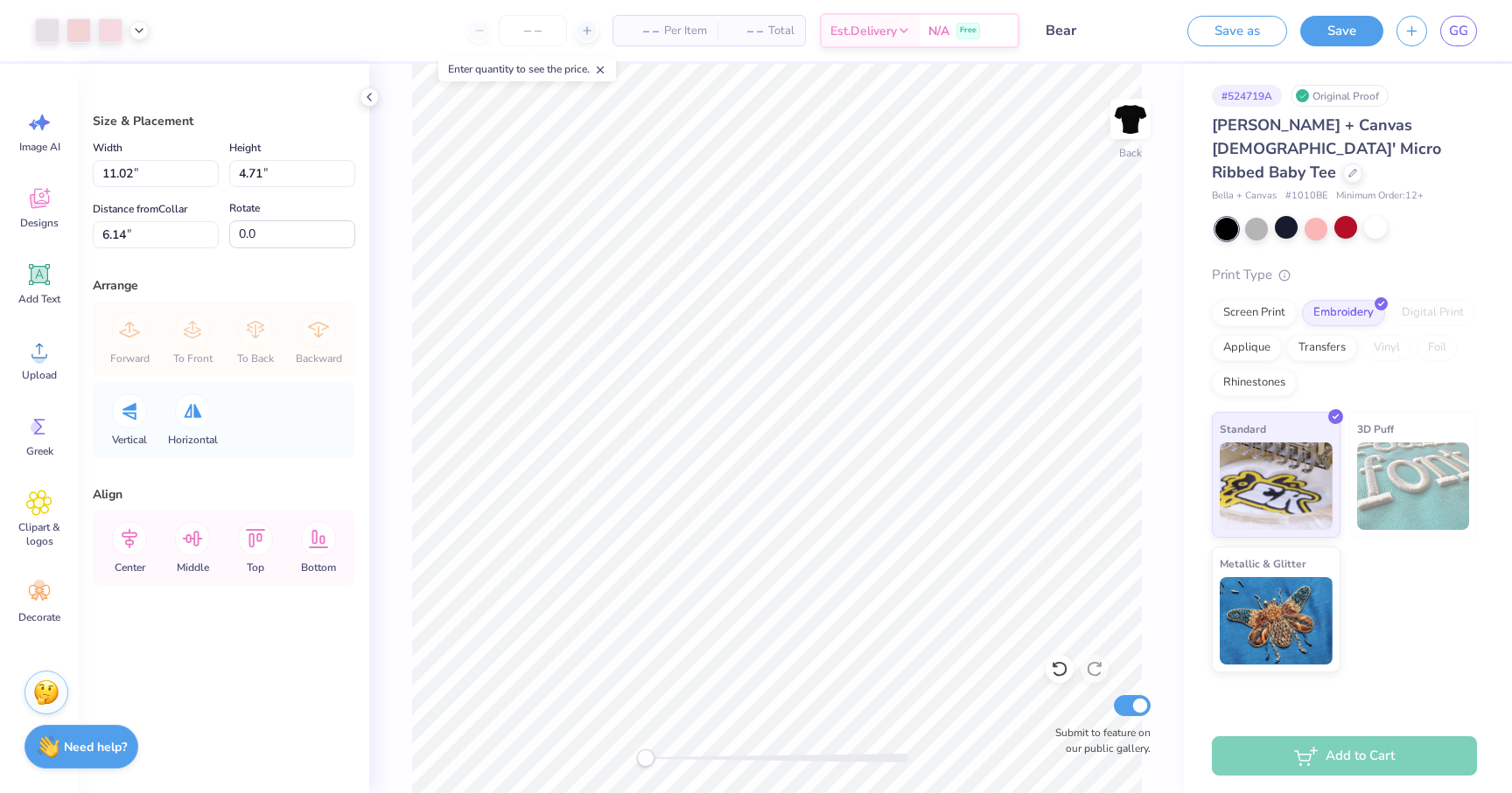
type input "8.85"
type input "3.78"
type input "3.00"
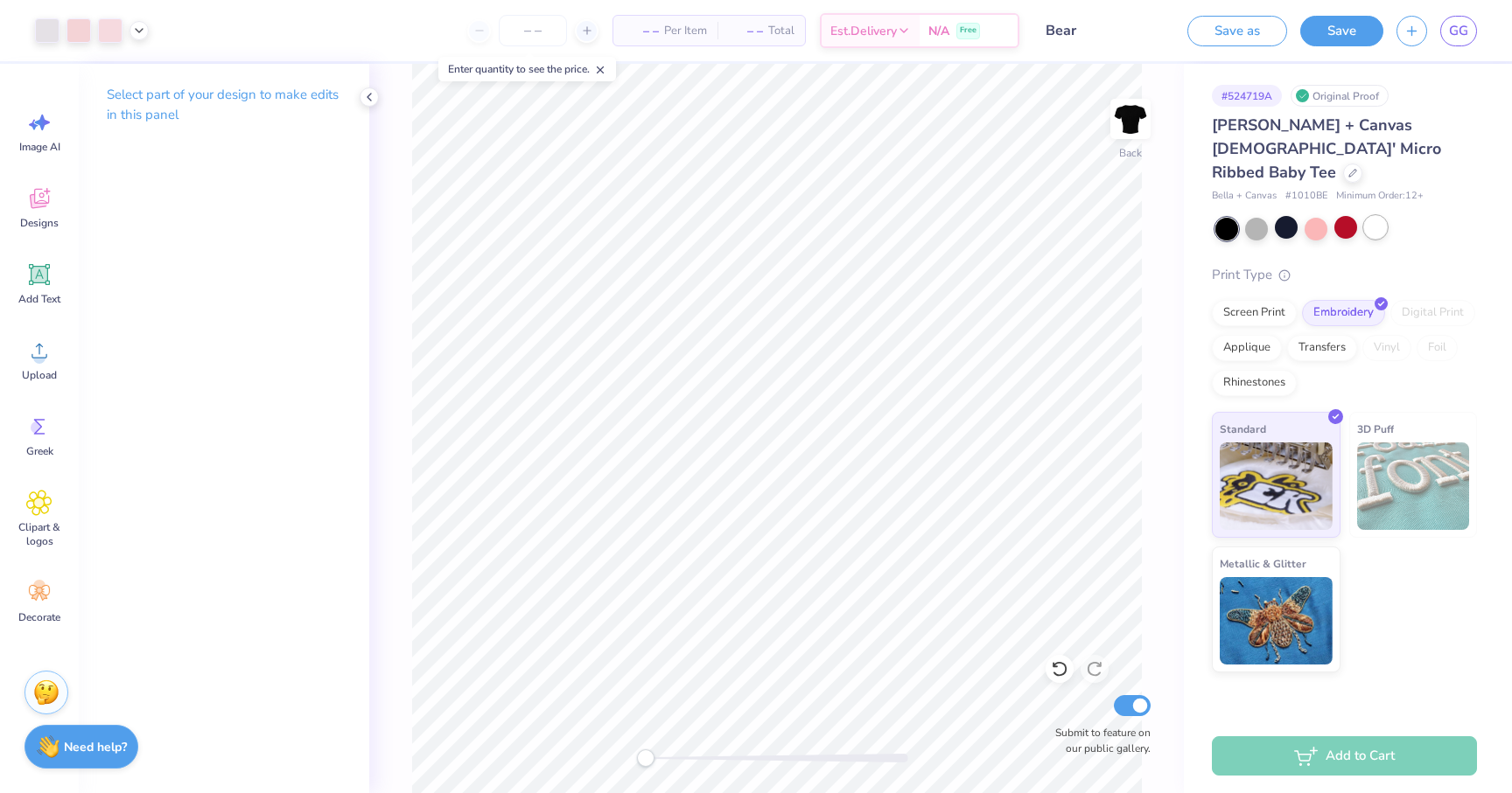
click at [1366, 216] on div at bounding box center [1376, 227] width 22 height 22
click at [1287, 216] on div at bounding box center [1286, 227] width 22 height 22
click at [1260, 216] on div at bounding box center [1257, 227] width 22 height 22
click at [1373, 216] on div at bounding box center [1376, 227] width 22 height 22
click at [1283, 216] on div at bounding box center [1286, 227] width 22 height 22
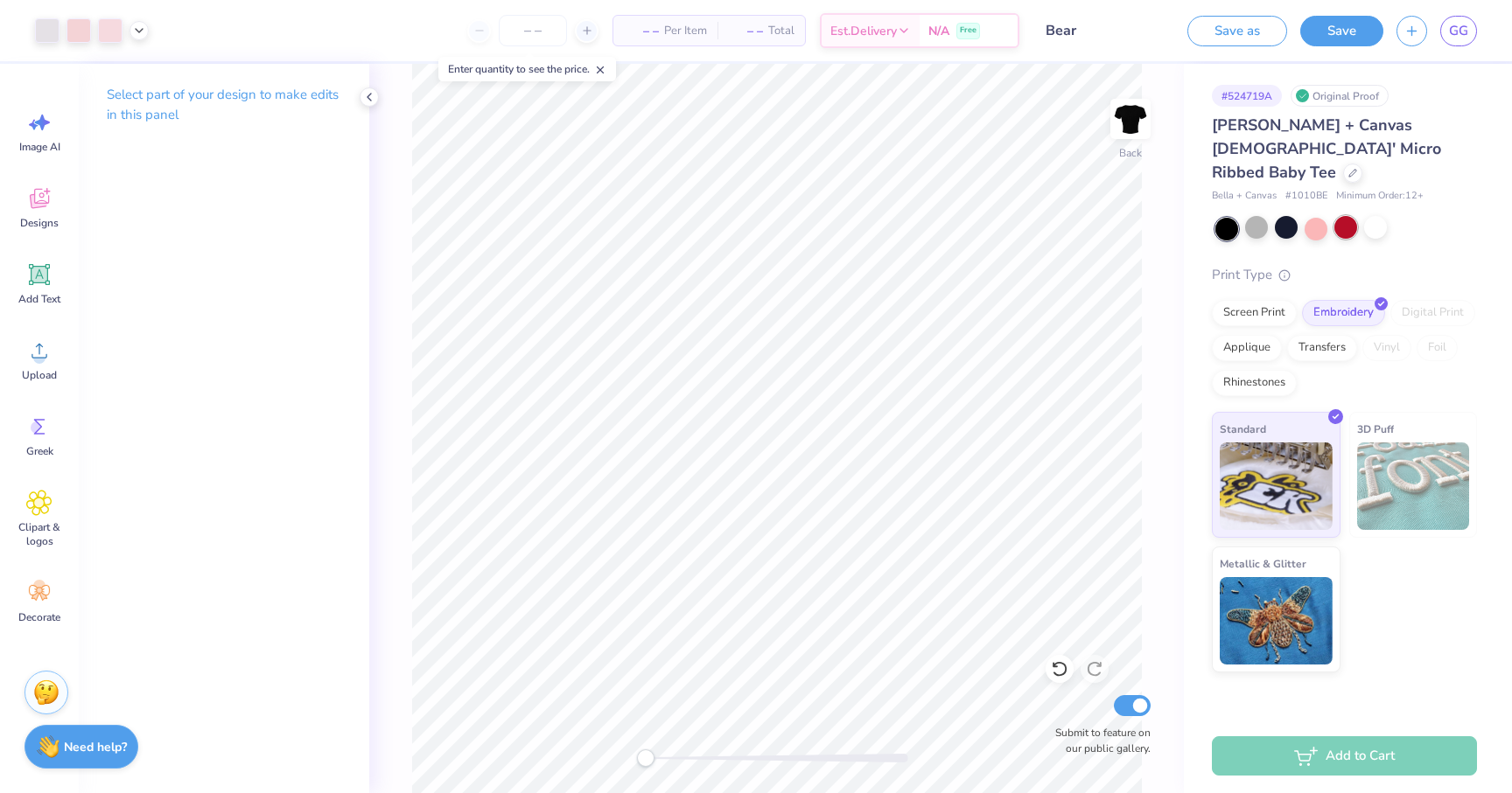
click at [1344, 216] on div at bounding box center [1346, 227] width 22 height 22
click at [1315, 216] on div at bounding box center [1316, 227] width 22 height 22
click at [1450, 35] on span "GG" at bounding box center [1459, 31] width 20 height 21
click at [1287, 216] on div at bounding box center [1286, 227] width 22 height 22
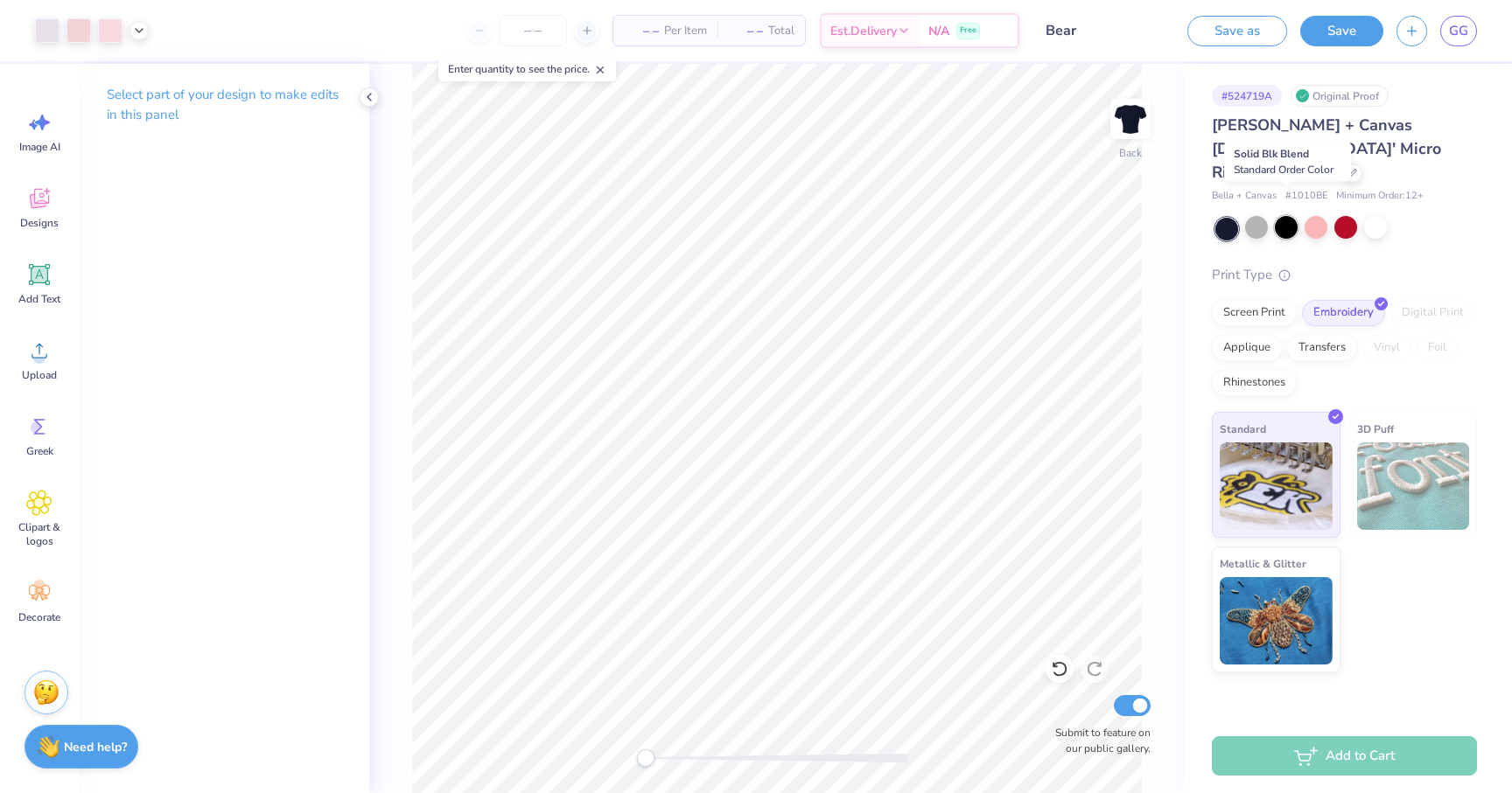
click at [1296, 216] on div at bounding box center [1286, 227] width 22 height 22
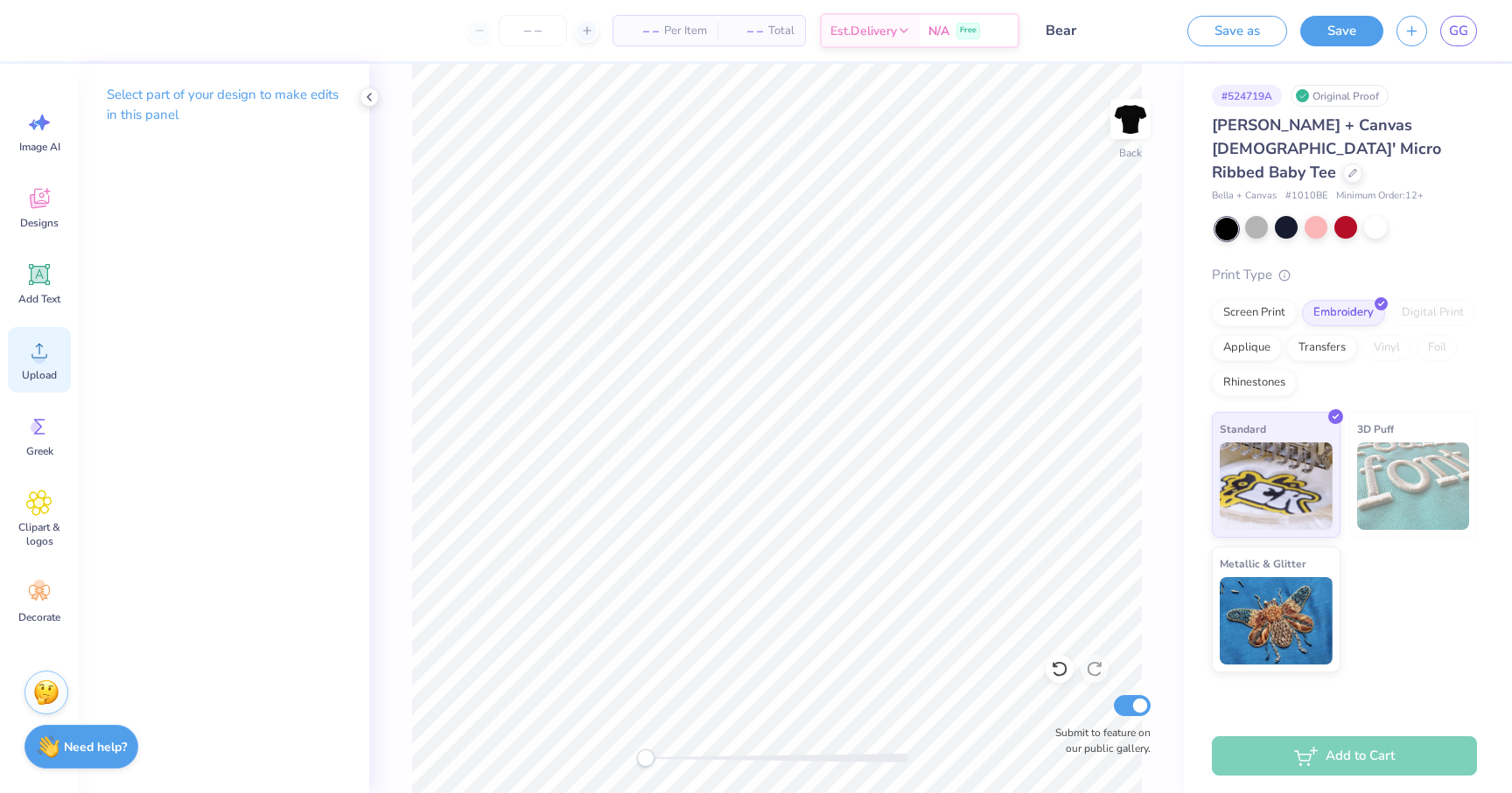
click at [46, 356] on icon at bounding box center [39, 350] width 26 height 26
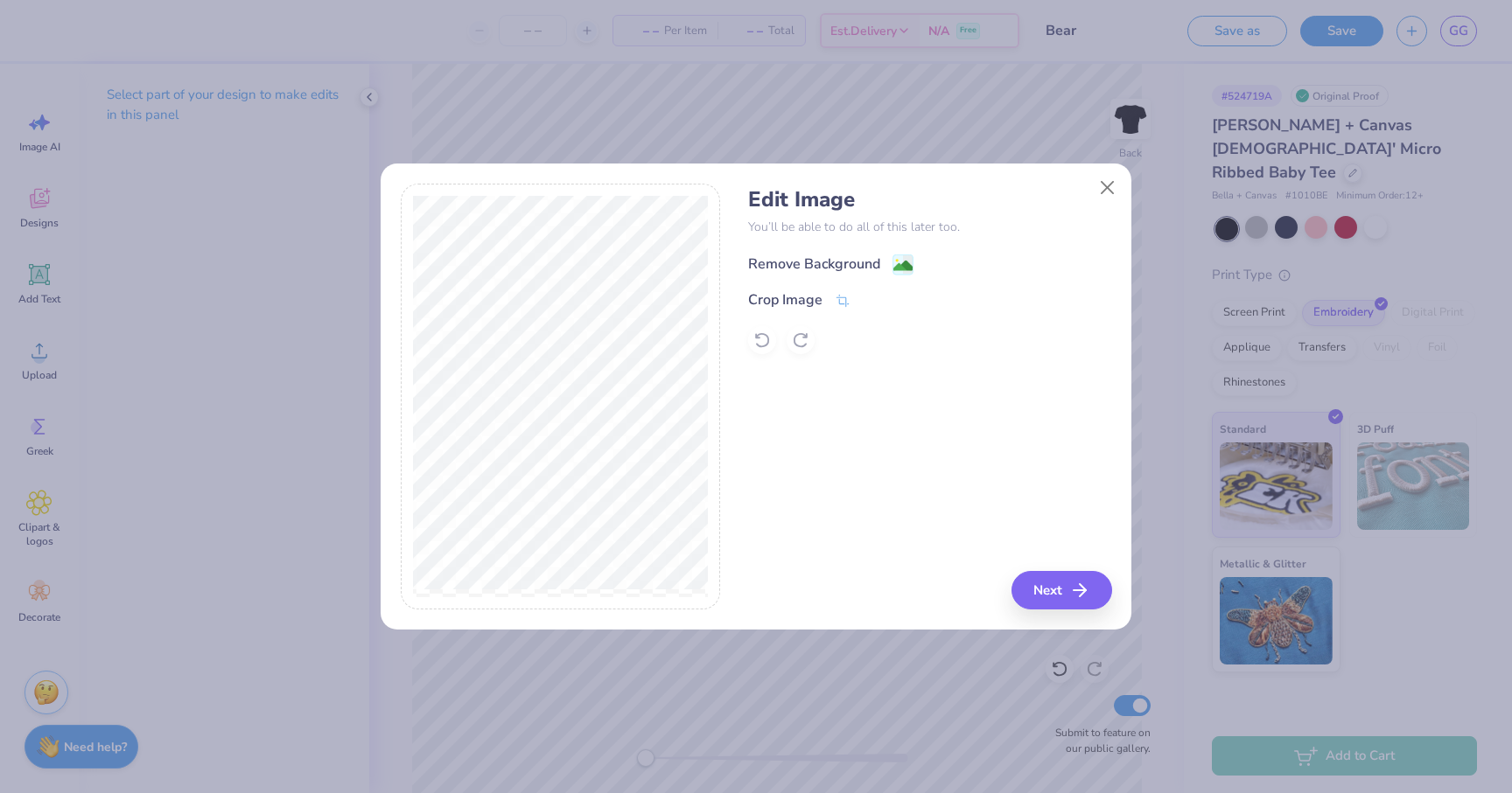
click at [809, 268] on div "Remove Background" at bounding box center [814, 264] width 132 height 21
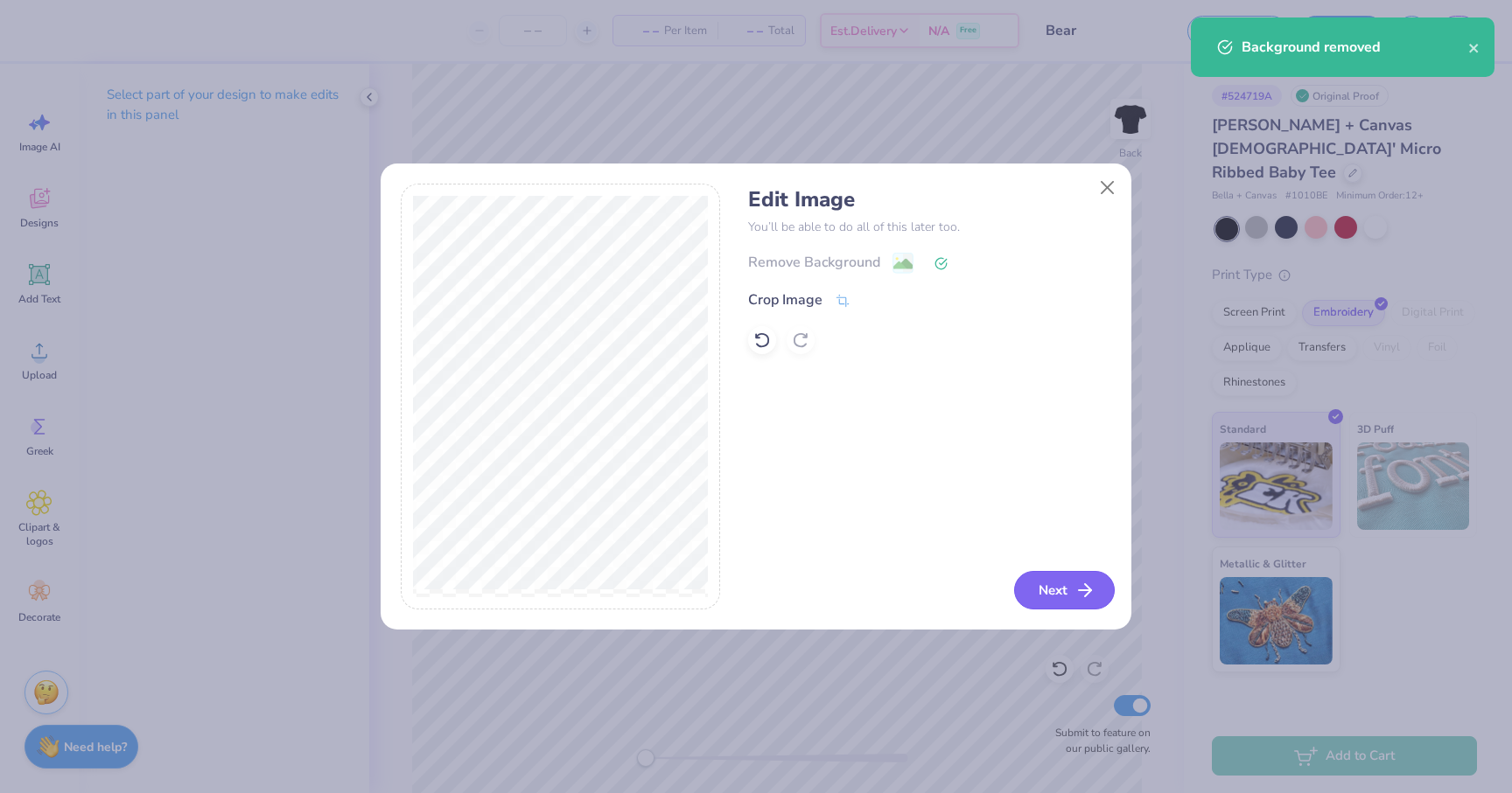
click at [1073, 588] on button "Next" at bounding box center [1064, 589] width 101 height 38
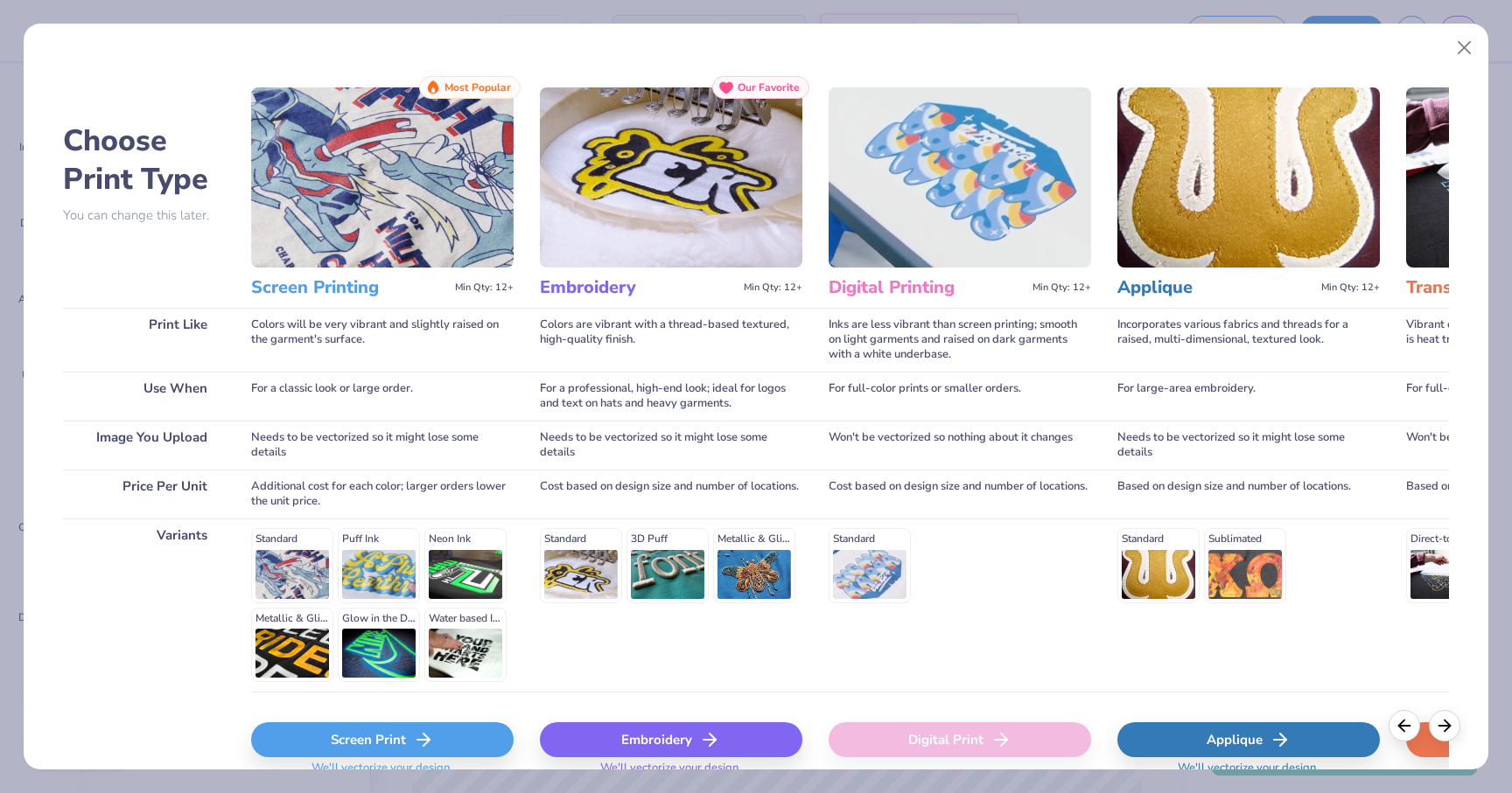
click at [443, 736] on div "Screen Print" at bounding box center [382, 739] width 263 height 35
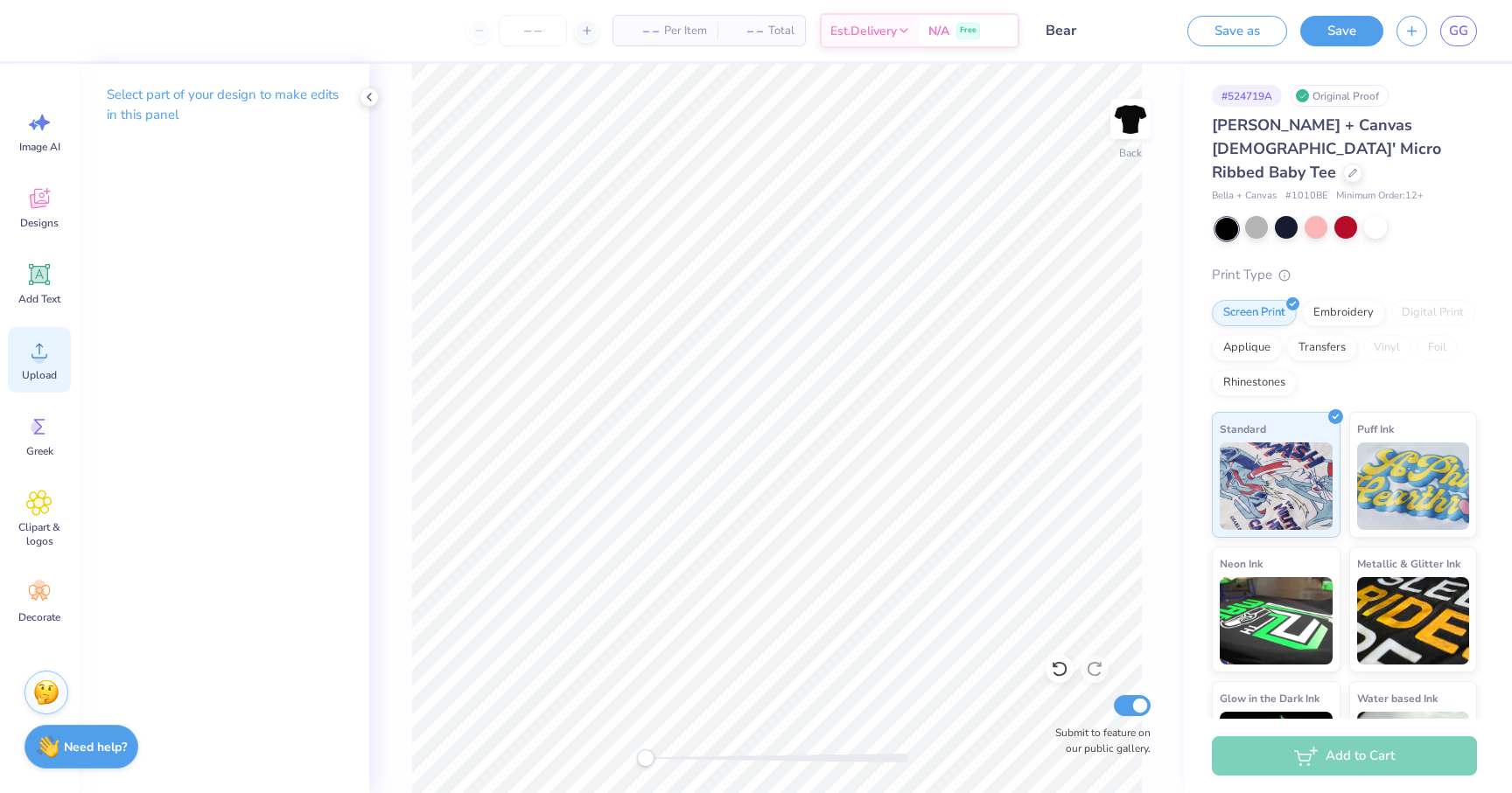
click at [21, 364] on div "Upload" at bounding box center [38, 360] width 63 height 65
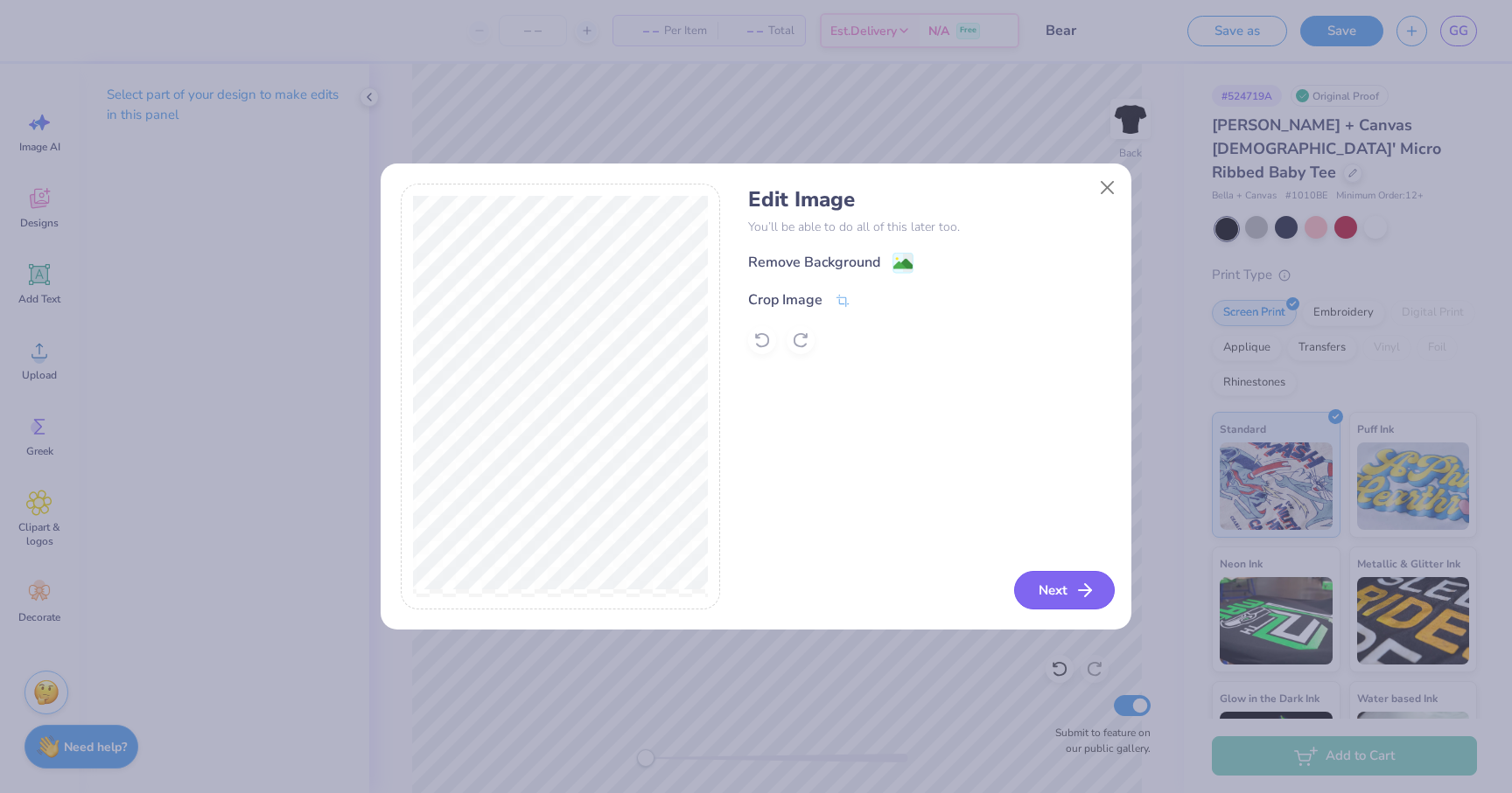
click at [1089, 598] on icon "button" at bounding box center [1085, 590] width 21 height 21
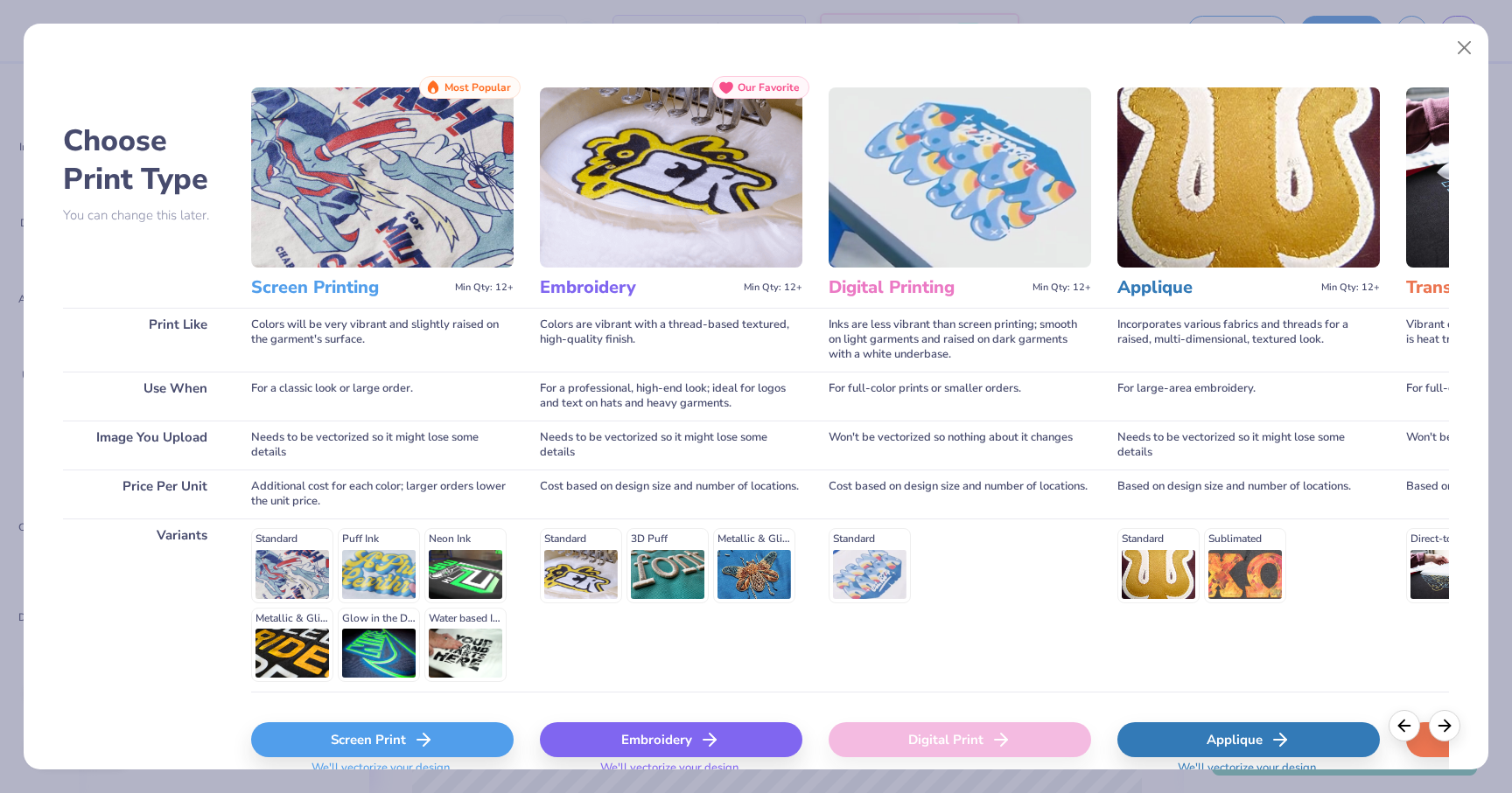
click at [377, 739] on div "Screen Print" at bounding box center [382, 739] width 263 height 35
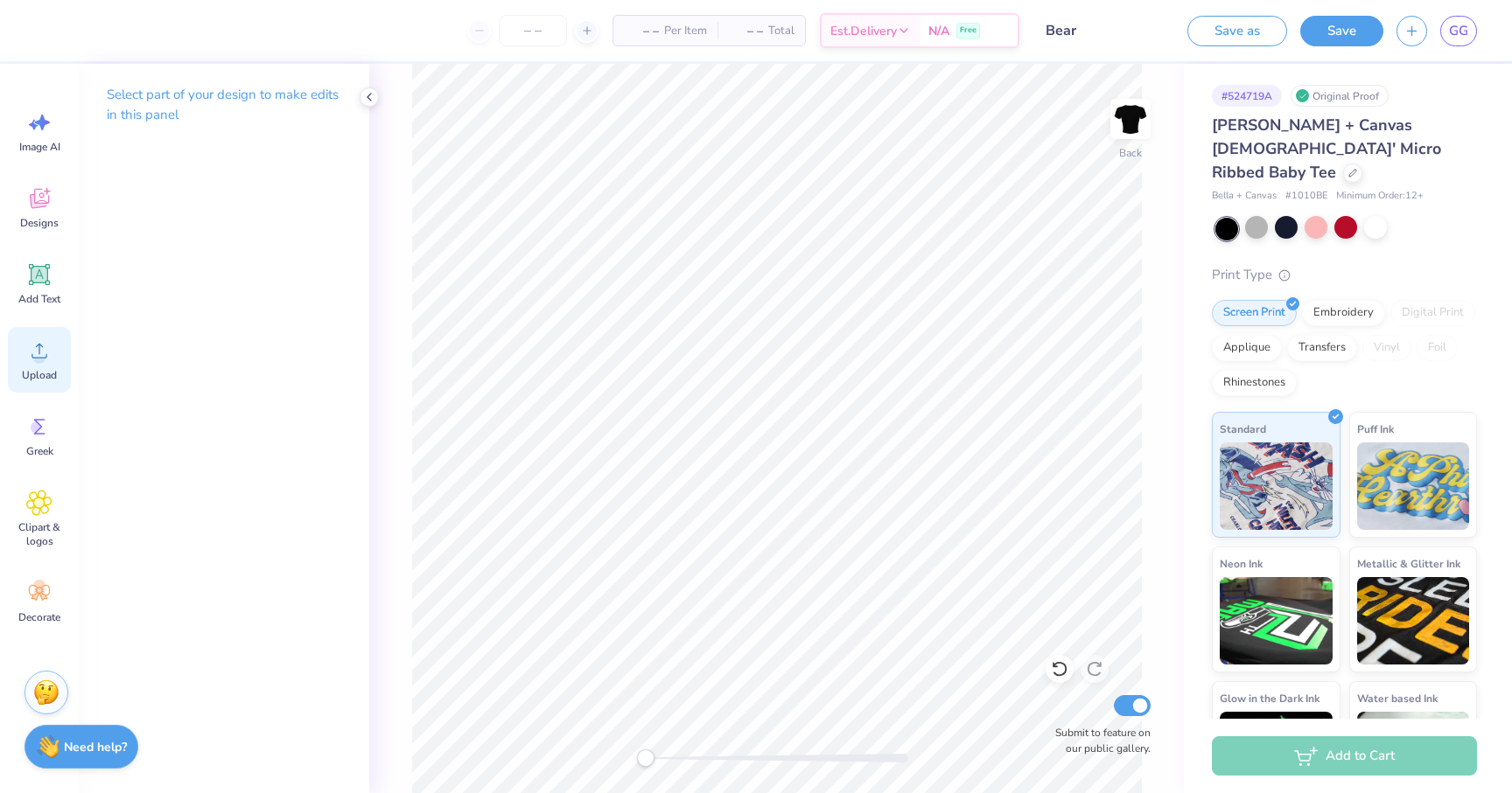
click at [42, 351] on icon at bounding box center [39, 350] width 26 height 26
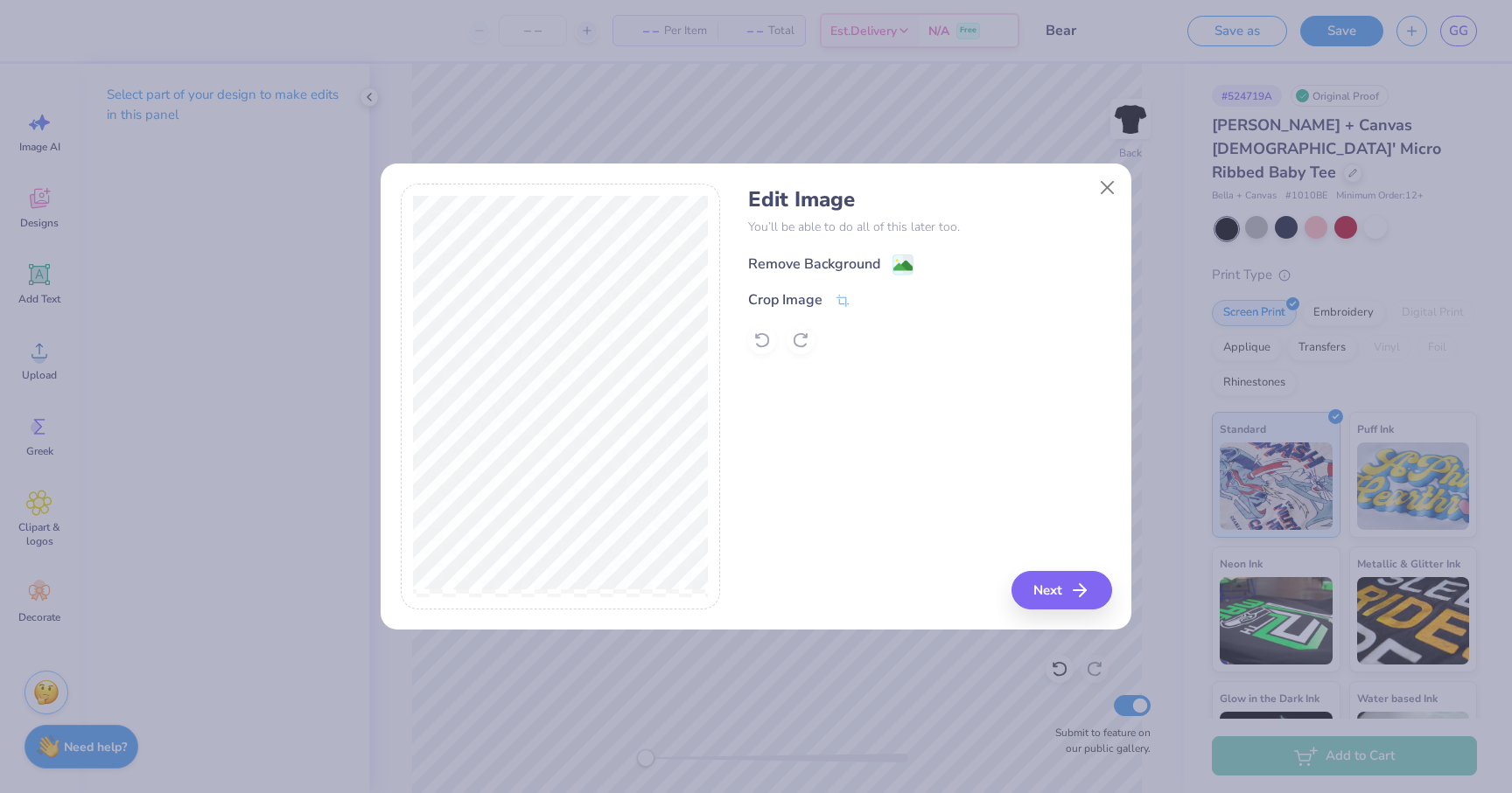
click at [838, 263] on div "Remove Background" at bounding box center [814, 264] width 132 height 21
click at [1108, 186] on button "Close" at bounding box center [1108, 189] width 34 height 34
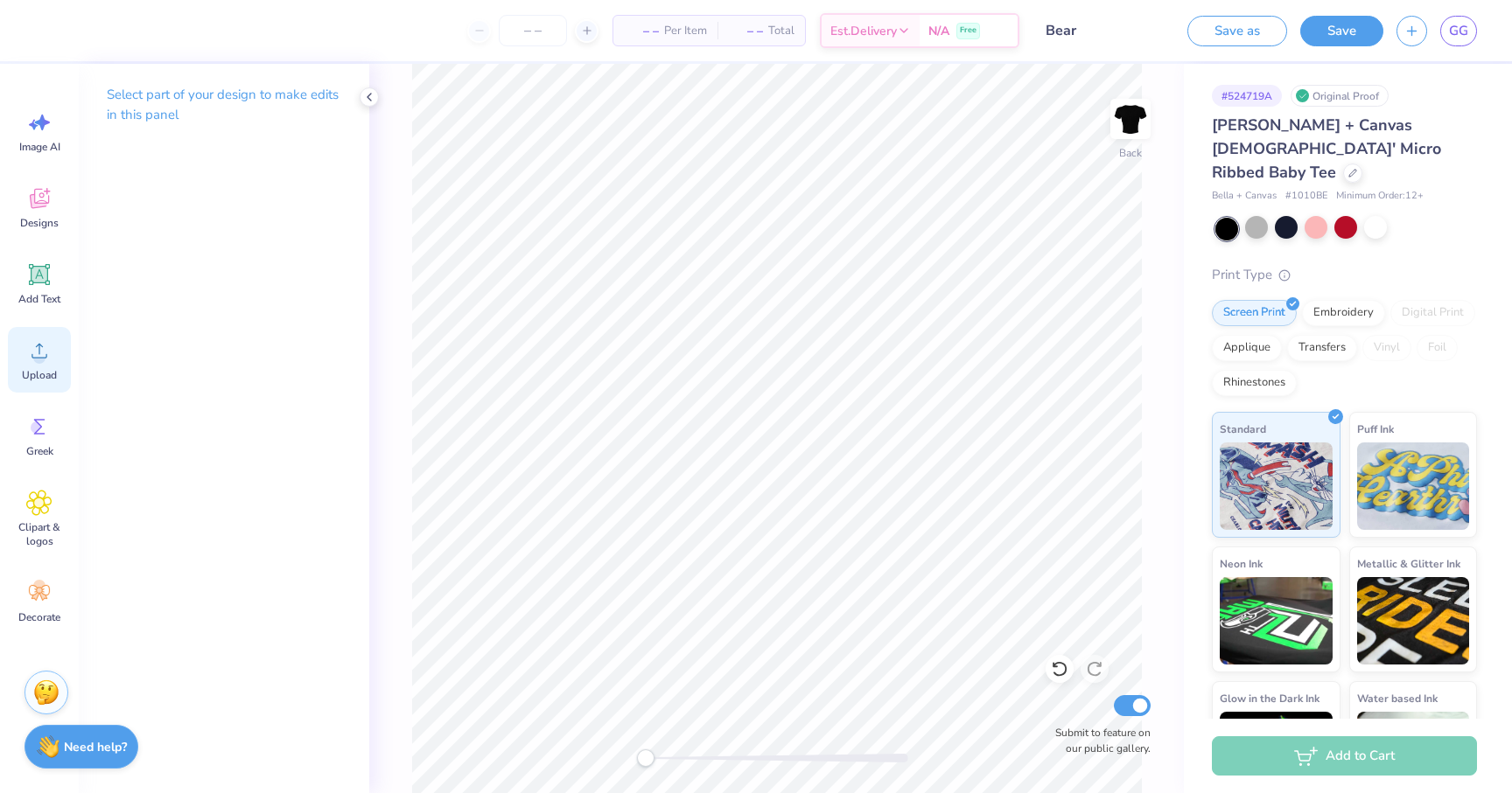
click at [58, 361] on div "Upload" at bounding box center [38, 360] width 63 height 65
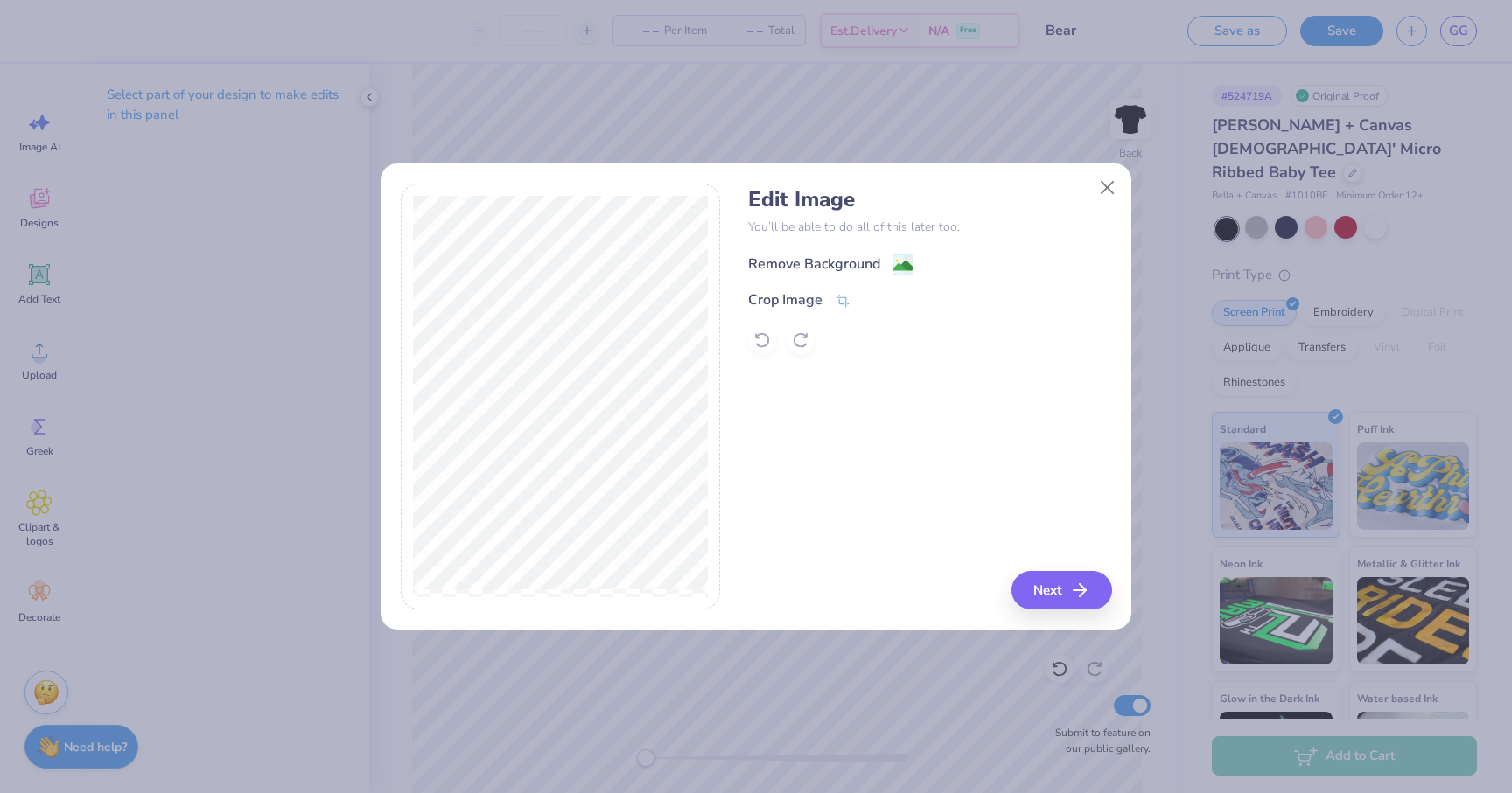
click at [863, 262] on div "Remove Background" at bounding box center [814, 264] width 132 height 21
click at [1046, 597] on button "Next" at bounding box center [1064, 589] width 101 height 38
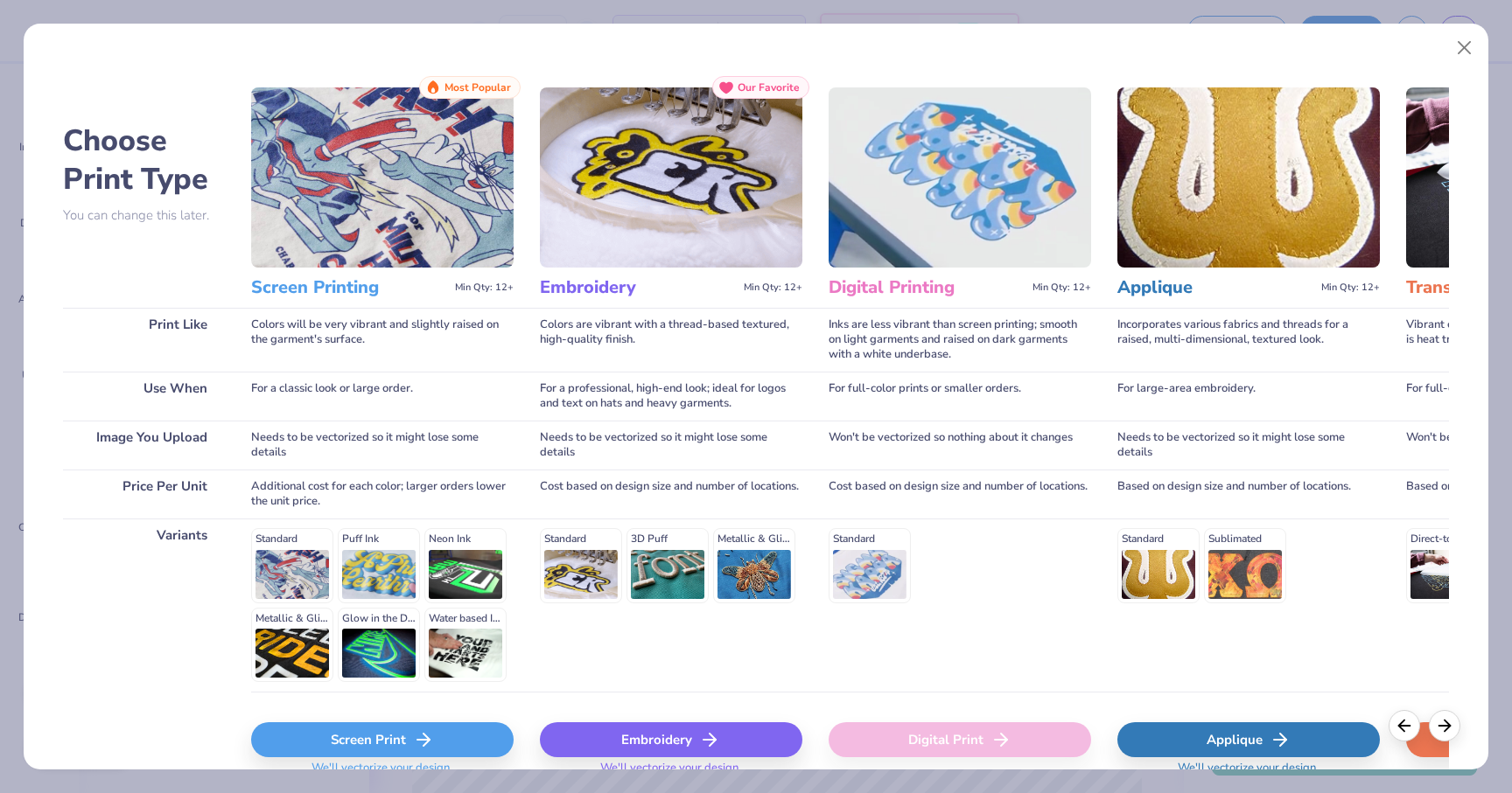
click at [403, 730] on div "Screen Print" at bounding box center [382, 739] width 263 height 35
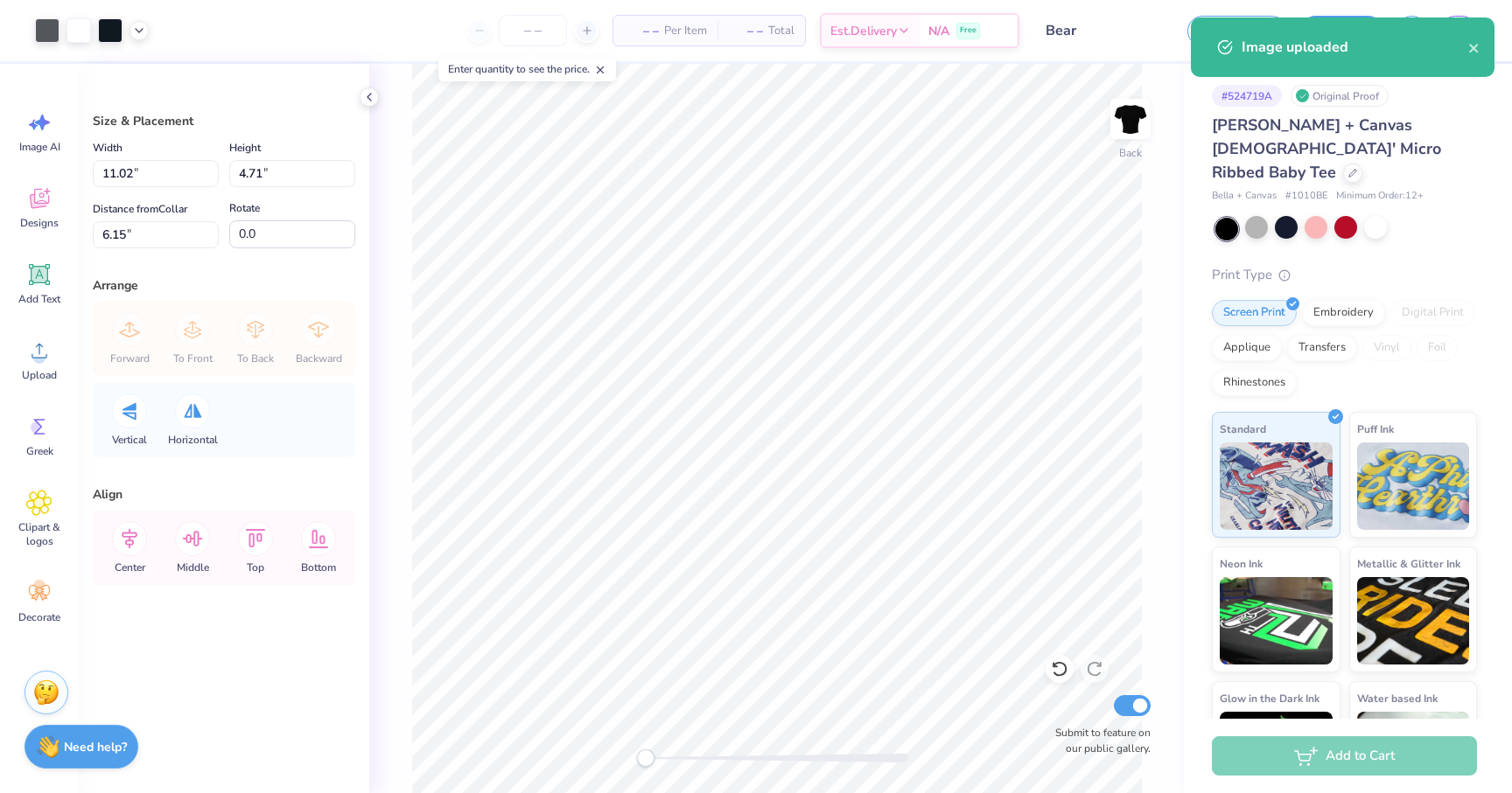
type input "7.61"
type input "3.25"
type input "3.00"
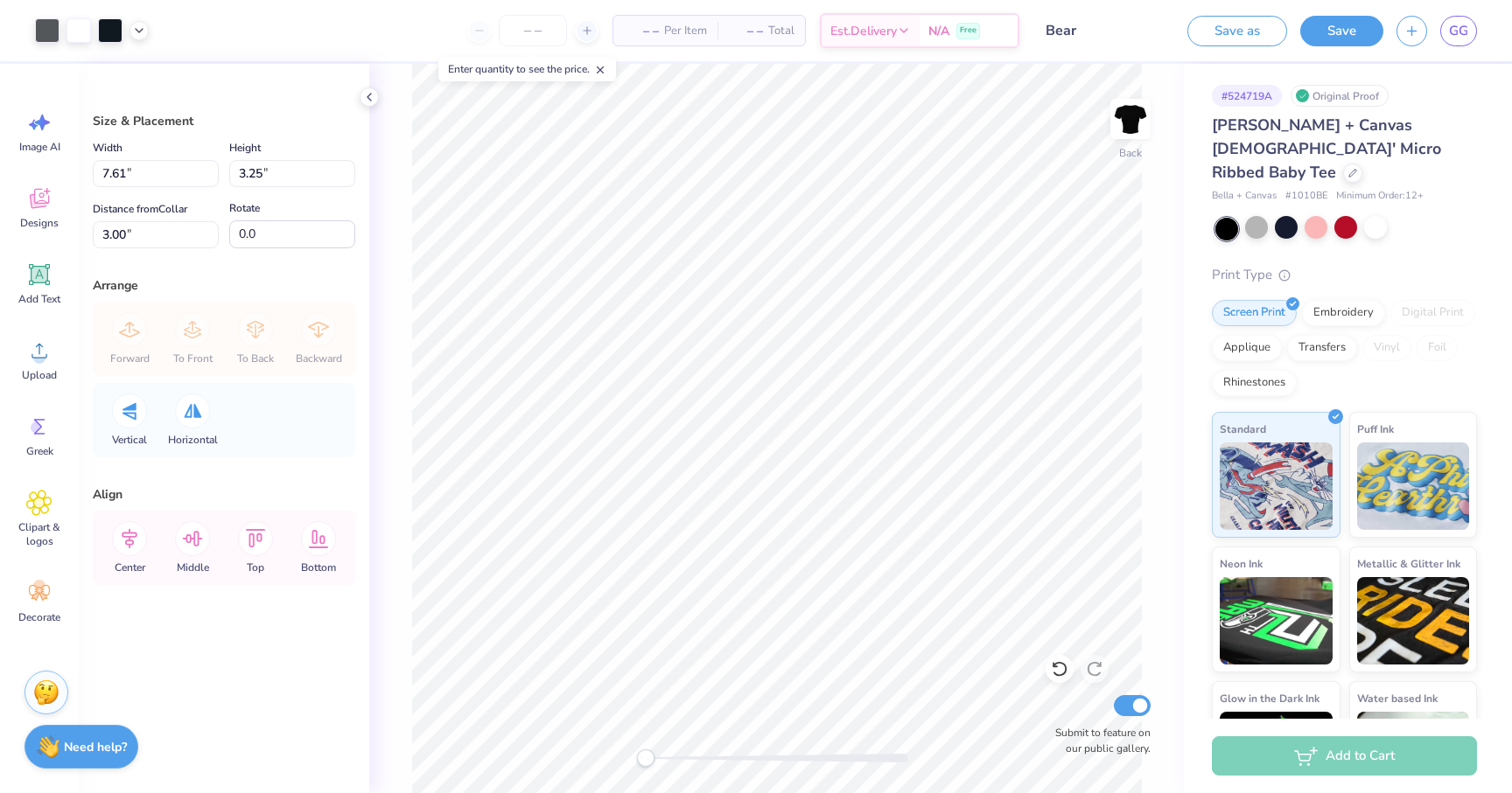
type input "8.54"
type input "3.65"
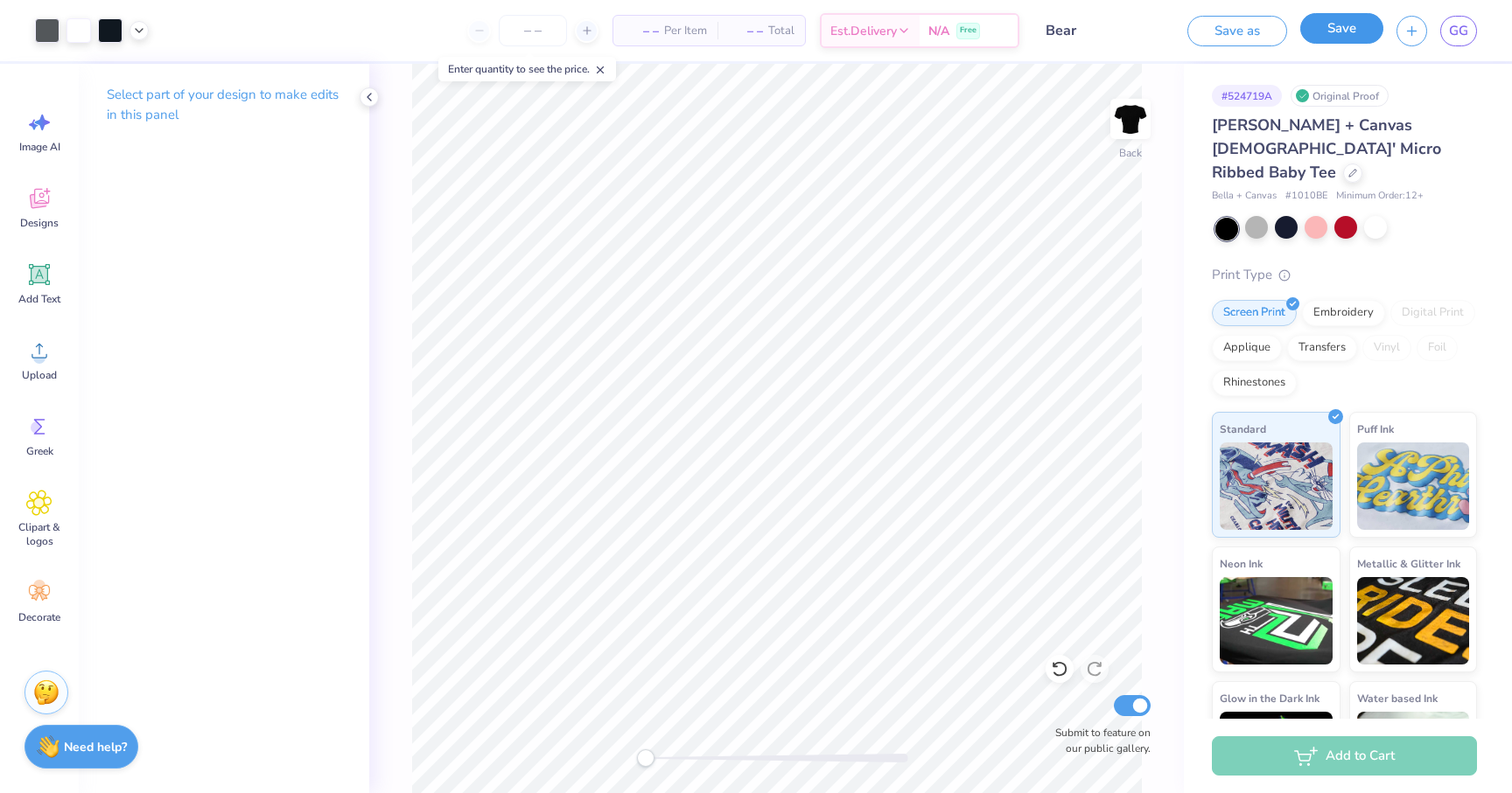
click at [1359, 28] on button "Save" at bounding box center [1342, 28] width 83 height 31
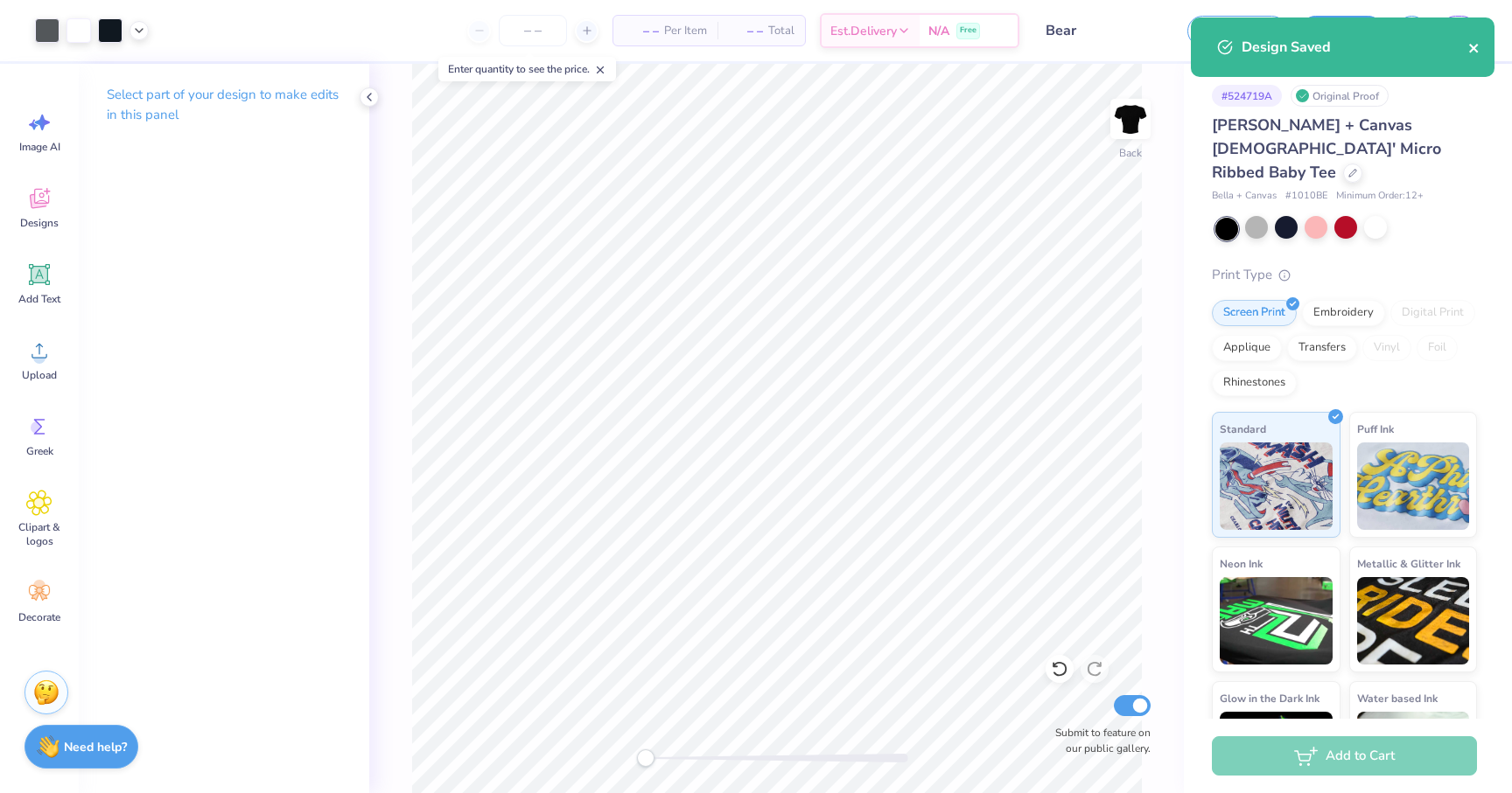
click at [1472, 45] on icon "close" at bounding box center [1474, 48] width 12 height 14
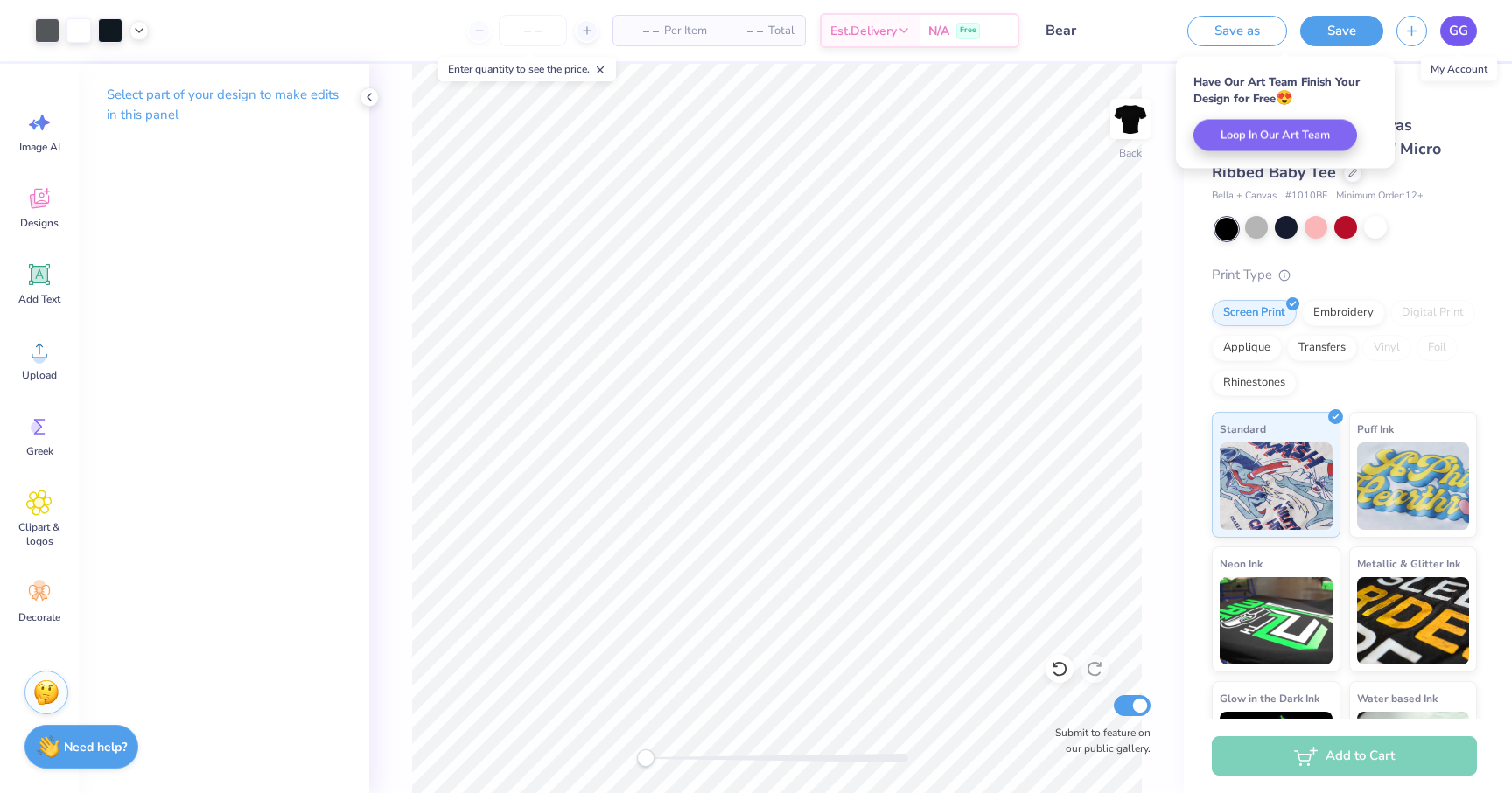
click at [1460, 32] on span "GG" at bounding box center [1459, 31] width 20 height 21
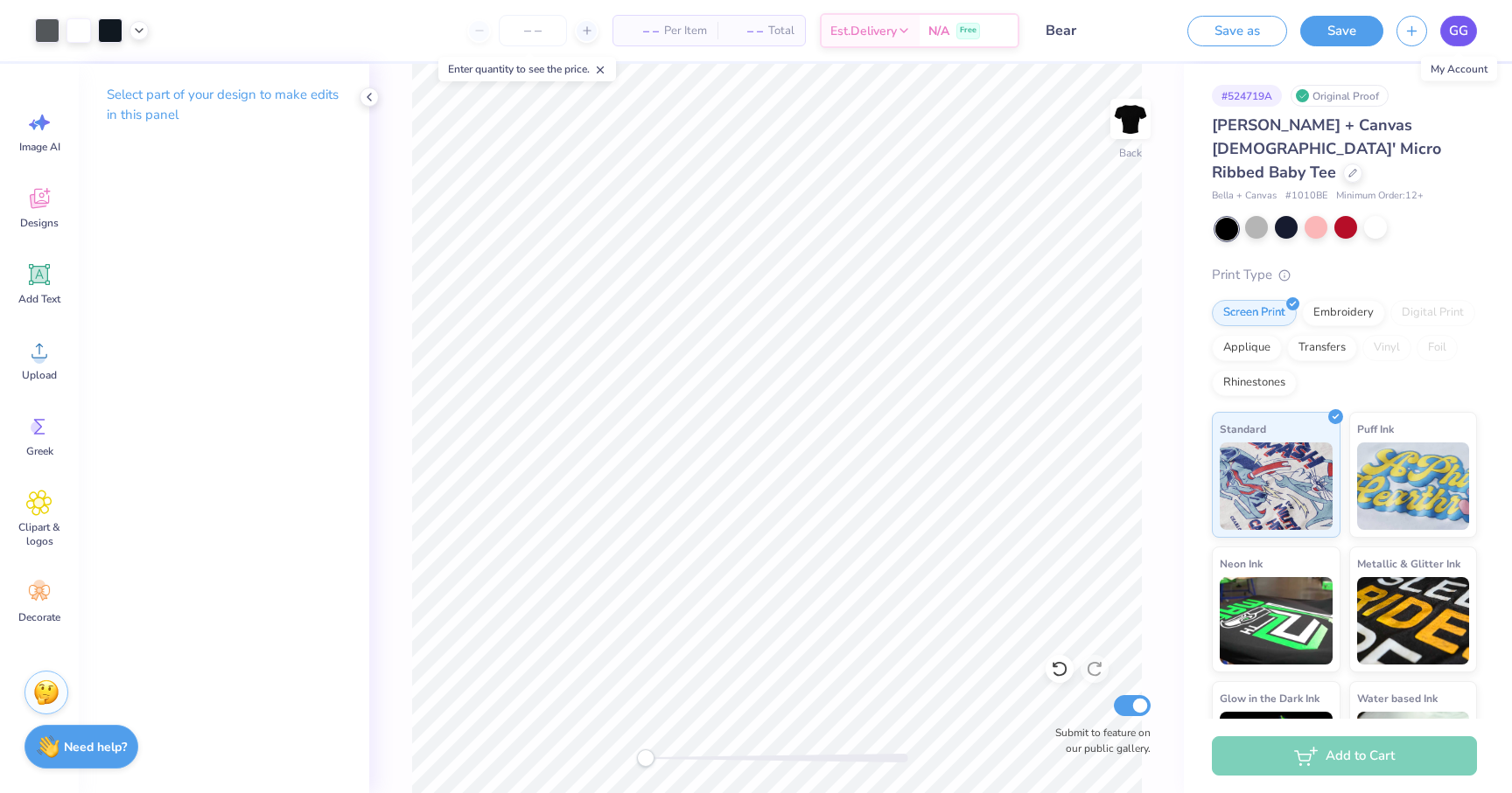
click at [1455, 25] on span "GG" at bounding box center [1459, 31] width 20 height 21
click at [1452, 35] on span "GG" at bounding box center [1459, 31] width 20 height 21
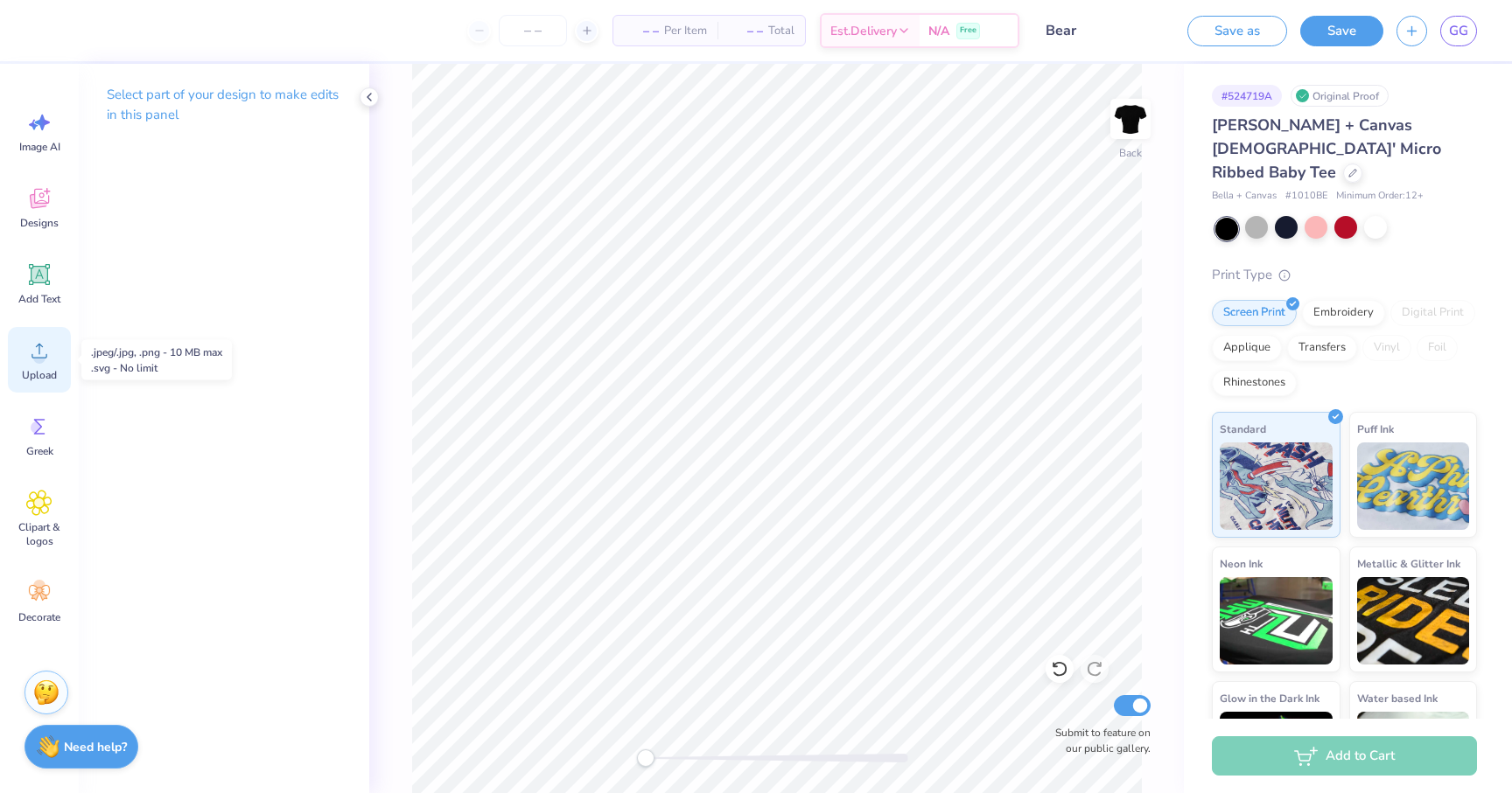
click at [44, 362] on icon at bounding box center [39, 350] width 26 height 26
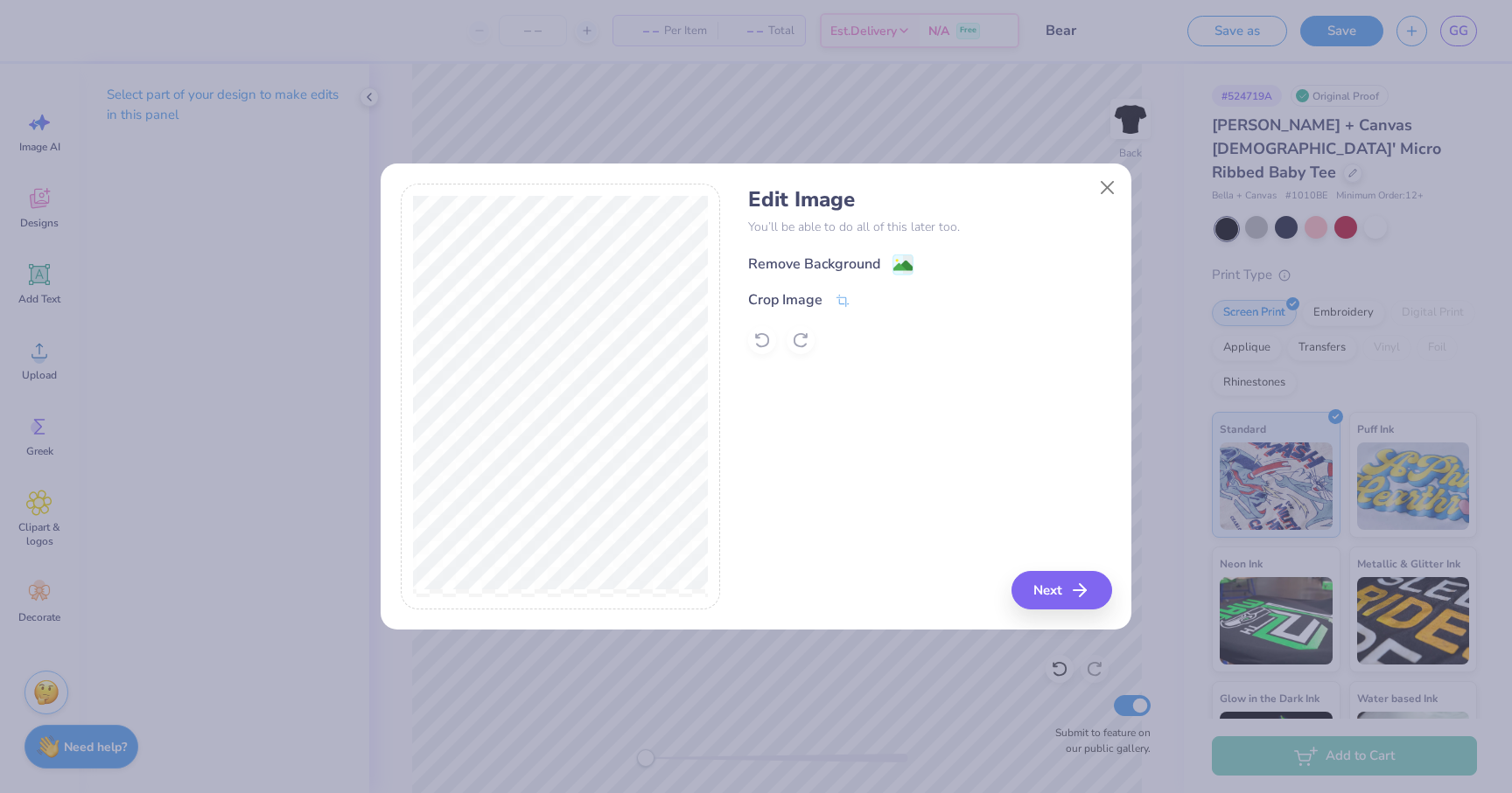
click at [818, 265] on div "Remove Background" at bounding box center [814, 264] width 132 height 21
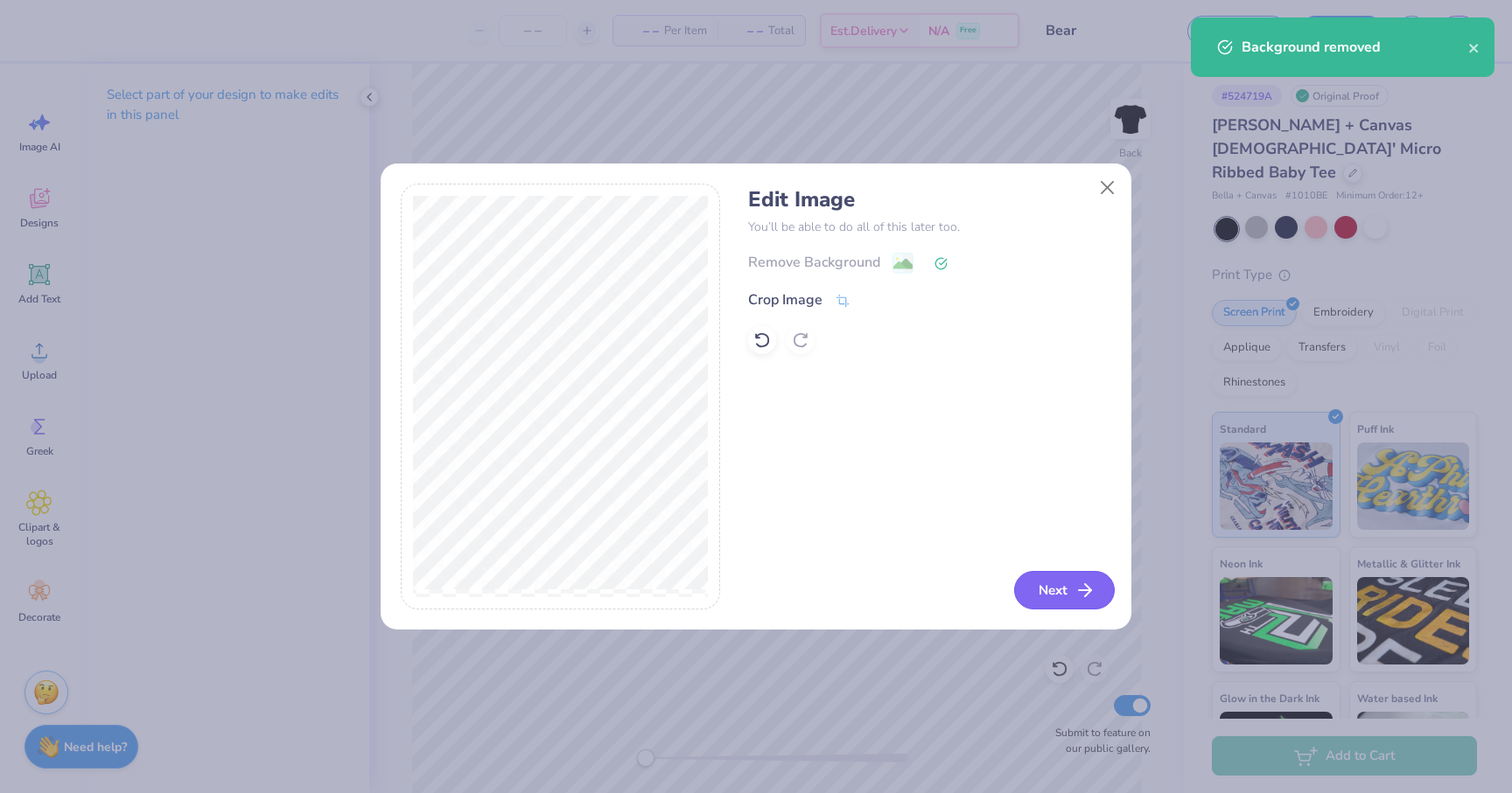
click at [1075, 585] on icon "button" at bounding box center [1085, 590] width 21 height 21
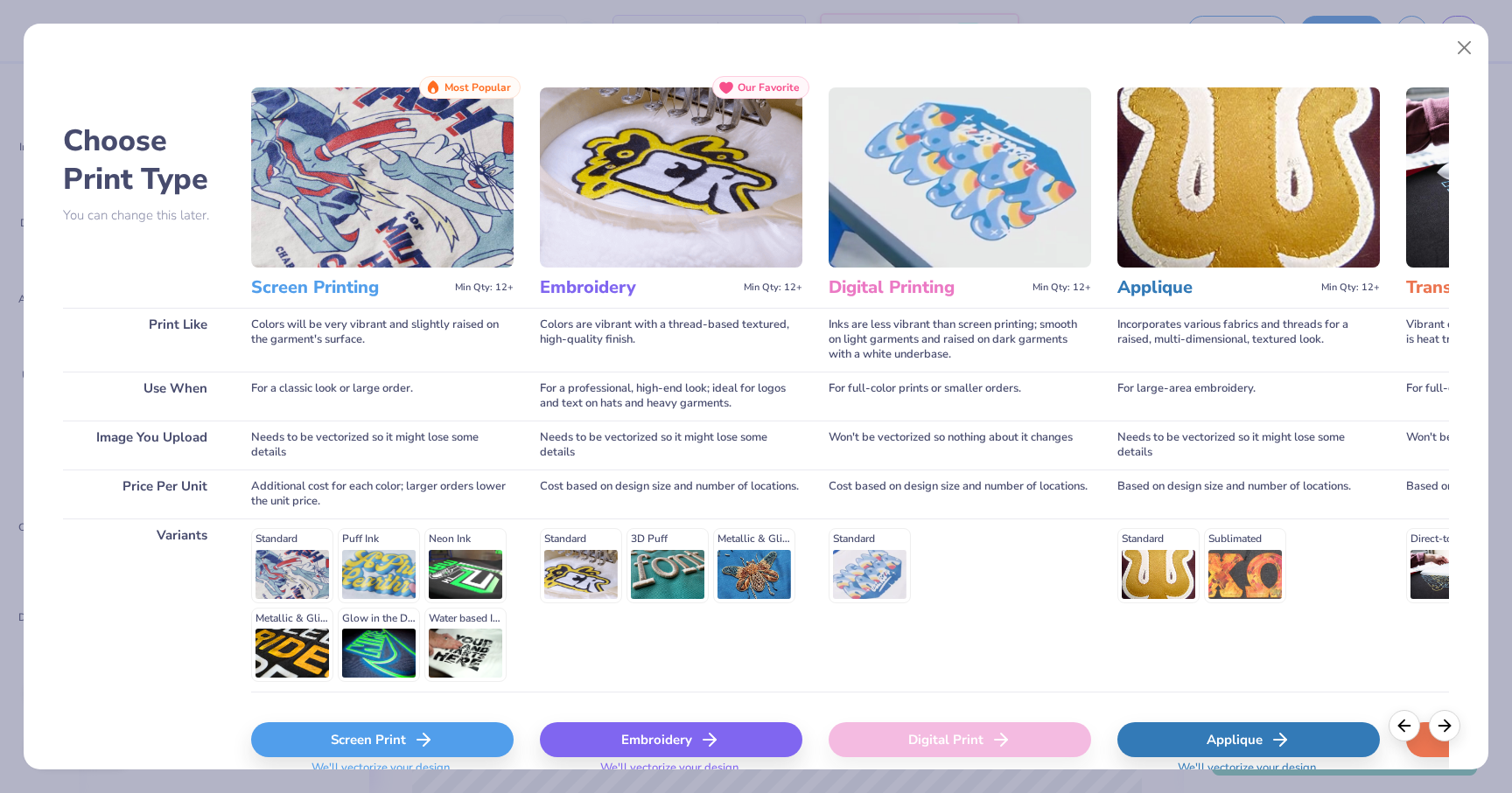
click at [419, 737] on icon at bounding box center [423, 740] width 21 height 21
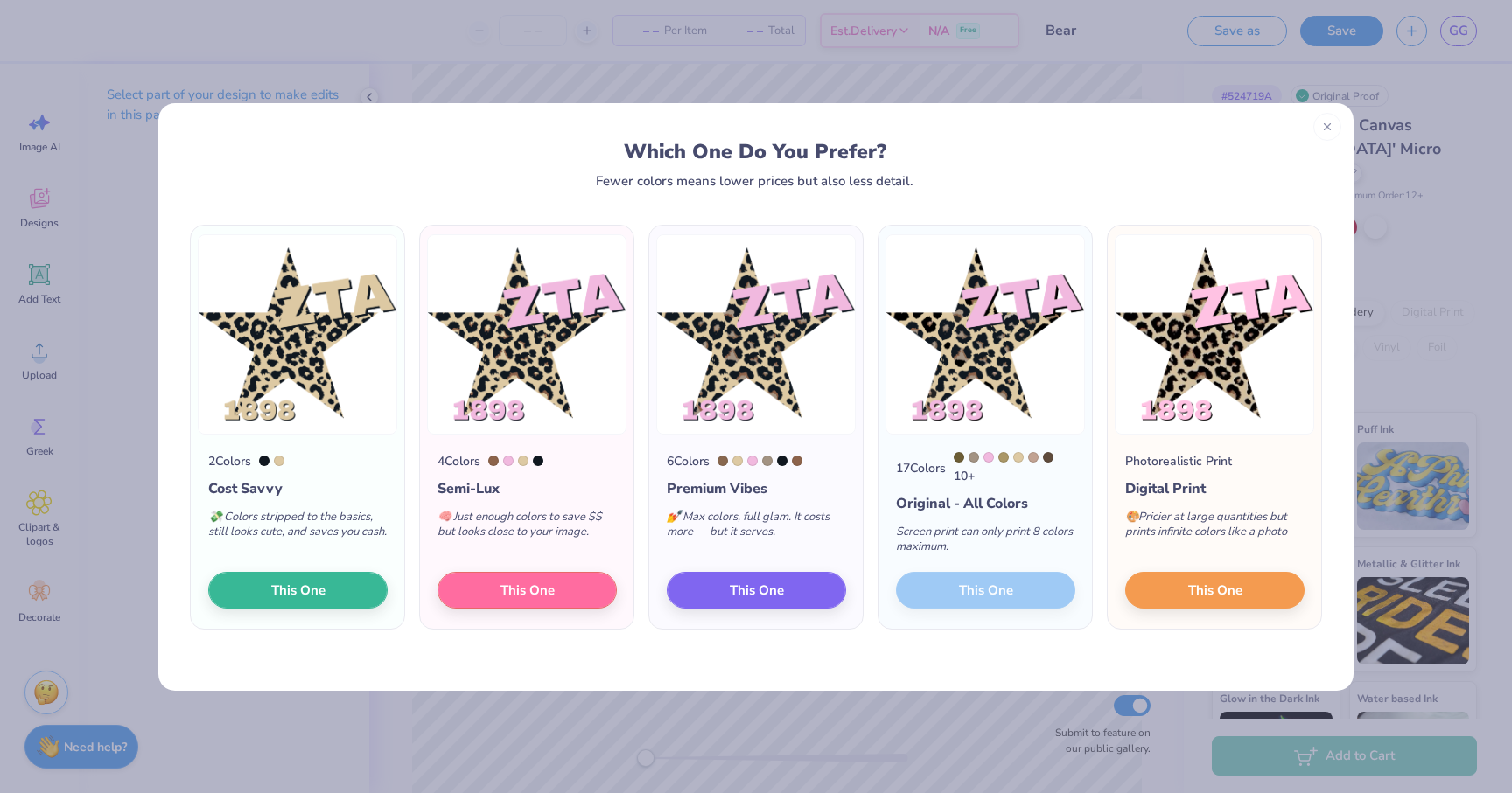
click at [986, 649] on div "2 Colors Cost Savvy 💸 Colors stripped to the basics, still looks cute, and save…" at bounding box center [755, 439] width 1195 height 503
click at [978, 592] on div "17 Colors 10 + Original - All Colors Screen print can only print 8 colors maxim…" at bounding box center [985, 531] width 213 height 195
click at [1326, 123] on icon at bounding box center [1327, 123] width 12 height 12
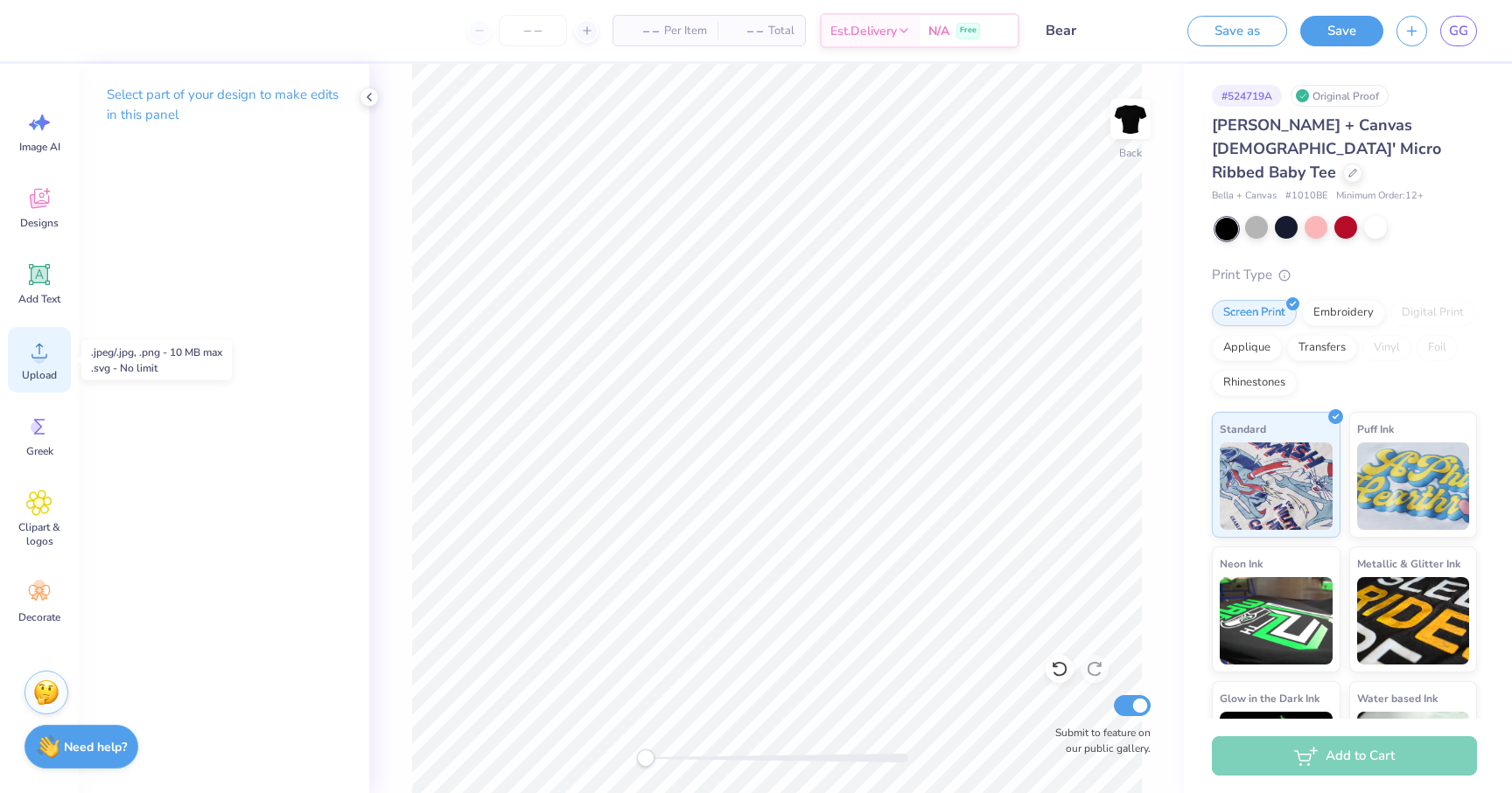
click at [30, 362] on icon at bounding box center [39, 350] width 26 height 26
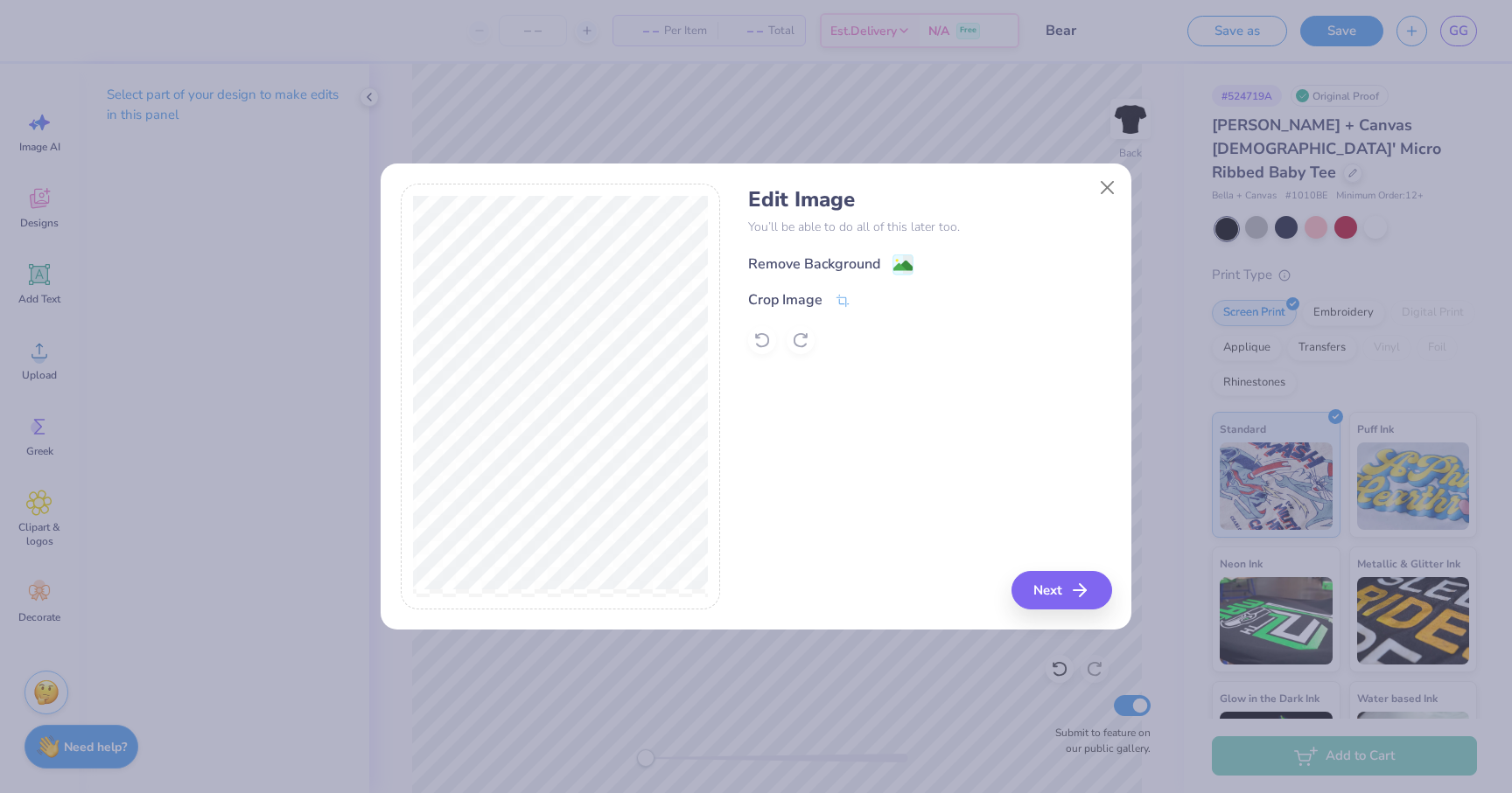
click at [857, 256] on div "Remove Background" at bounding box center [814, 264] width 132 height 21
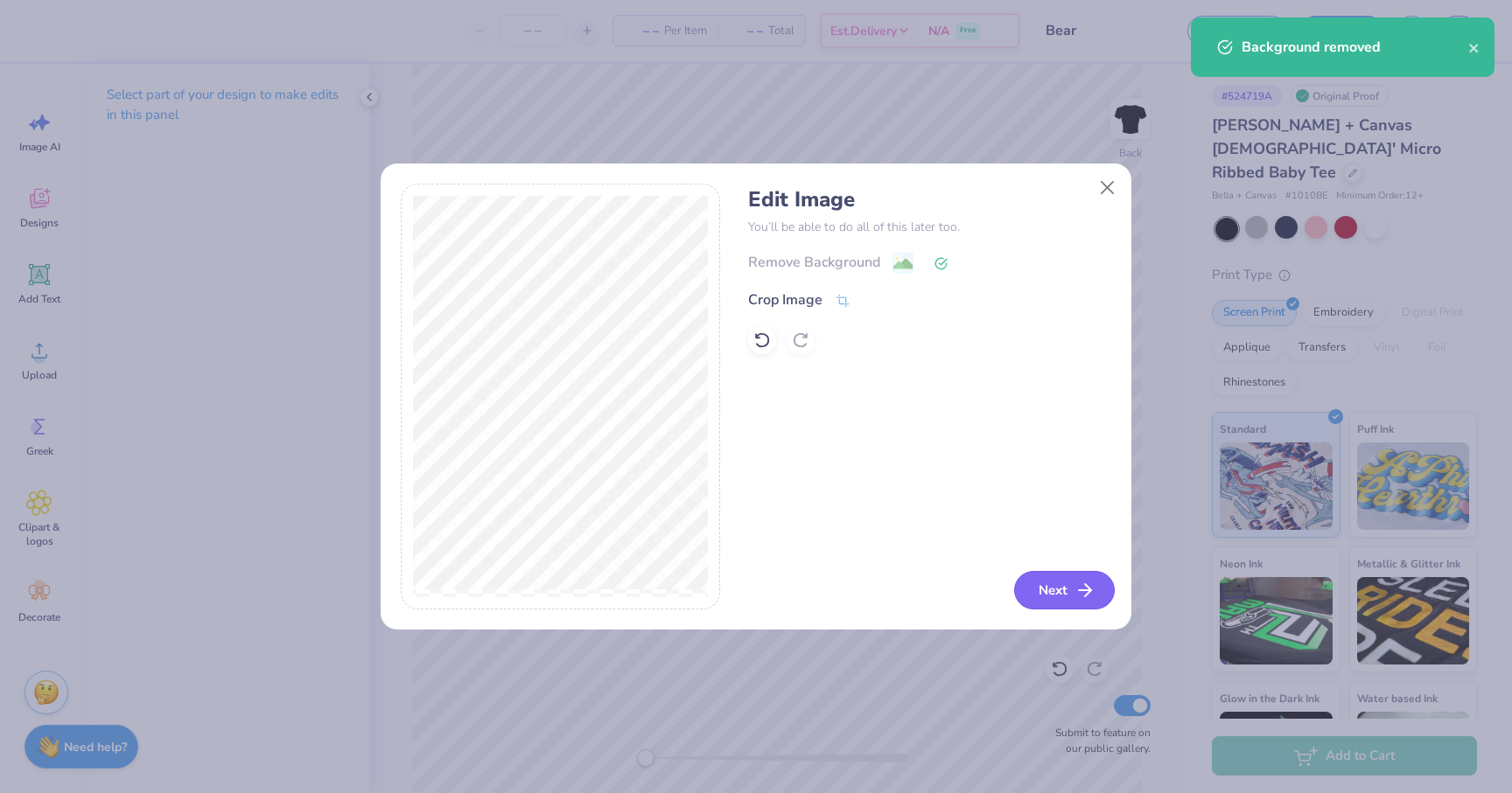
click at [1062, 599] on button "Next" at bounding box center [1064, 589] width 101 height 38
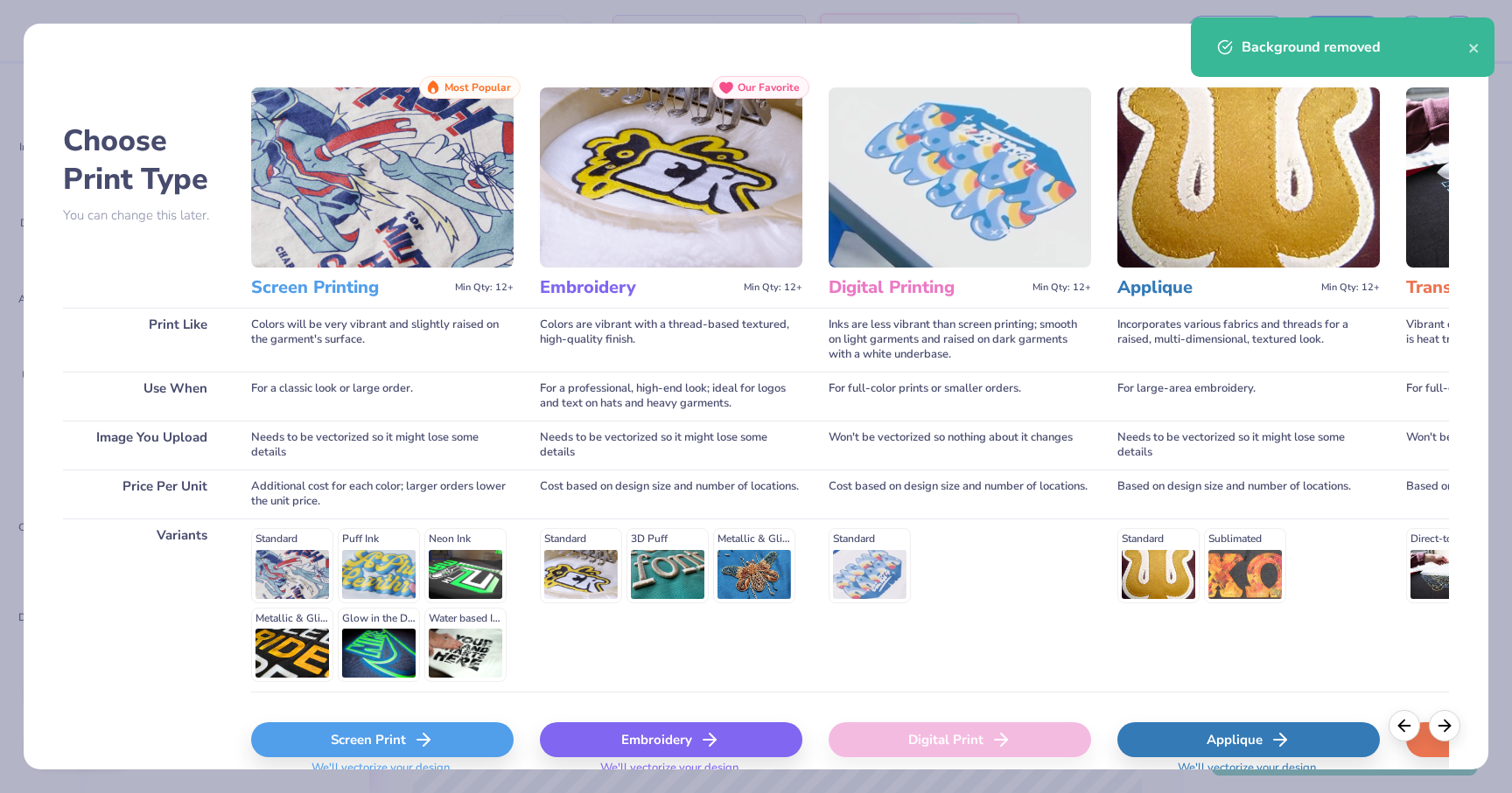
click at [679, 748] on div "Embroidery" at bounding box center [671, 739] width 263 height 35
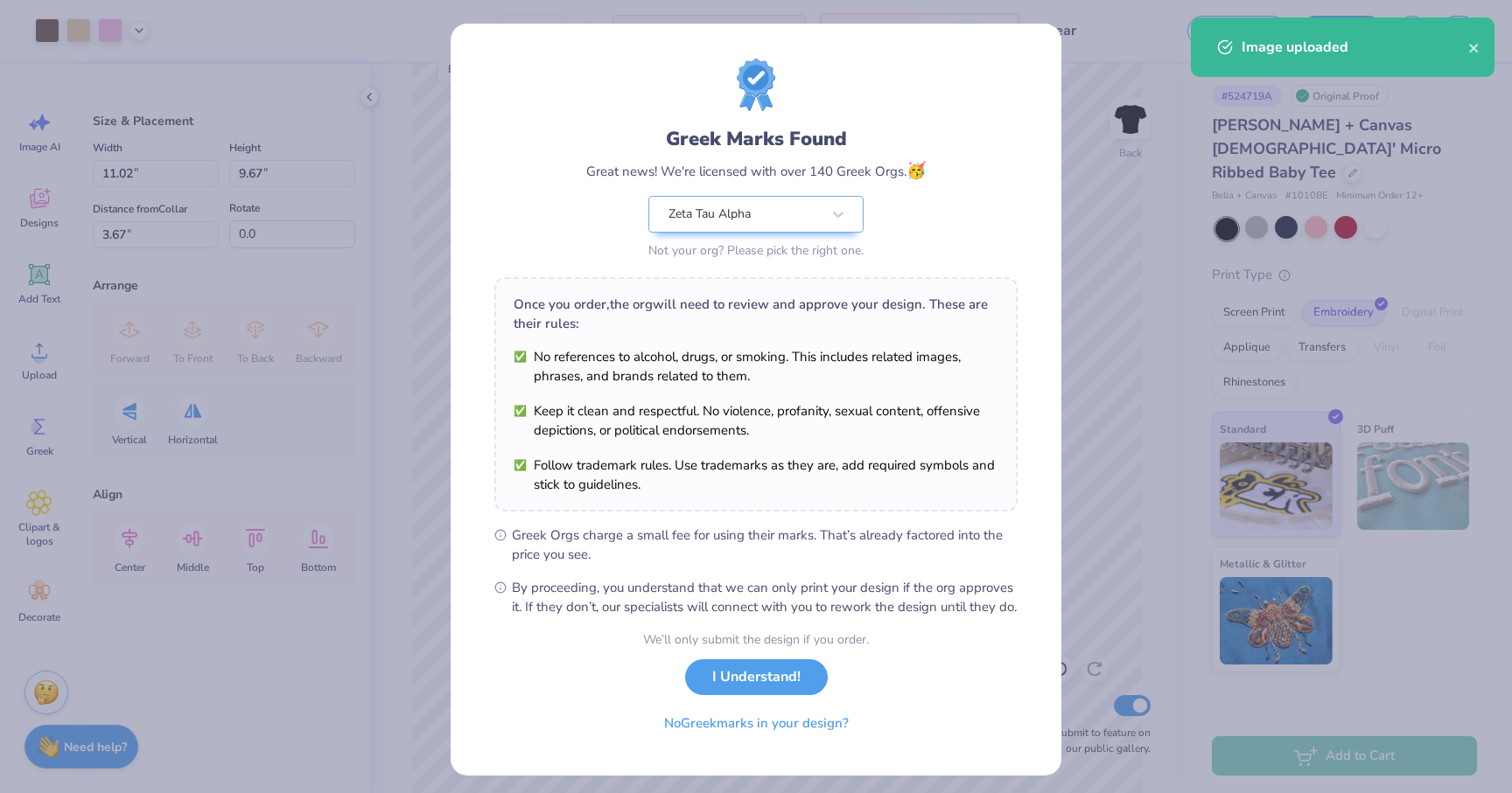
click at [779, 490] on body "Art colors – – Per Item – – Total Est. Delivery N/A Free Design Title Bear Save…" at bounding box center [756, 396] width 1512 height 793
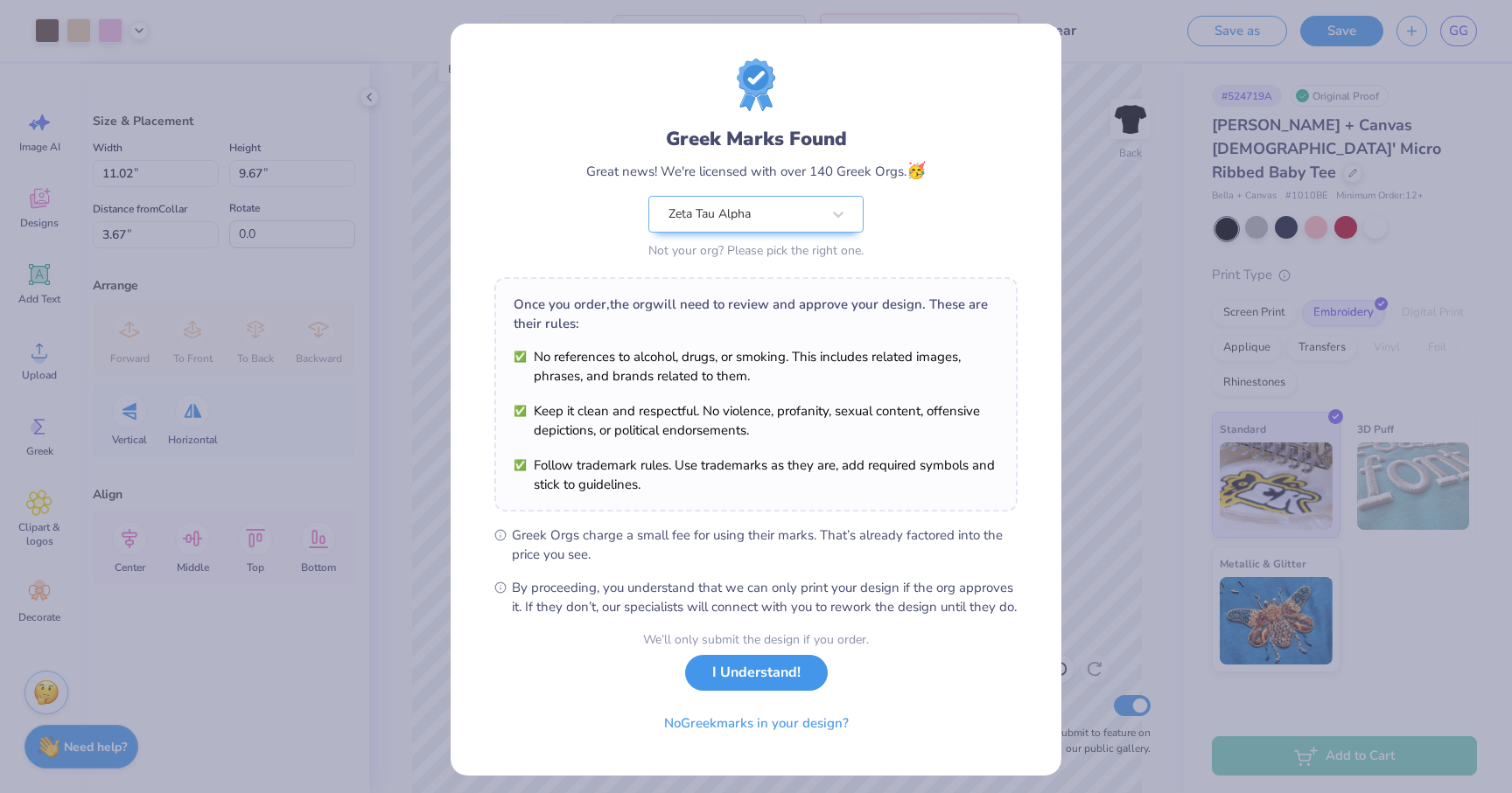
click at [784, 691] on button "I Understand!" at bounding box center [756, 673] width 143 height 35
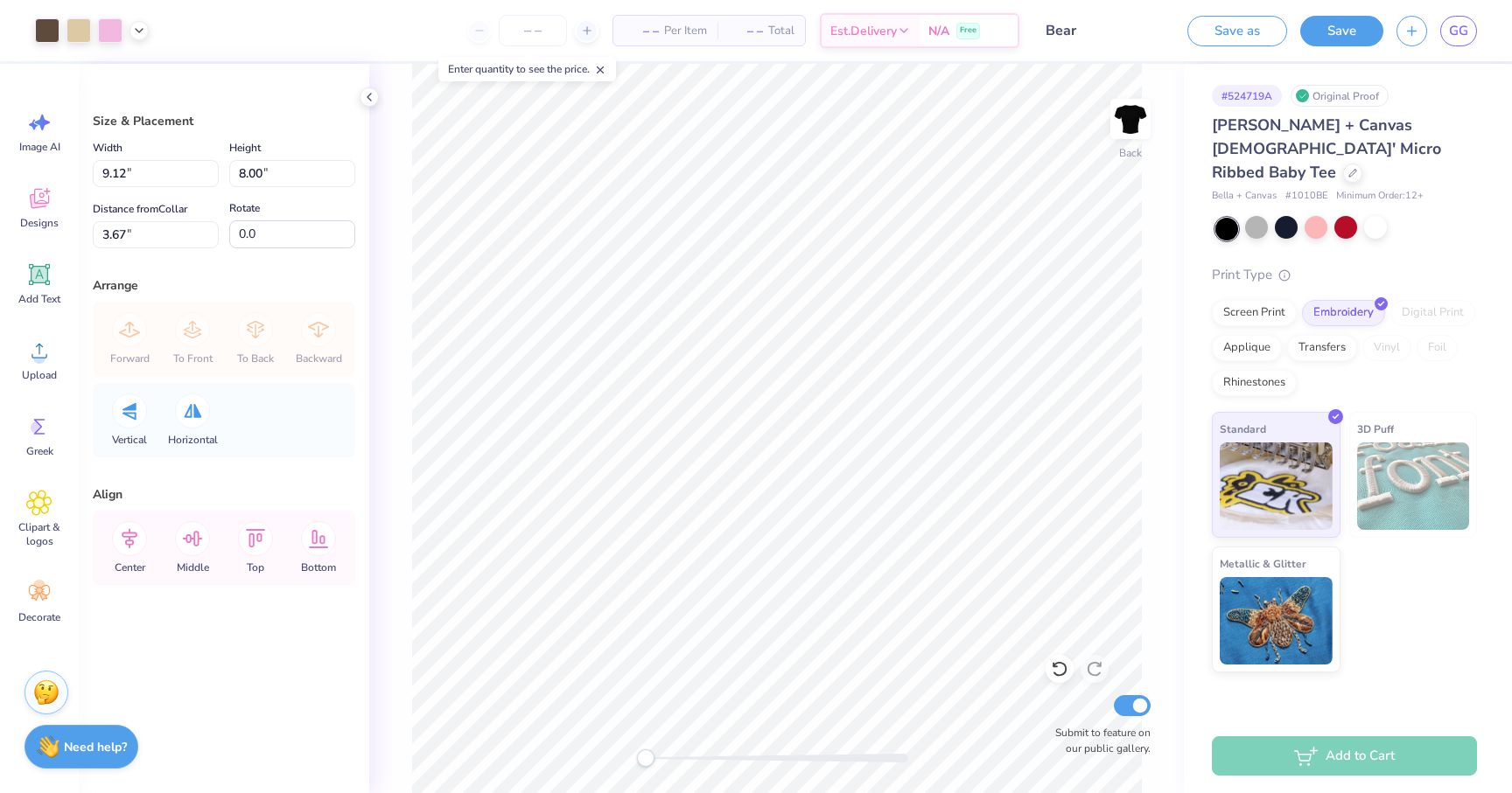
type input "9.12"
type input "8.00"
click at [1191, 471] on div "# 524719A Original Proof Bella + Canvas Ladies' Micro Ribbed Baby Tee Bella + C…" at bounding box center [1348, 368] width 328 height 609
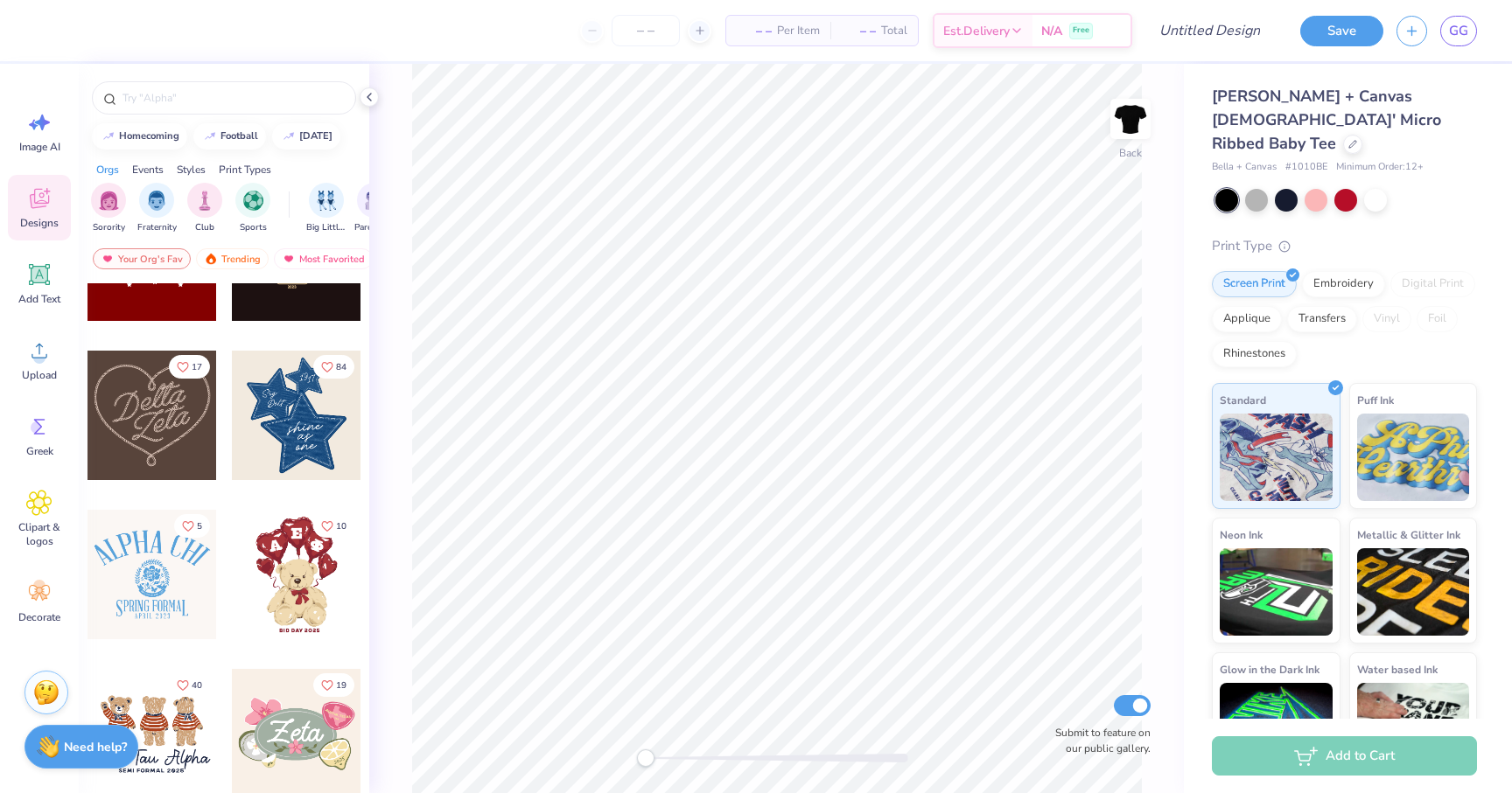
scroll to position [417, 0]
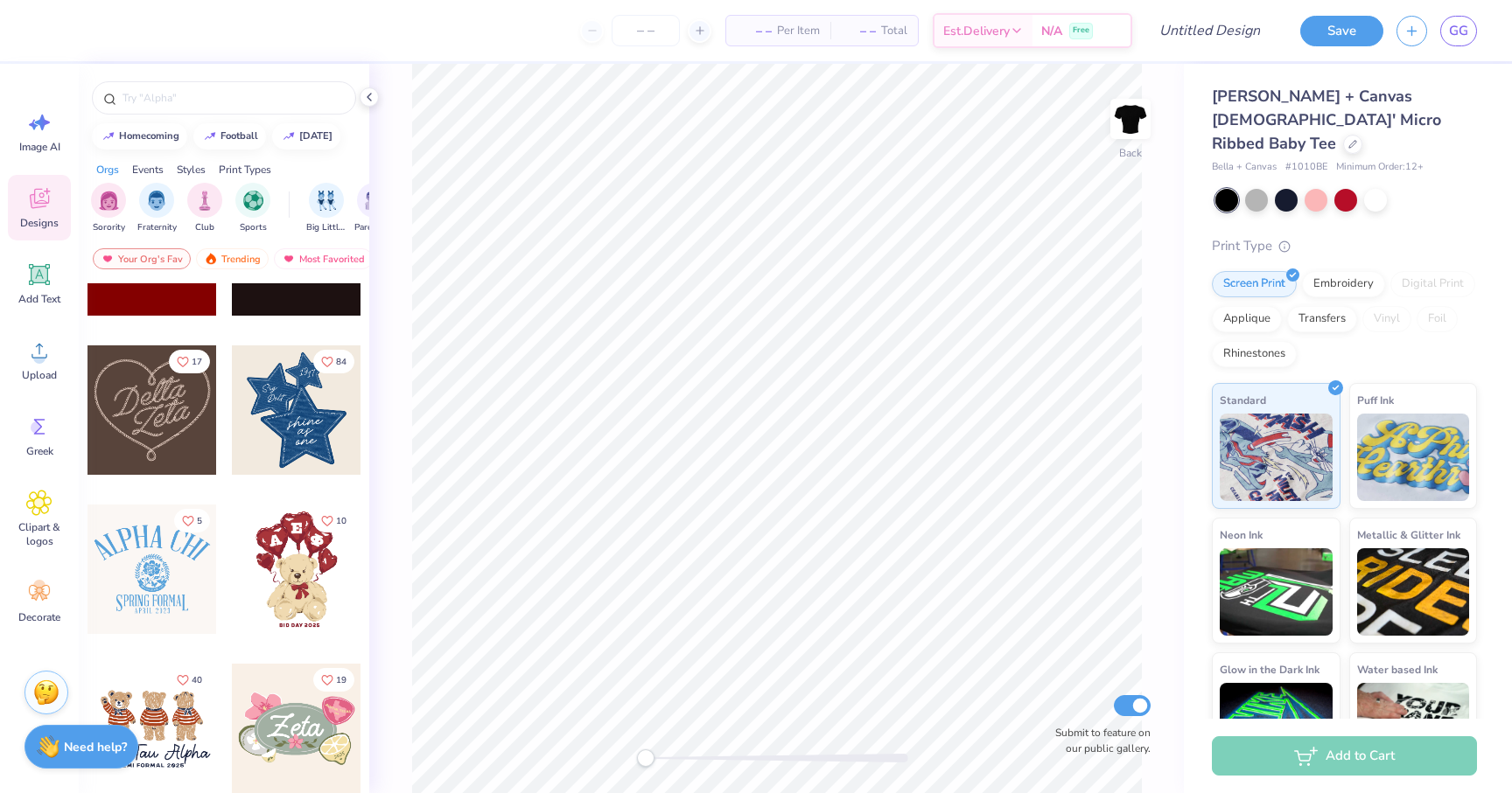
click at [295, 574] on div at bounding box center [296, 569] width 130 height 130
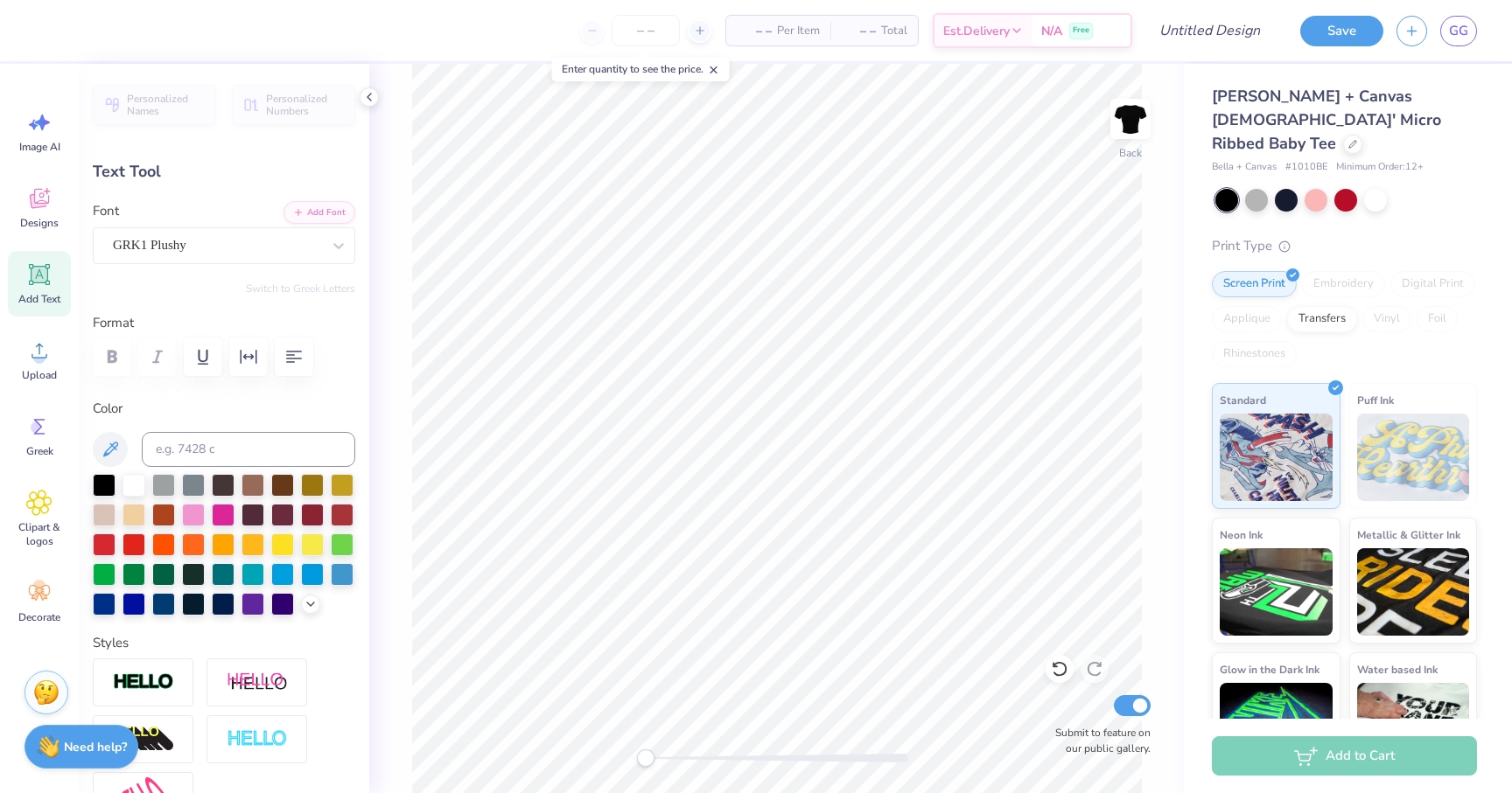
type textarea "Z"
type textarea "T"
type input "0.0"
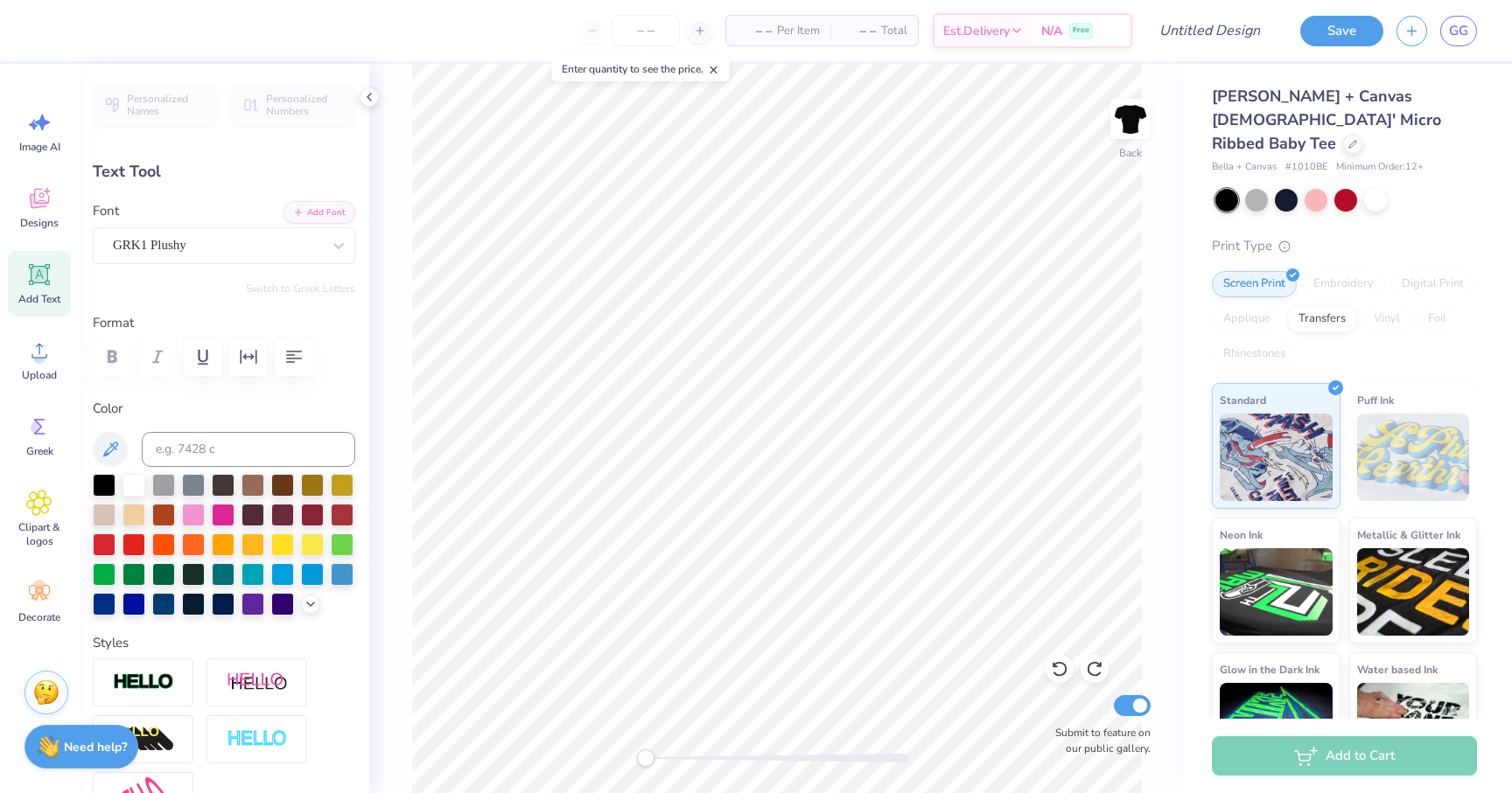
type textarea "A"
type input "0.0"
type input "1.61"
type input "0.16"
type input "7.54"
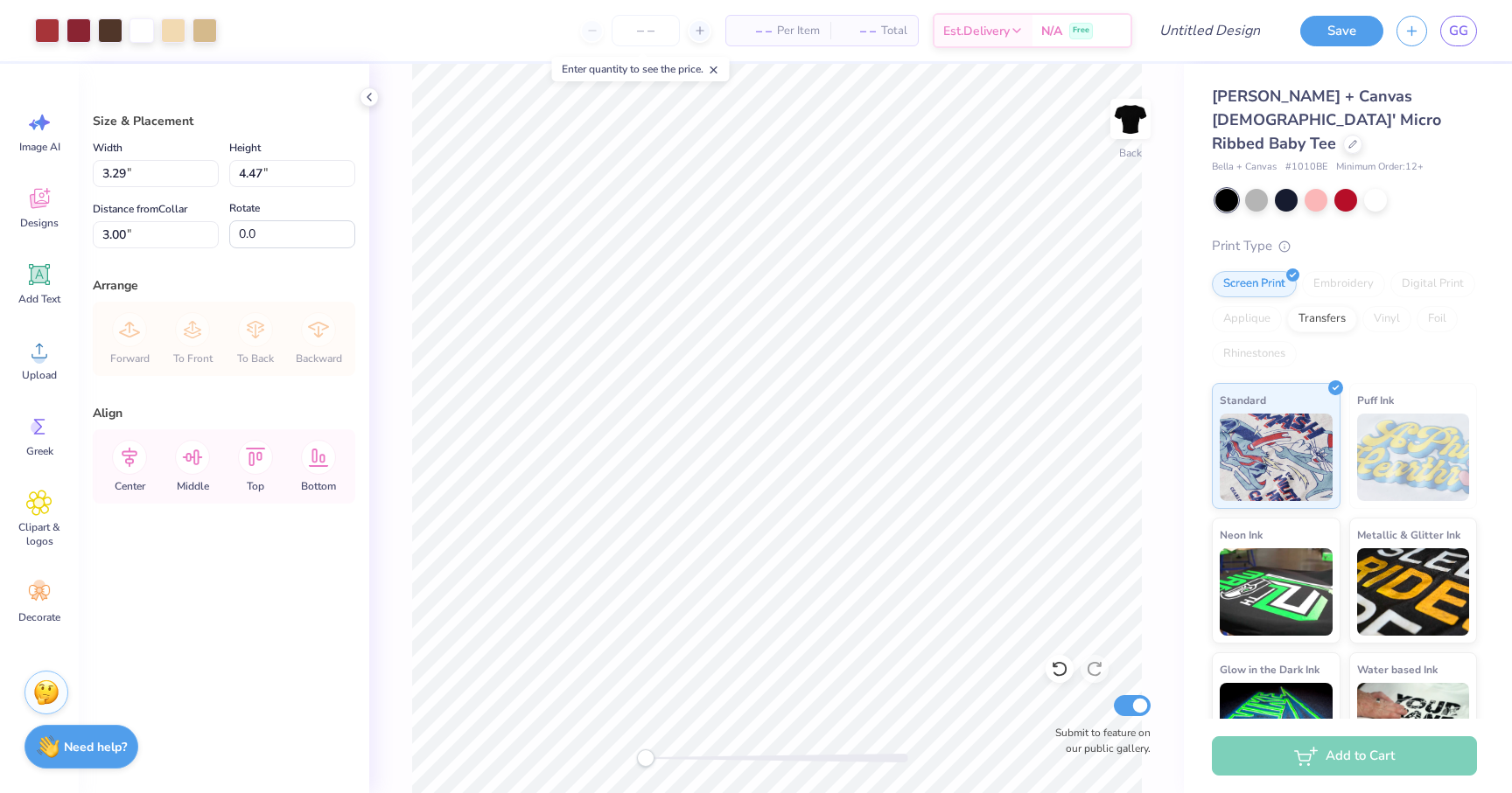
type input "4.00"
type input "5.44"
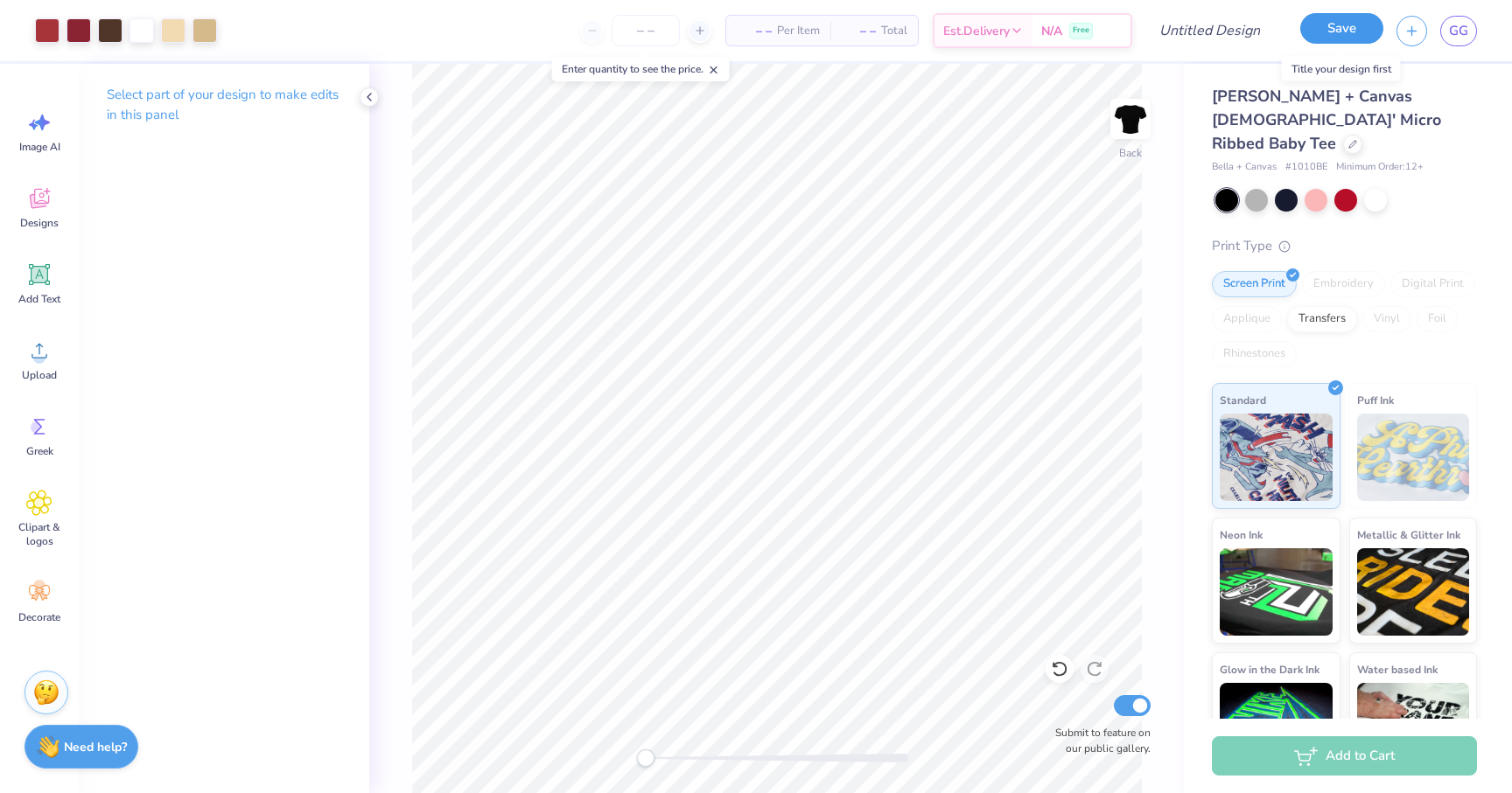
click at [1338, 27] on button "Save" at bounding box center [1342, 28] width 83 height 31
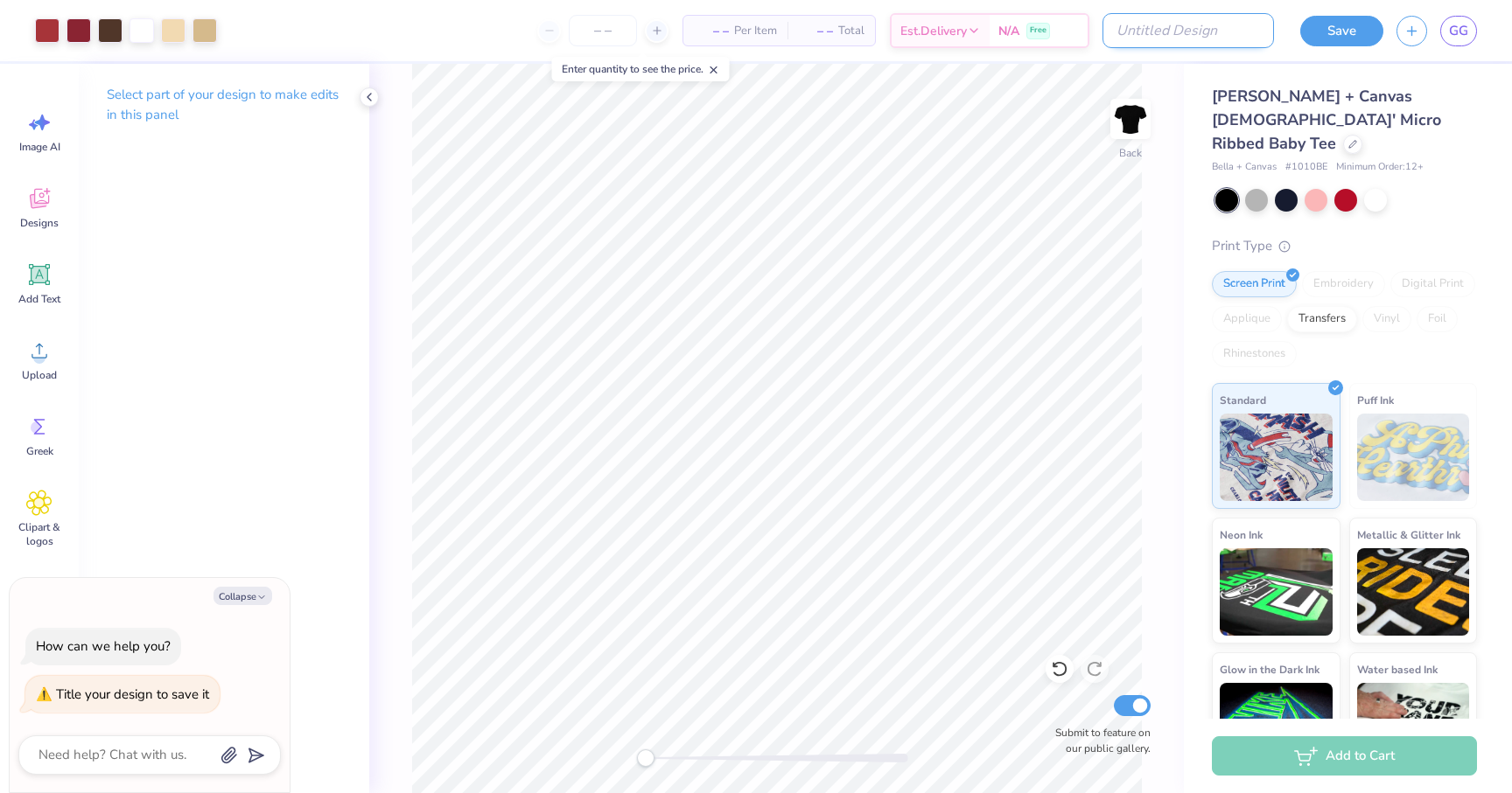
type textarea "x"
click at [1213, 33] on input "Design Title" at bounding box center [1189, 30] width 172 height 35
type input "b"
type textarea "x"
type input "ba"
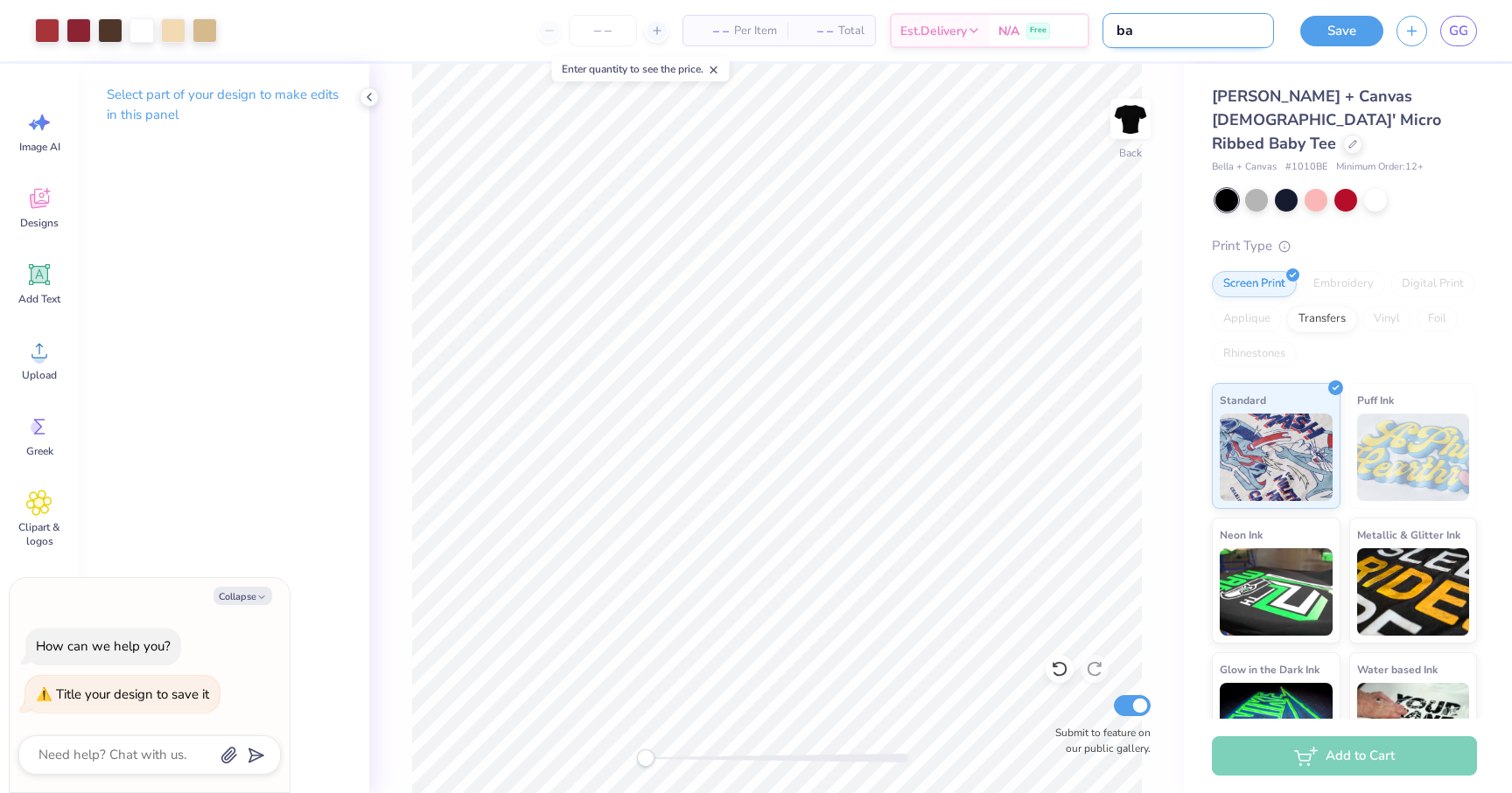
type textarea "x"
type input "bal"
type textarea "x"
type input "ball"
type textarea "x"
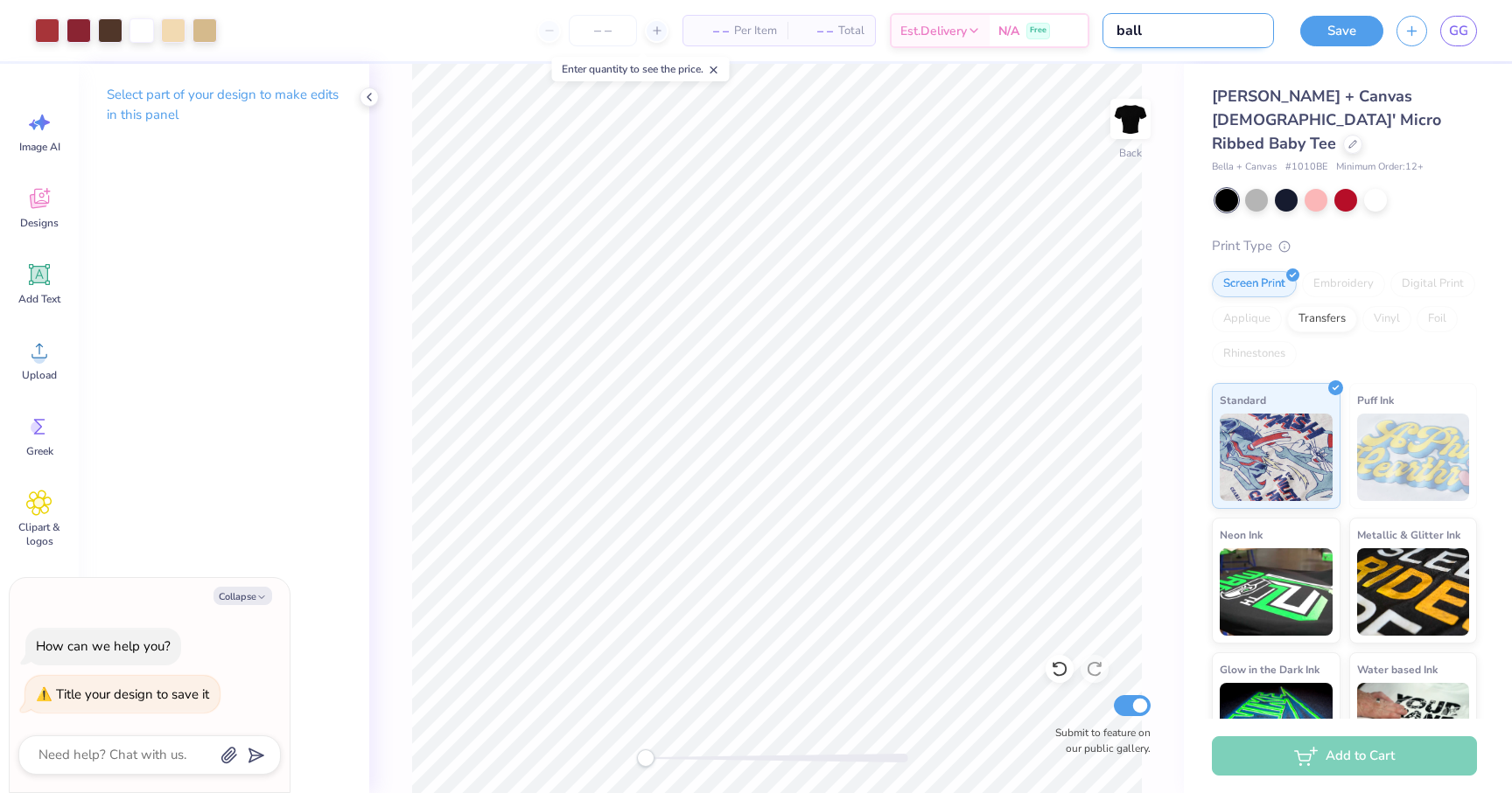
type input "ballo"
type textarea "x"
type input "balloo"
type textarea "x"
type input "balloon"
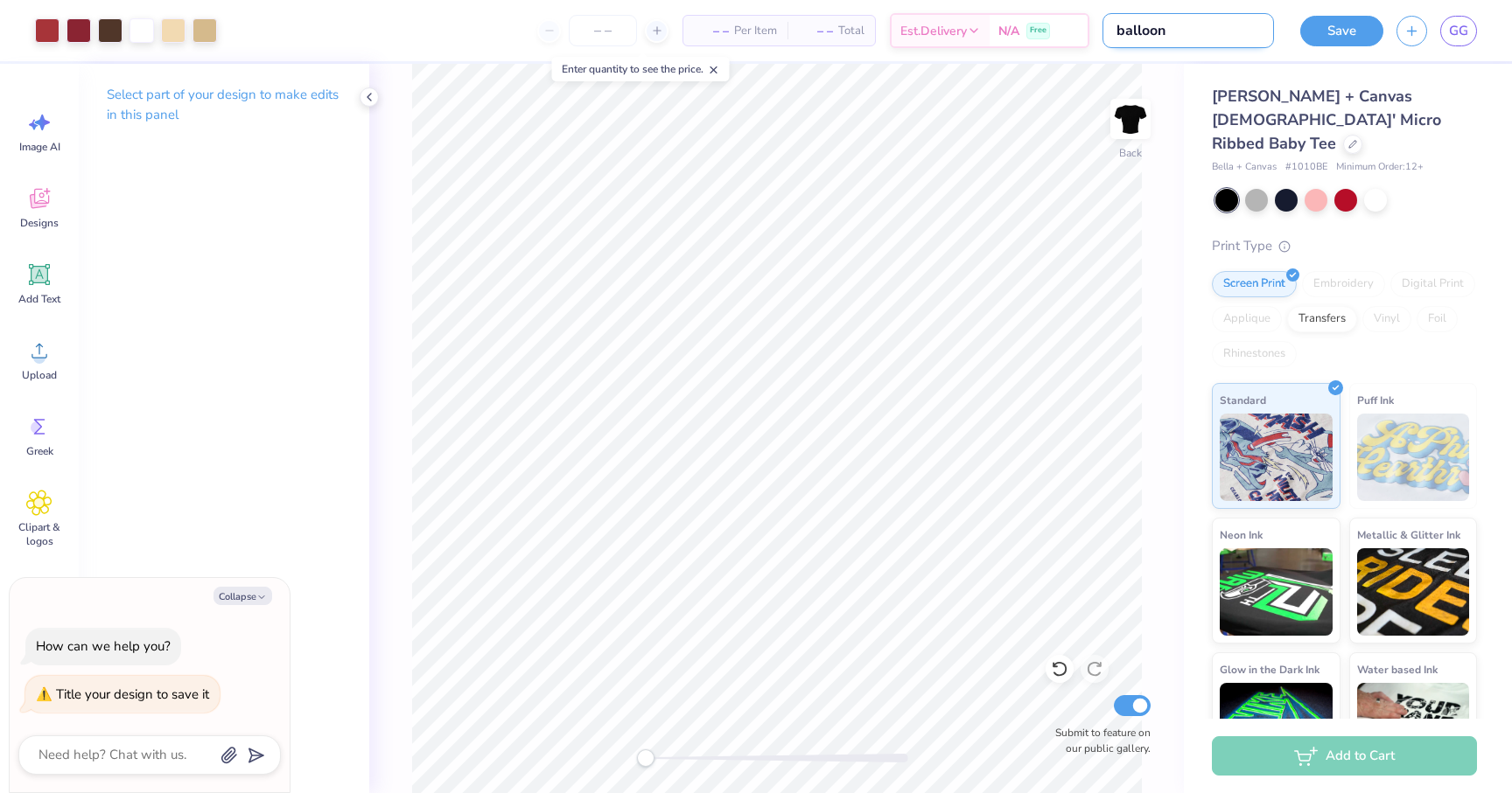
type textarea "x"
type input "balloon"
click at [1351, 34] on button "Save" at bounding box center [1342, 28] width 83 height 31
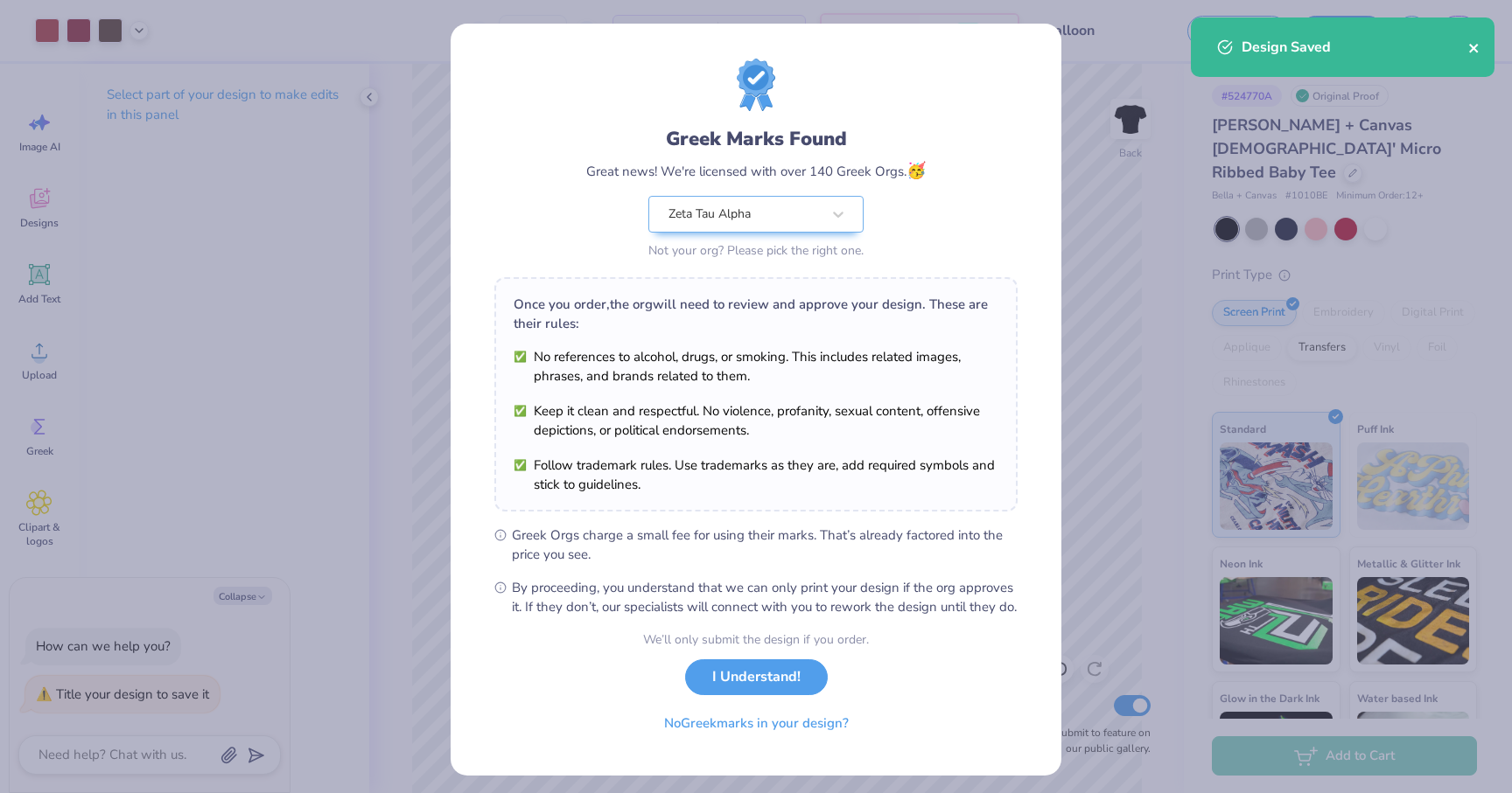
click at [1468, 50] on icon "close" at bounding box center [1474, 48] width 12 height 14
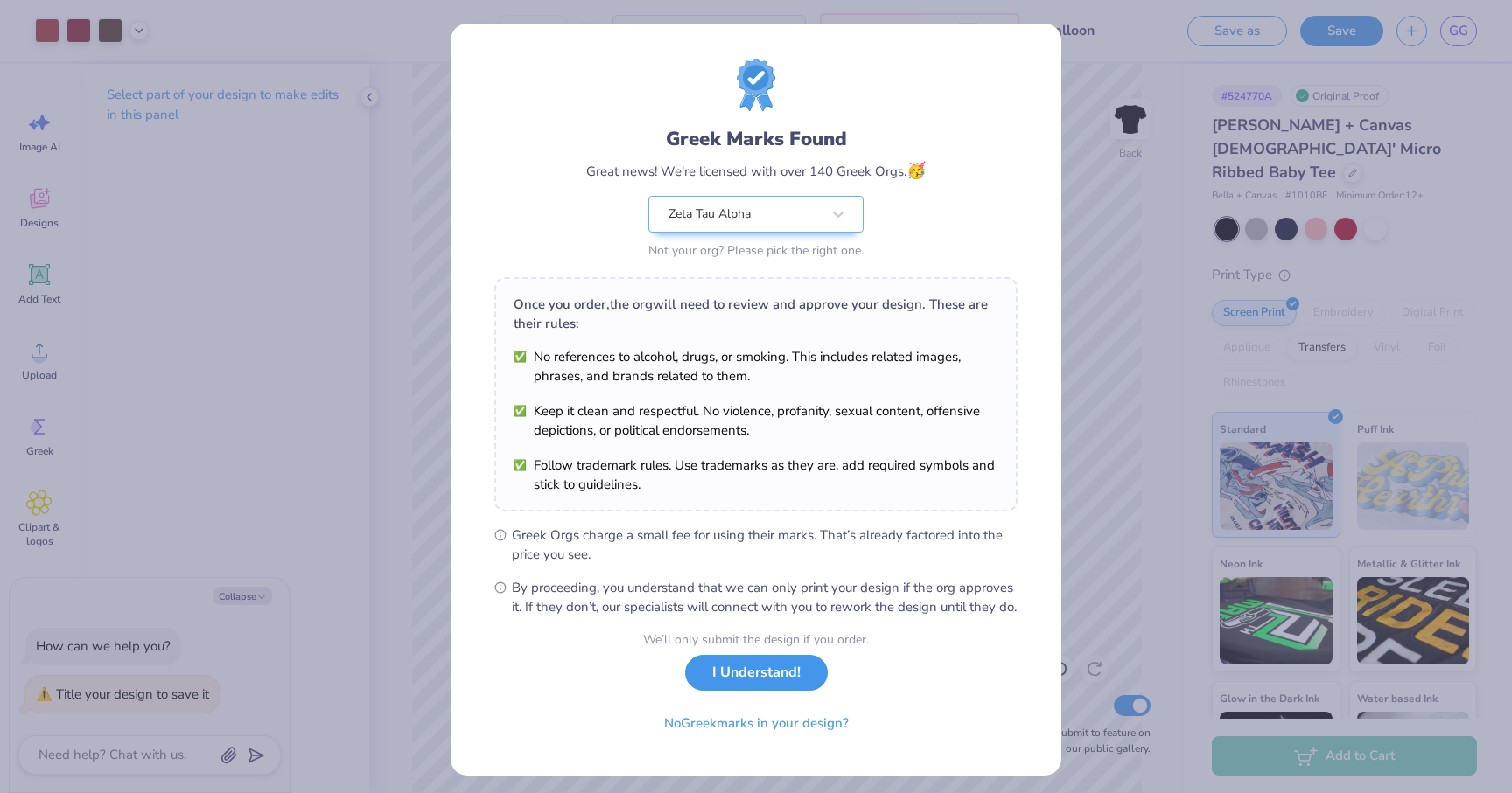
click at [775, 691] on button "I Understand!" at bounding box center [756, 673] width 143 height 35
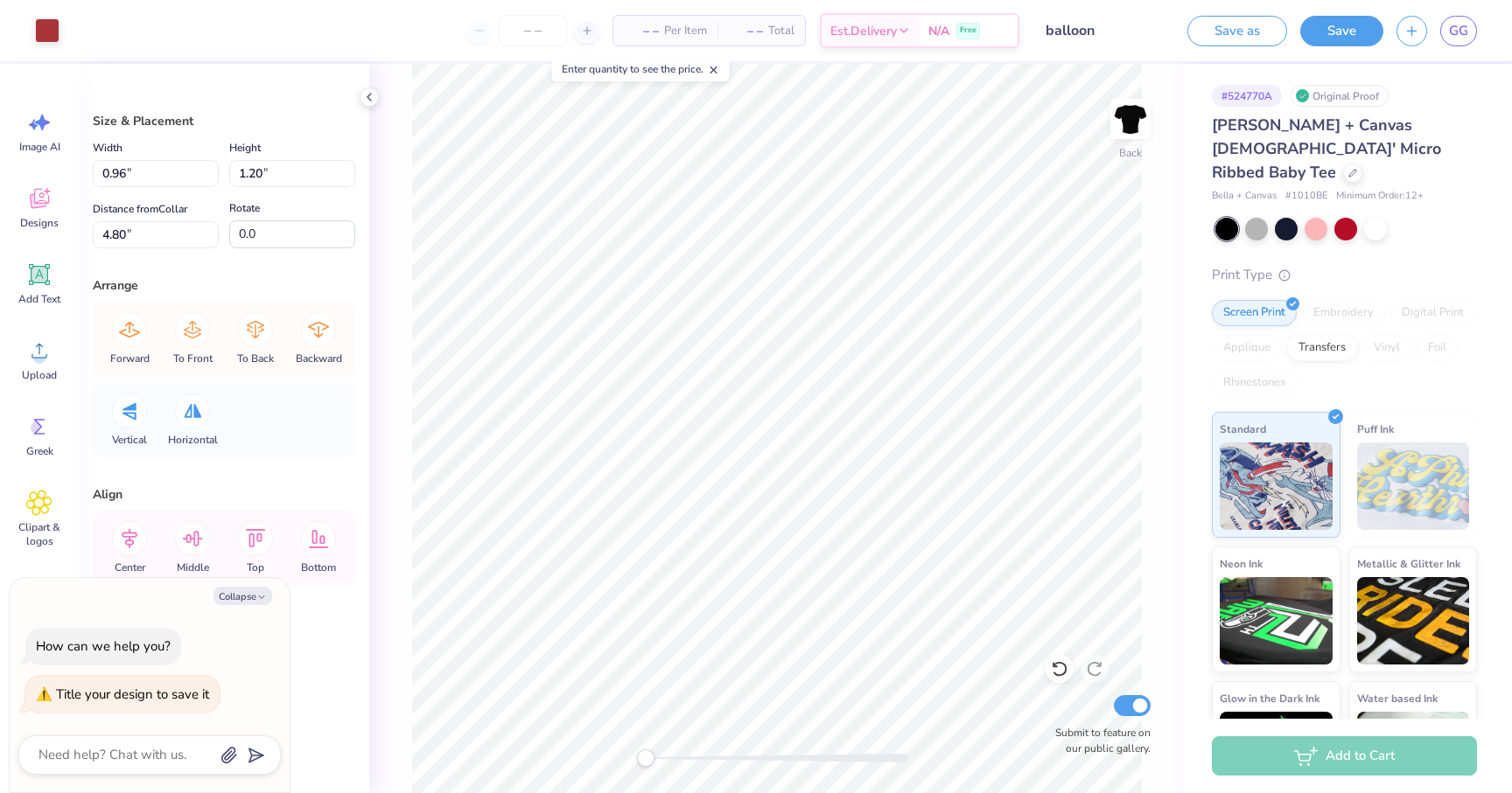
type textarea "x"
type input "0.67"
type input "0.78"
type input "4.84"
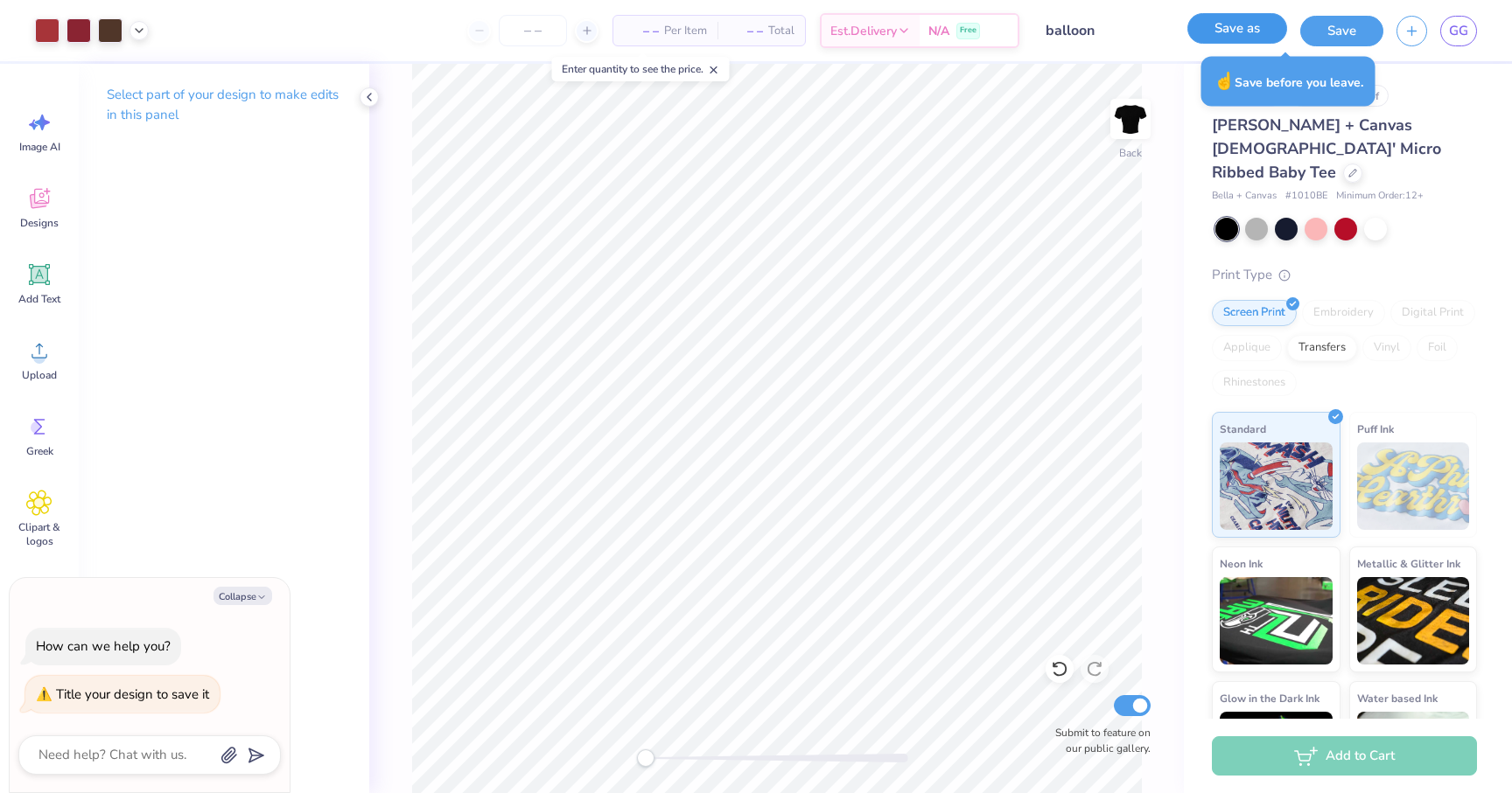
click at [1259, 24] on button "Save as" at bounding box center [1237, 28] width 100 height 31
type textarea "x"
